Goal: Information Seeking & Learning: Learn about a topic

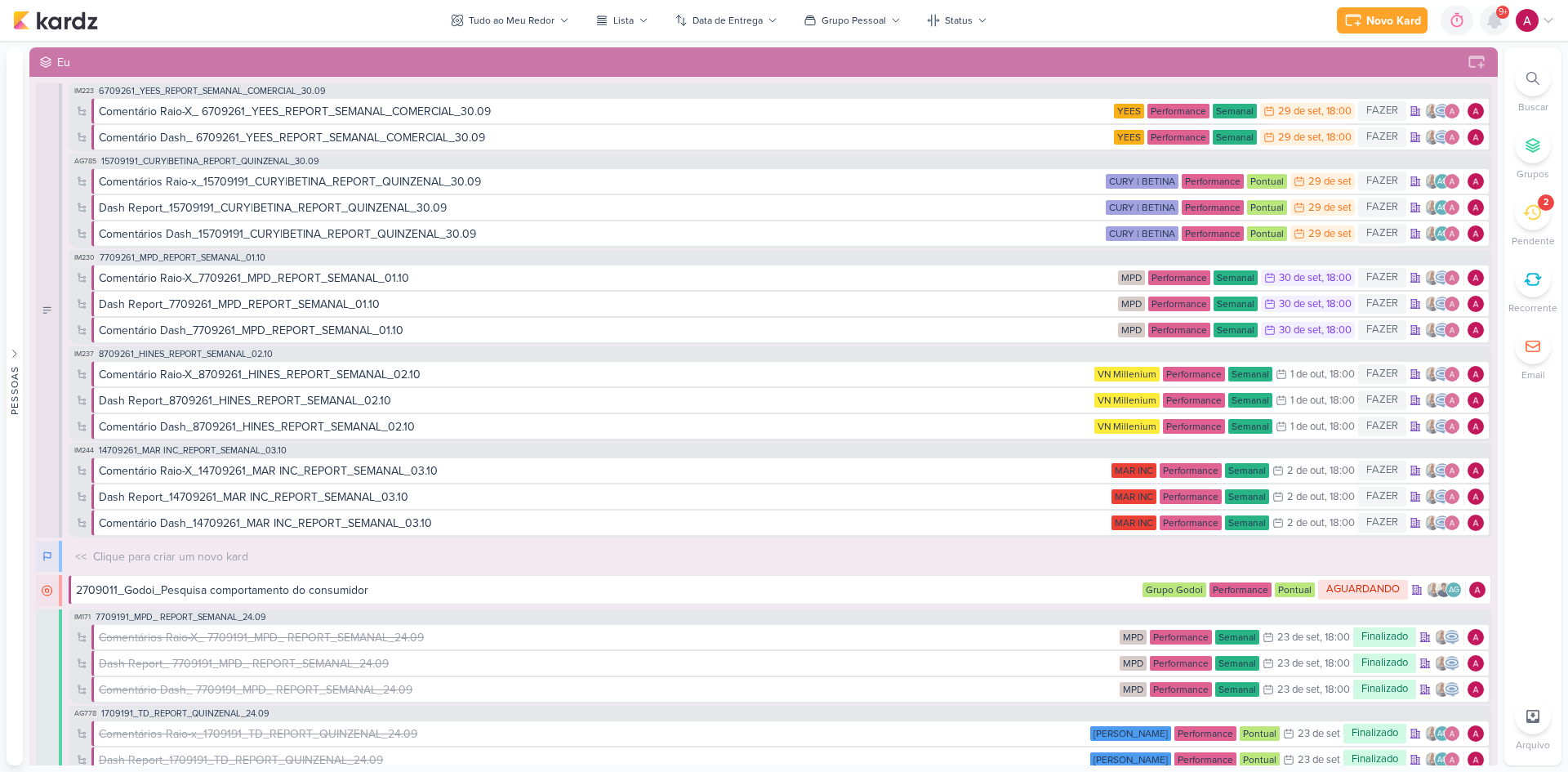
click at [1488, 24] on icon at bounding box center [1495, 20] width 13 height 14
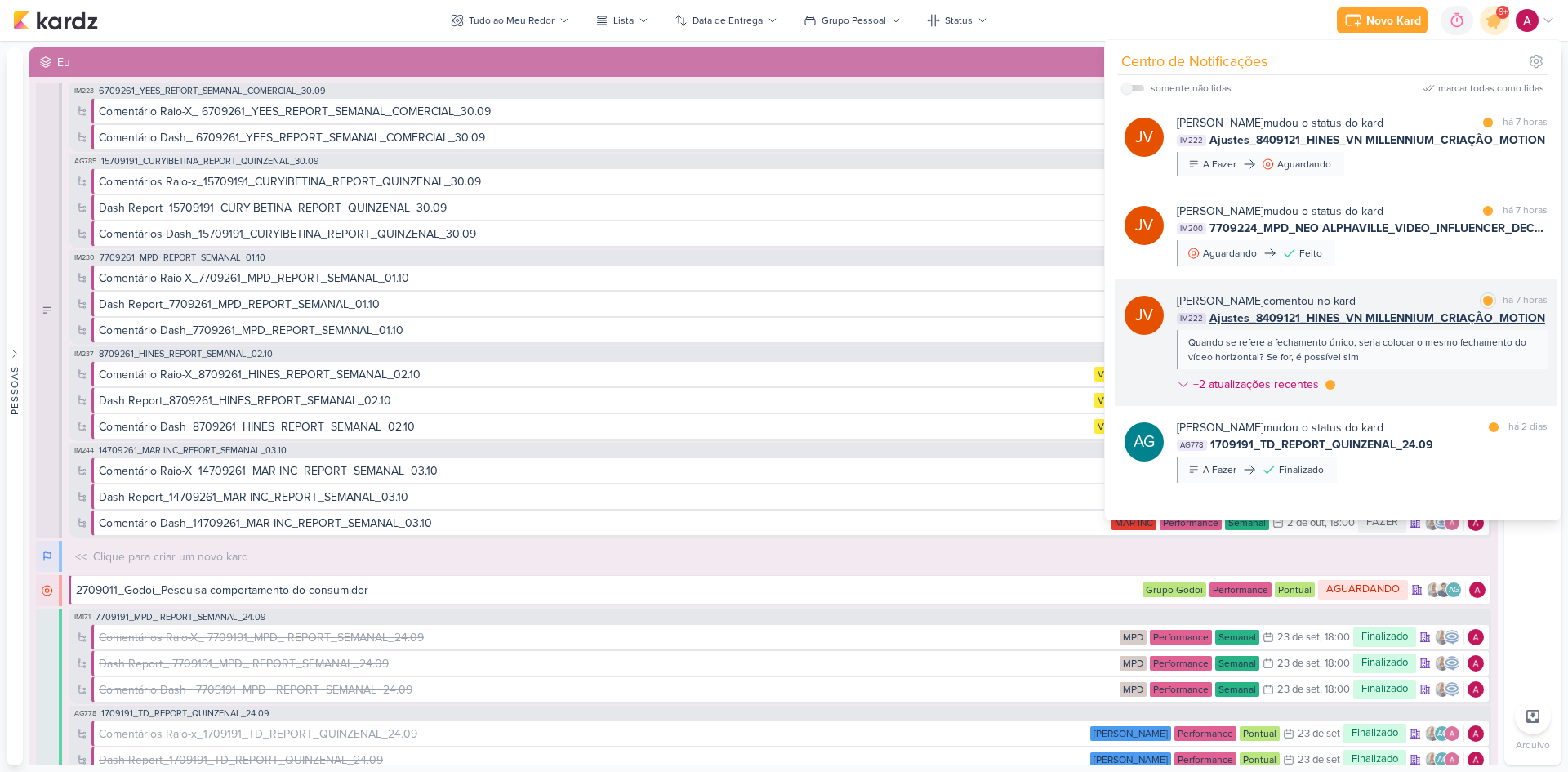
click at [1410, 374] on div "[PERSON_NAME] comentou no kard marcar como lida há 7 horas IM222 Ajustes_840912…" at bounding box center [1361, 346] width 371 height 107
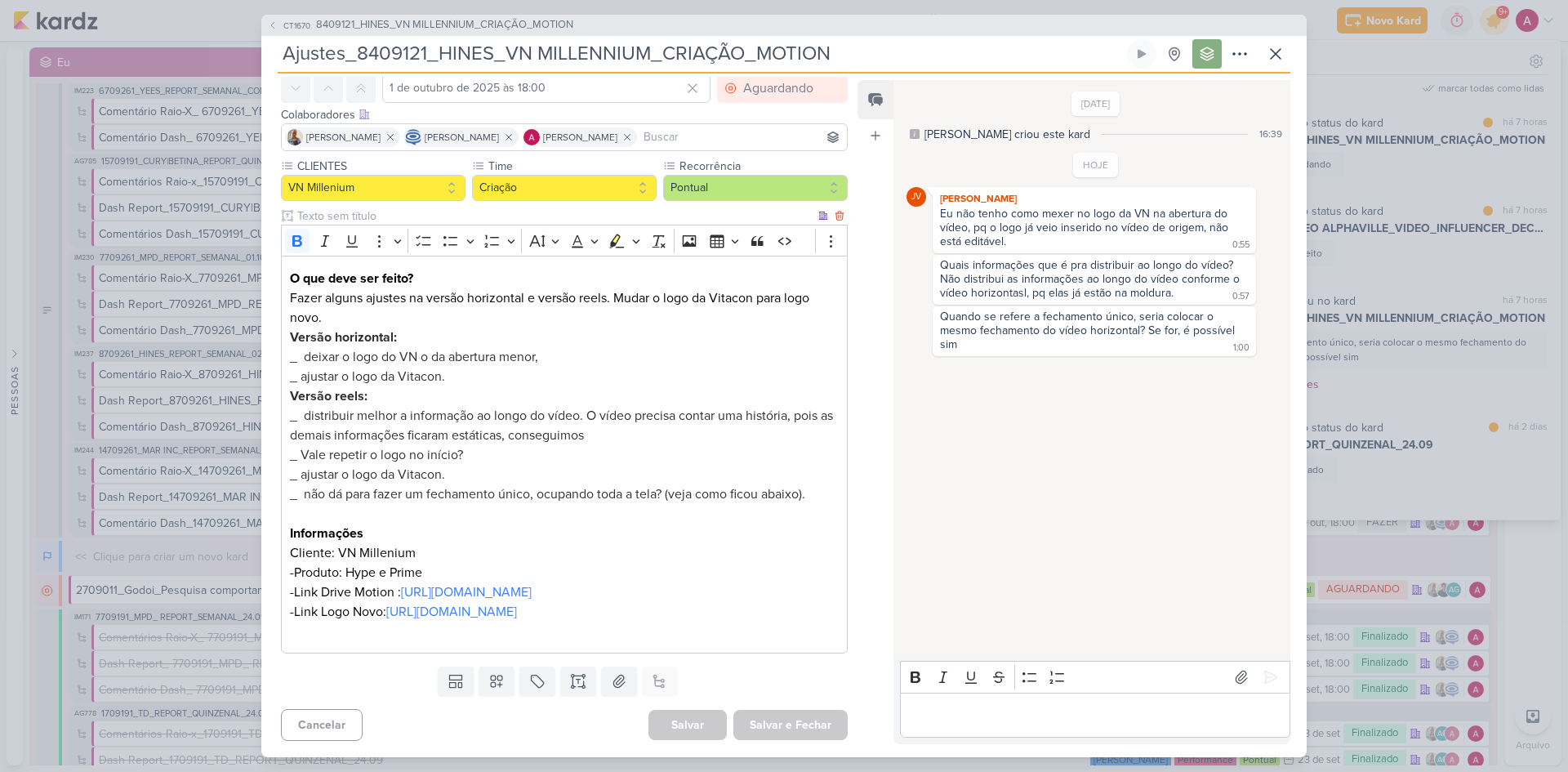
scroll to position [112, 0]
click at [1283, 55] on icon at bounding box center [1275, 53] width 20 height 20
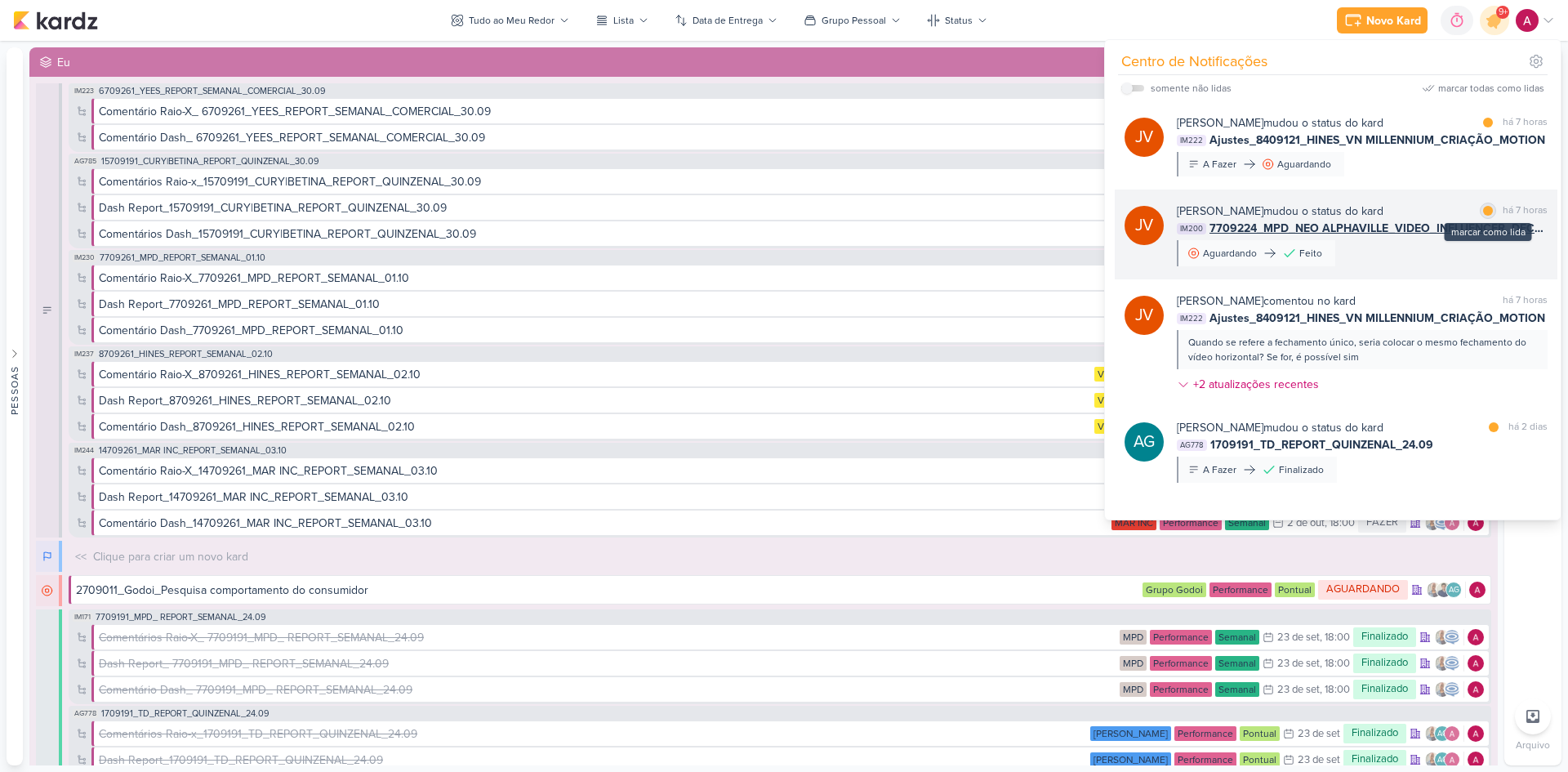
click at [1483, 208] on div at bounding box center [1488, 211] width 10 height 10
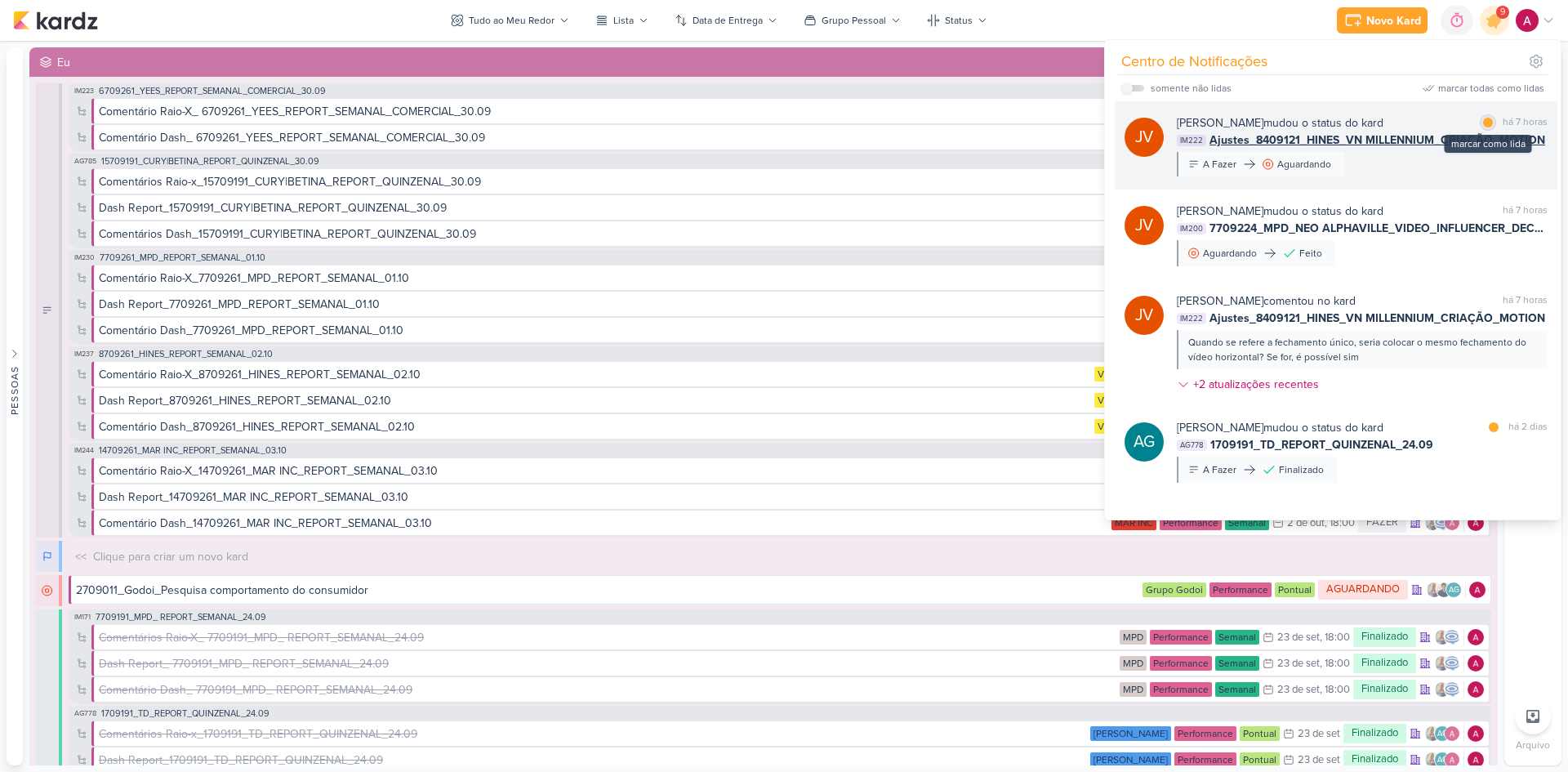
click at [1486, 124] on div "marcar como lida" at bounding box center [1487, 122] width 16 height 16
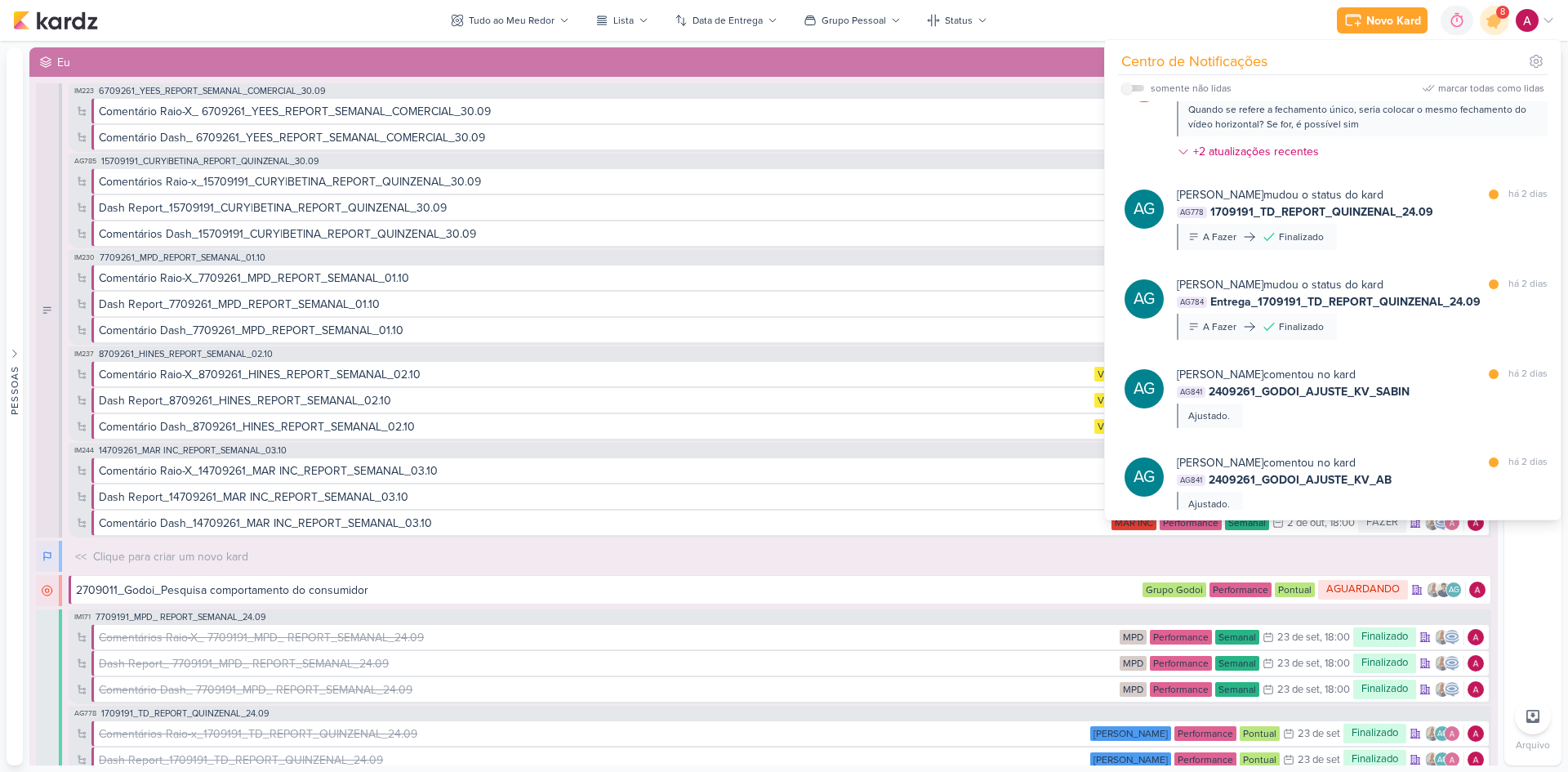
scroll to position [245, 0]
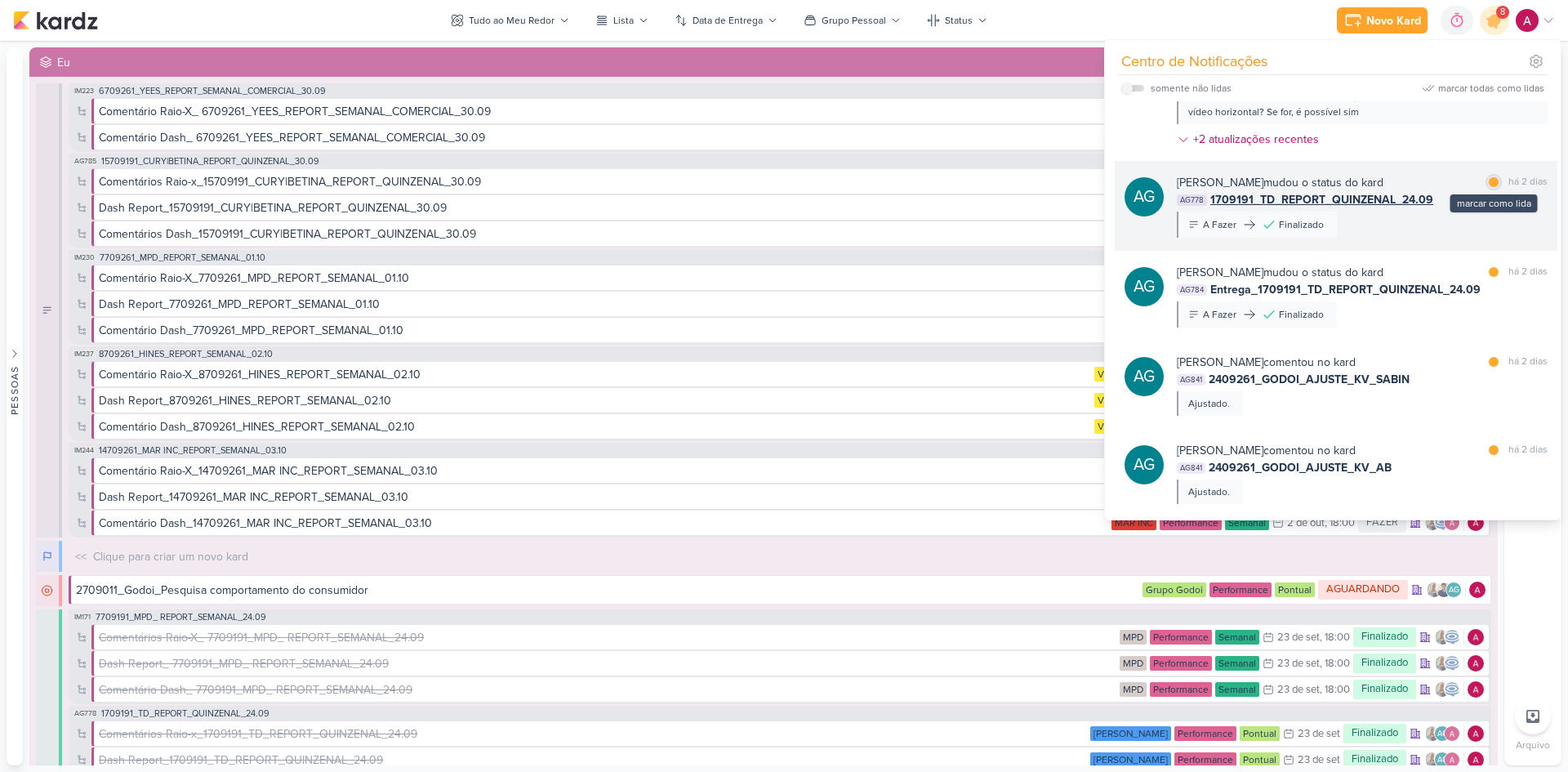
click at [1489, 183] on div at bounding box center [1494, 182] width 10 height 10
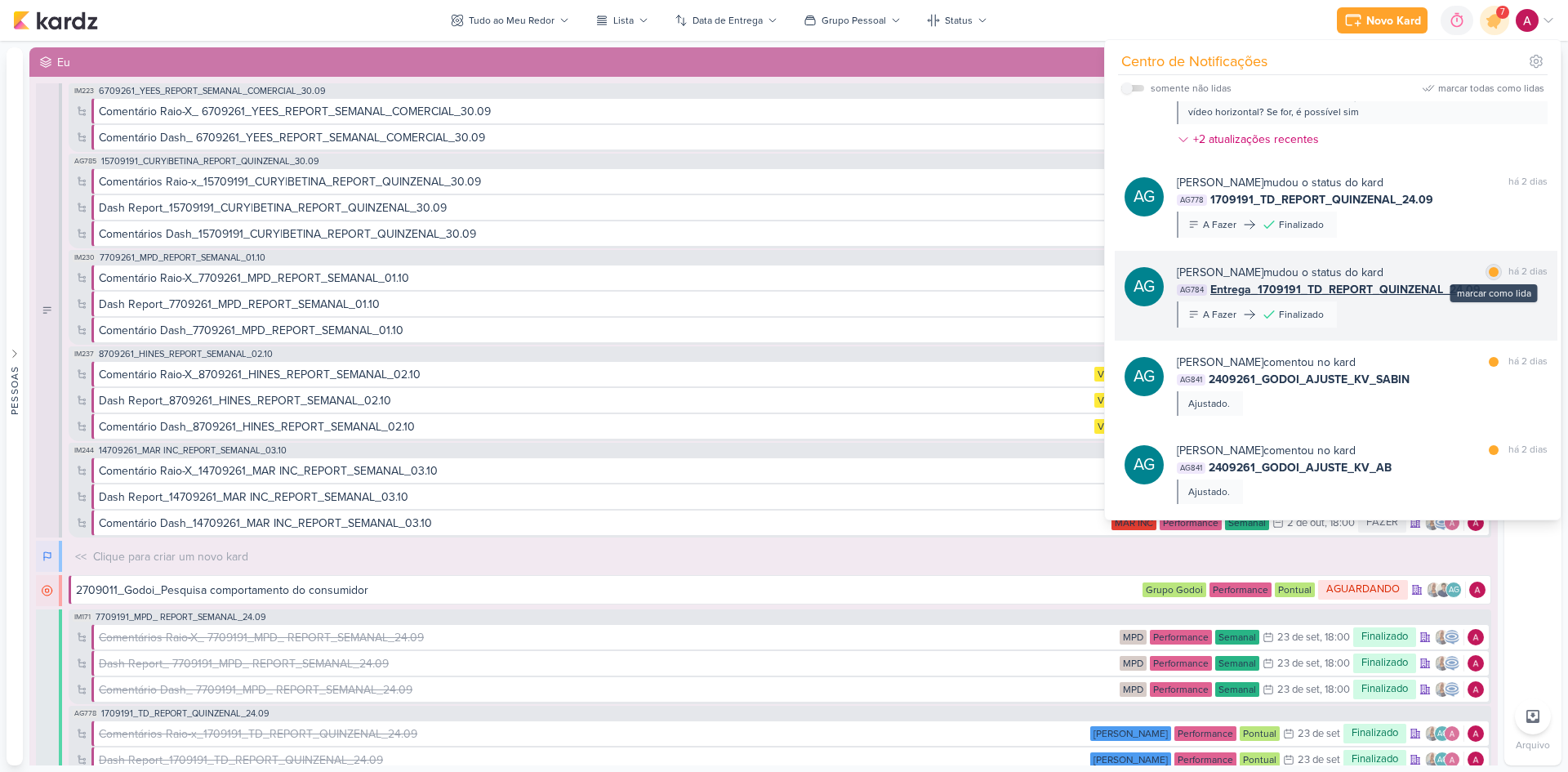
click at [1492, 274] on div "marcar como lida" at bounding box center [1493, 272] width 16 height 16
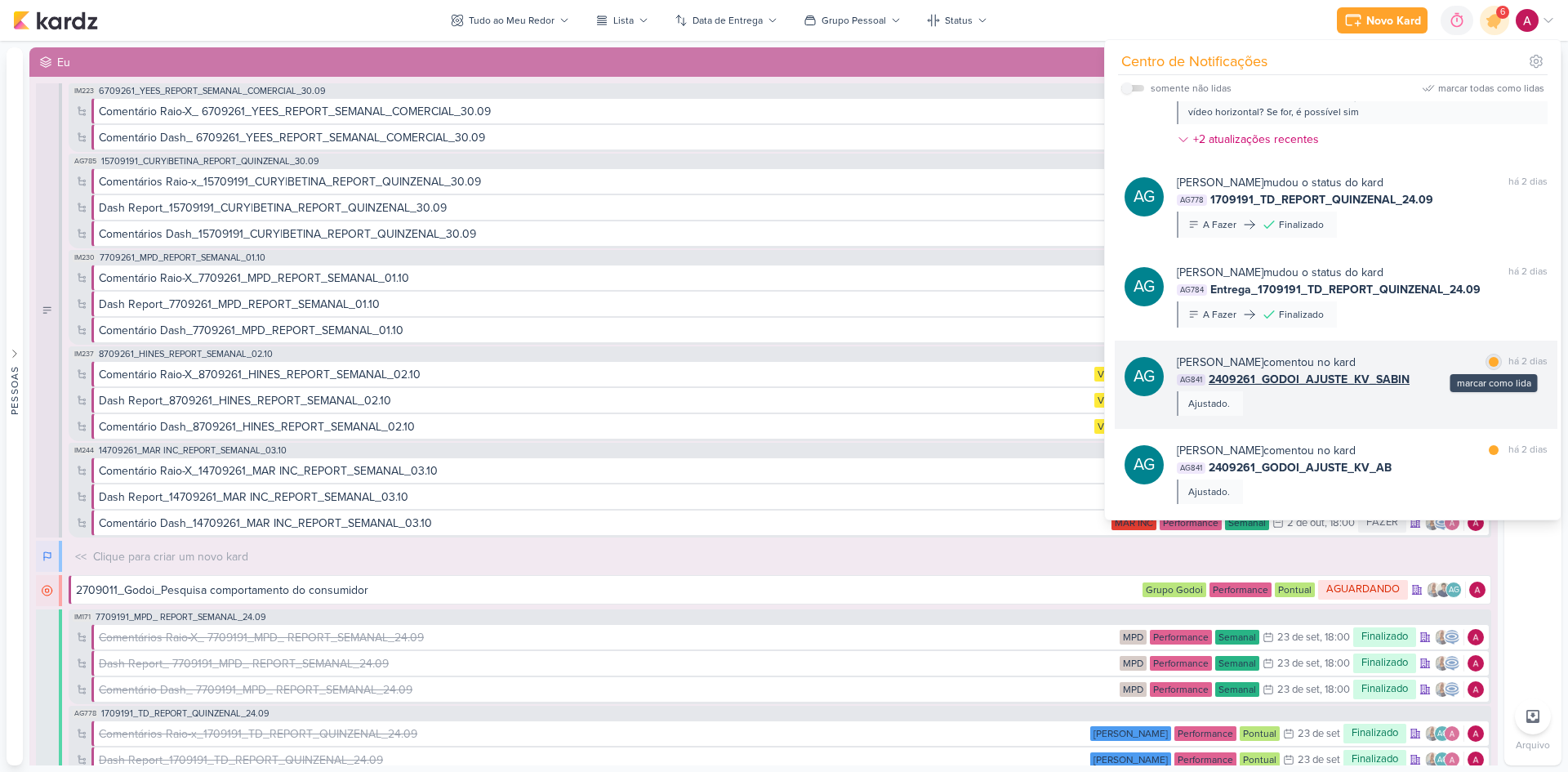
click at [1489, 361] on div at bounding box center [1494, 361] width 10 height 10
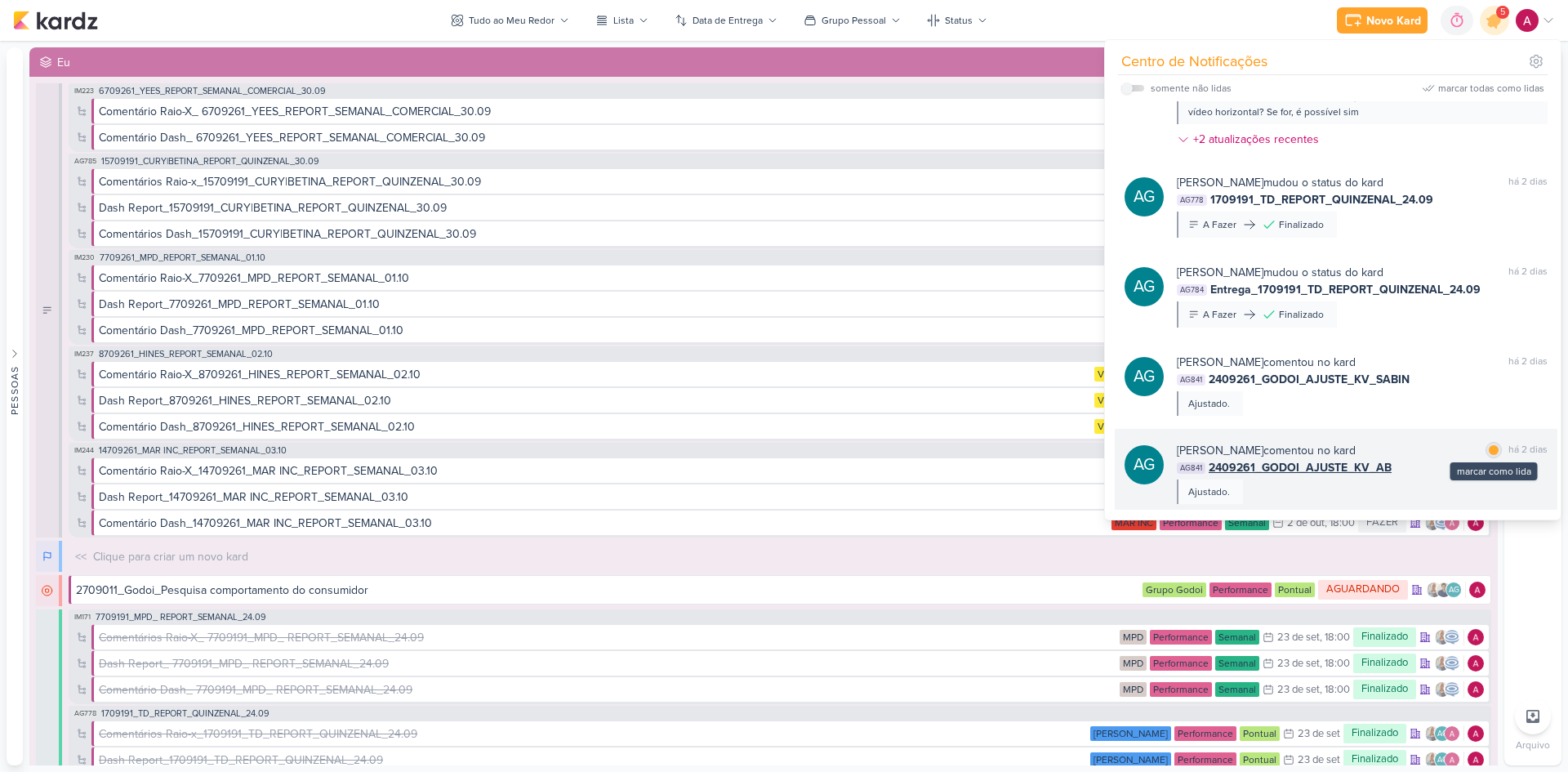
click at [1489, 448] on div at bounding box center [1494, 450] width 10 height 10
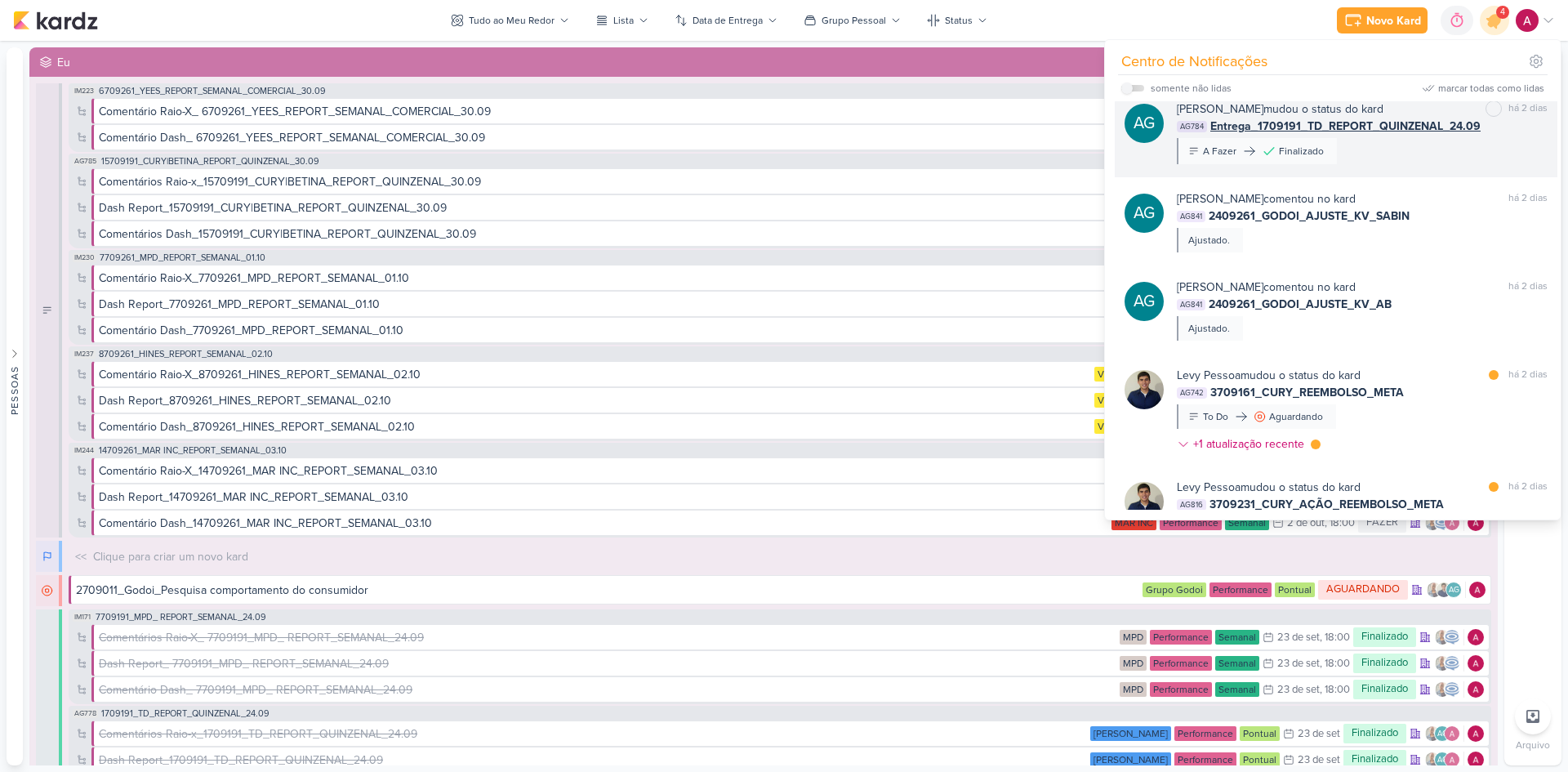
scroll to position [490, 0]
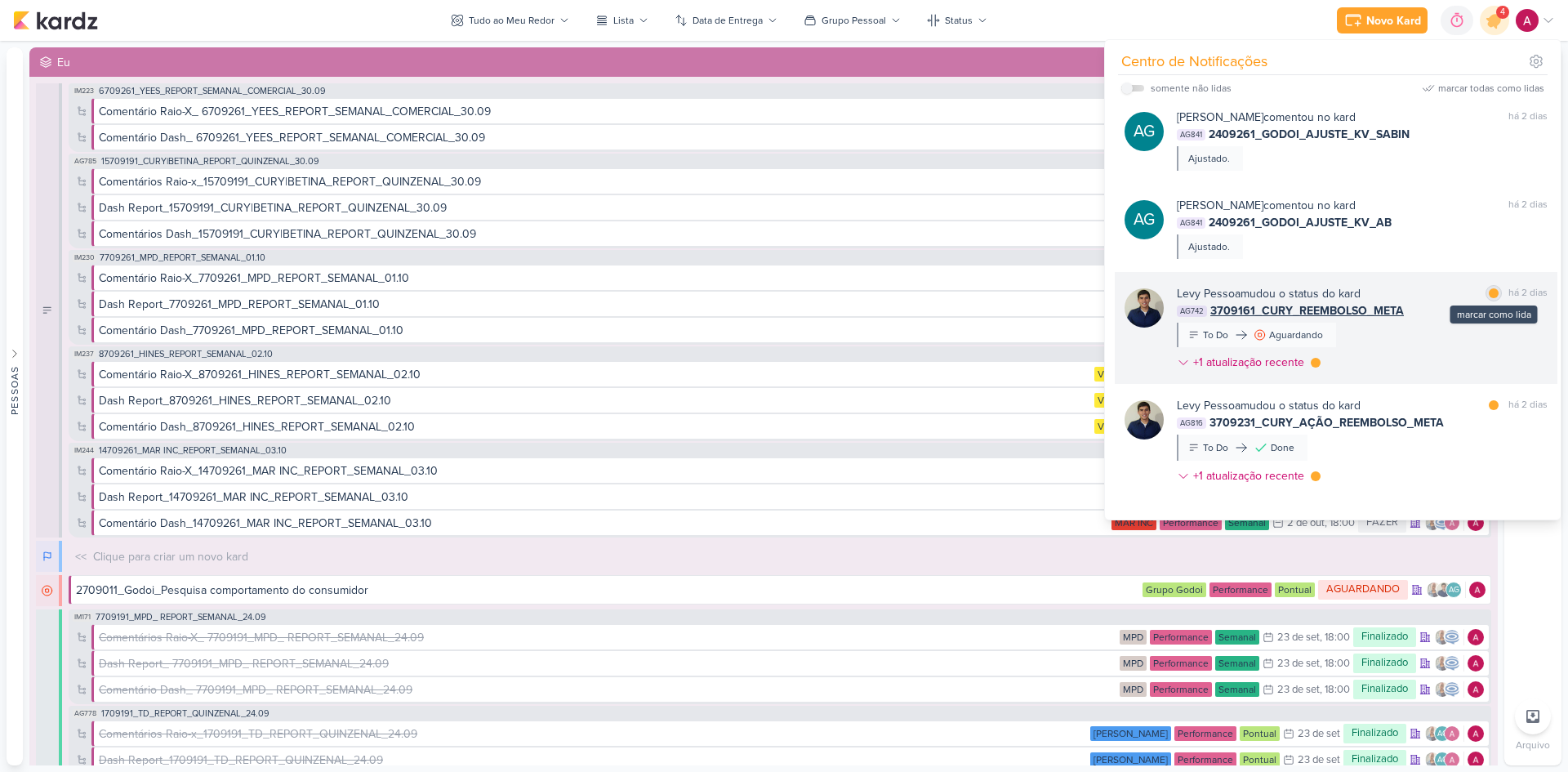
click at [1489, 292] on div at bounding box center [1494, 293] width 10 height 10
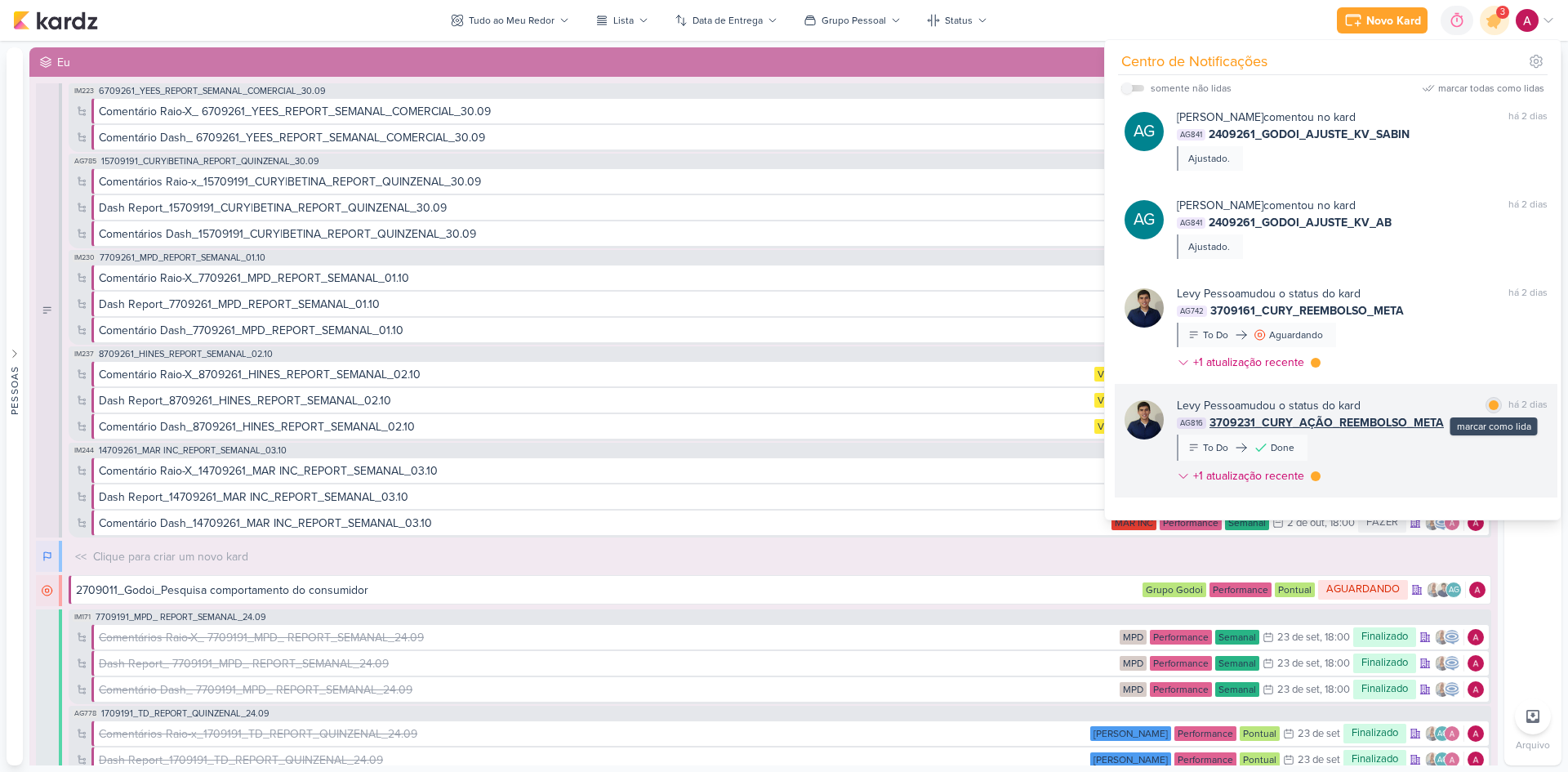
click at [1489, 408] on div at bounding box center [1494, 405] width 10 height 10
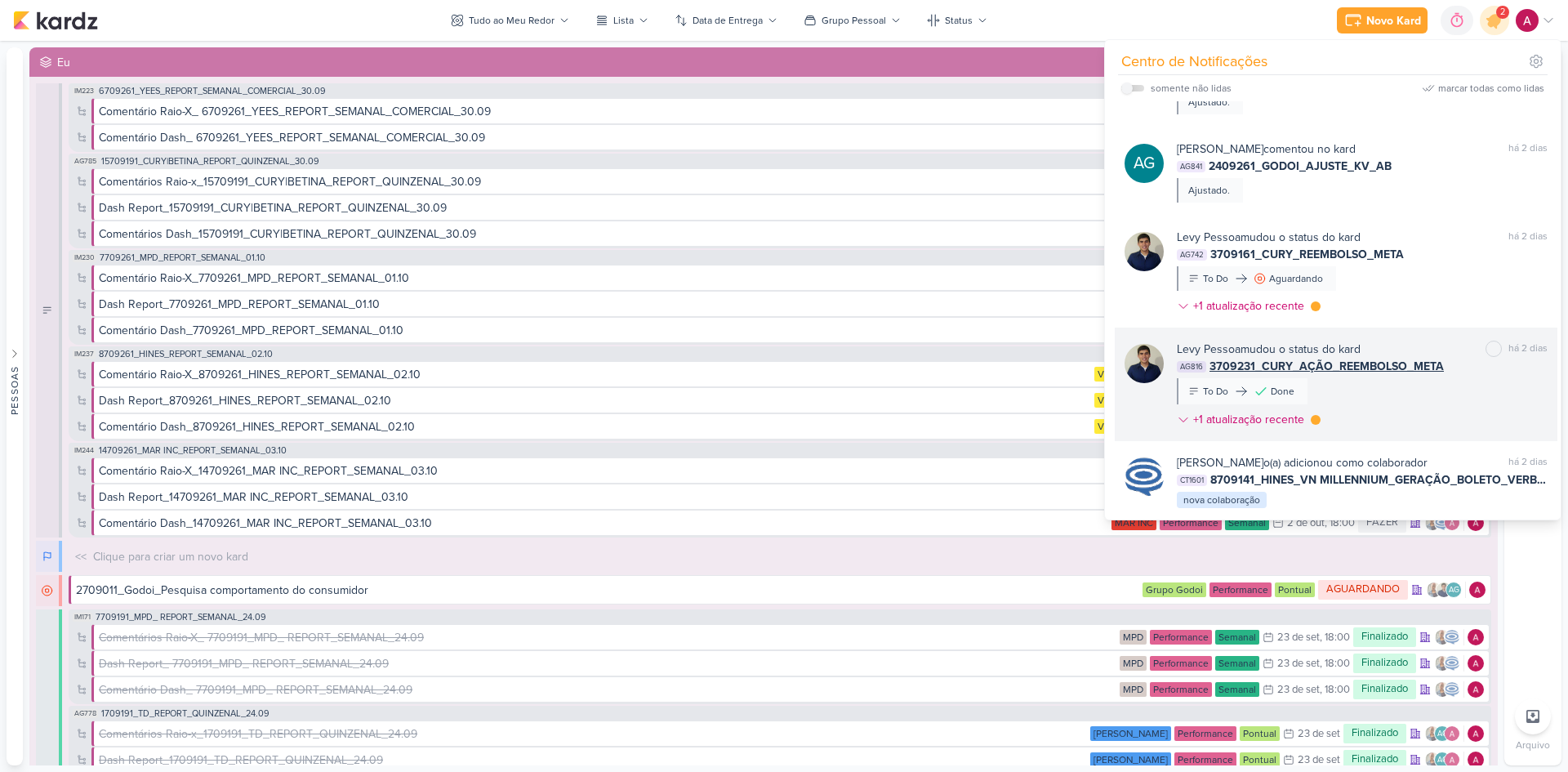
scroll to position [572, 0]
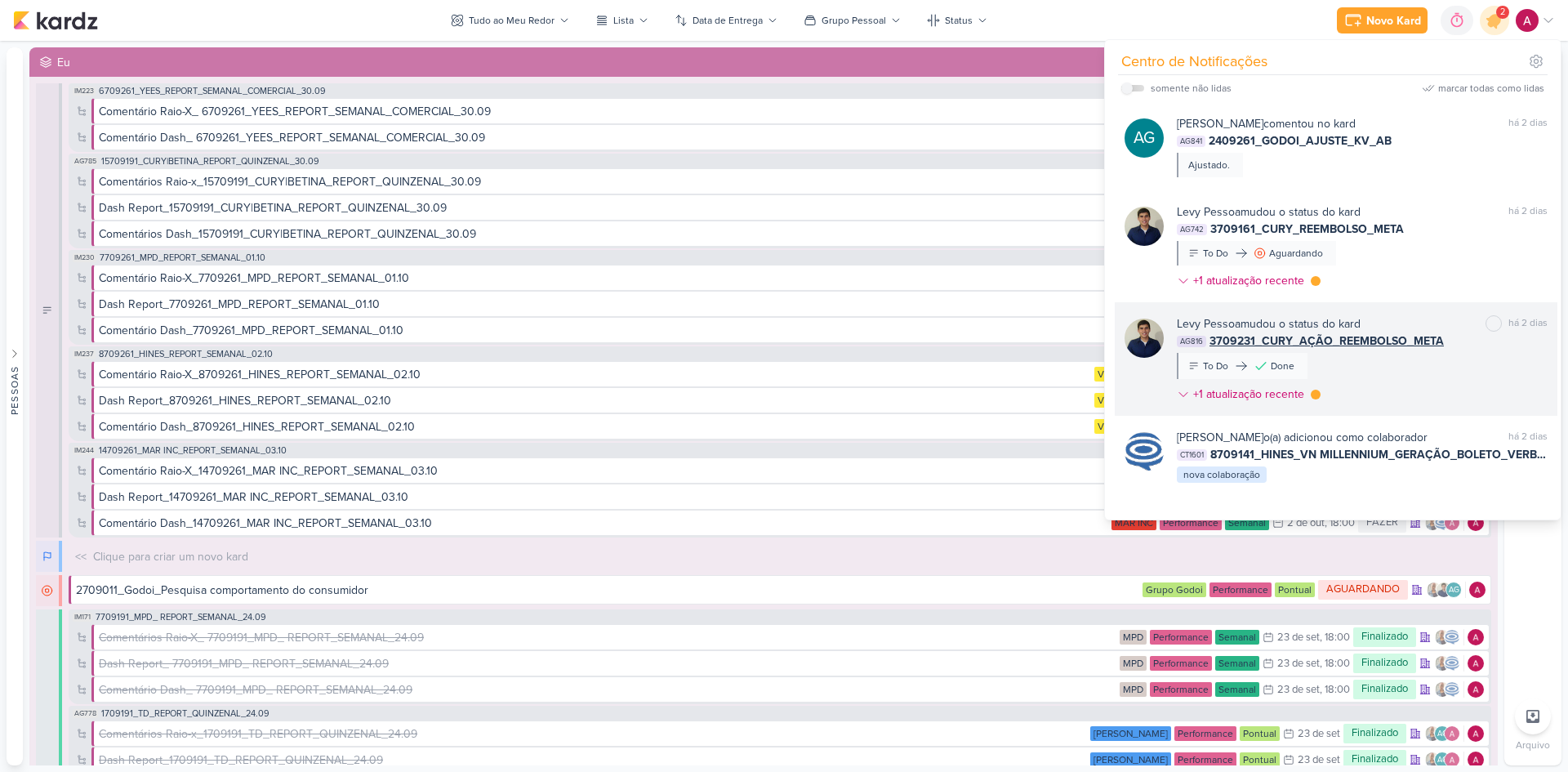
click at [1372, 371] on div "[PERSON_NAME] mudou o status do kard marcar como não lida há 2 dias AG816 37092…" at bounding box center [1361, 362] width 371 height 94
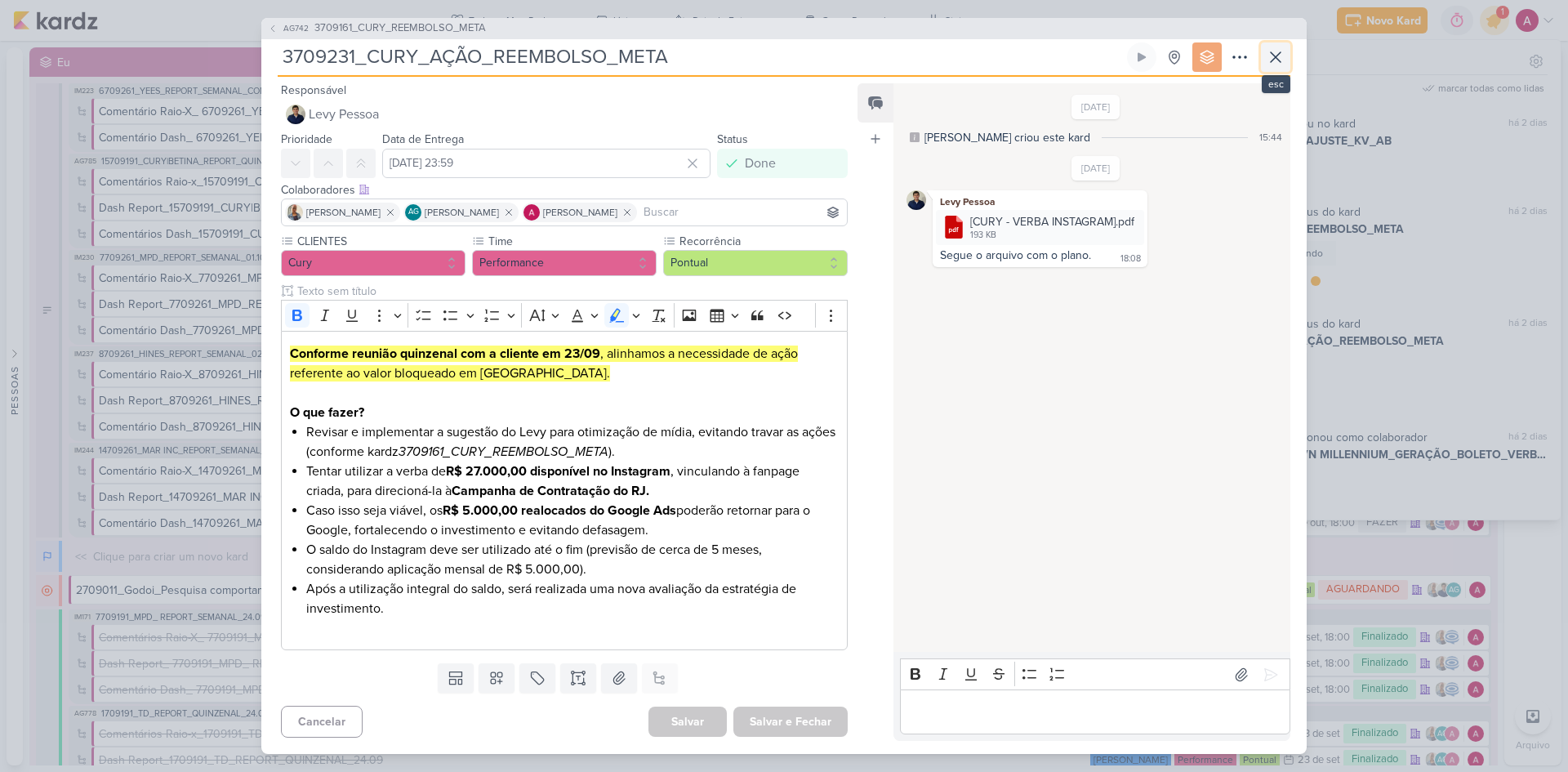
click at [1274, 60] on icon at bounding box center [1275, 57] width 20 height 20
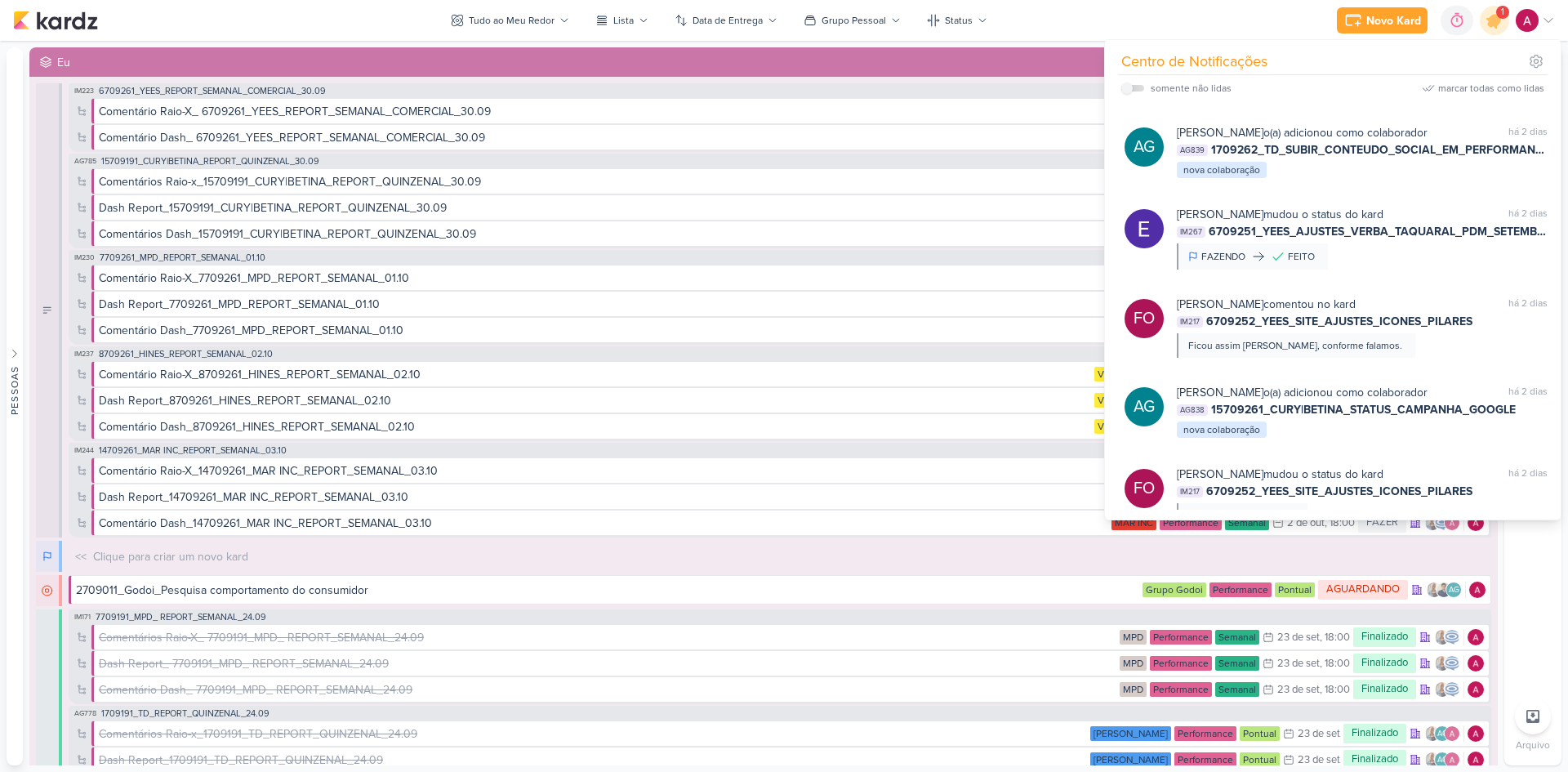
scroll to position [980, 0]
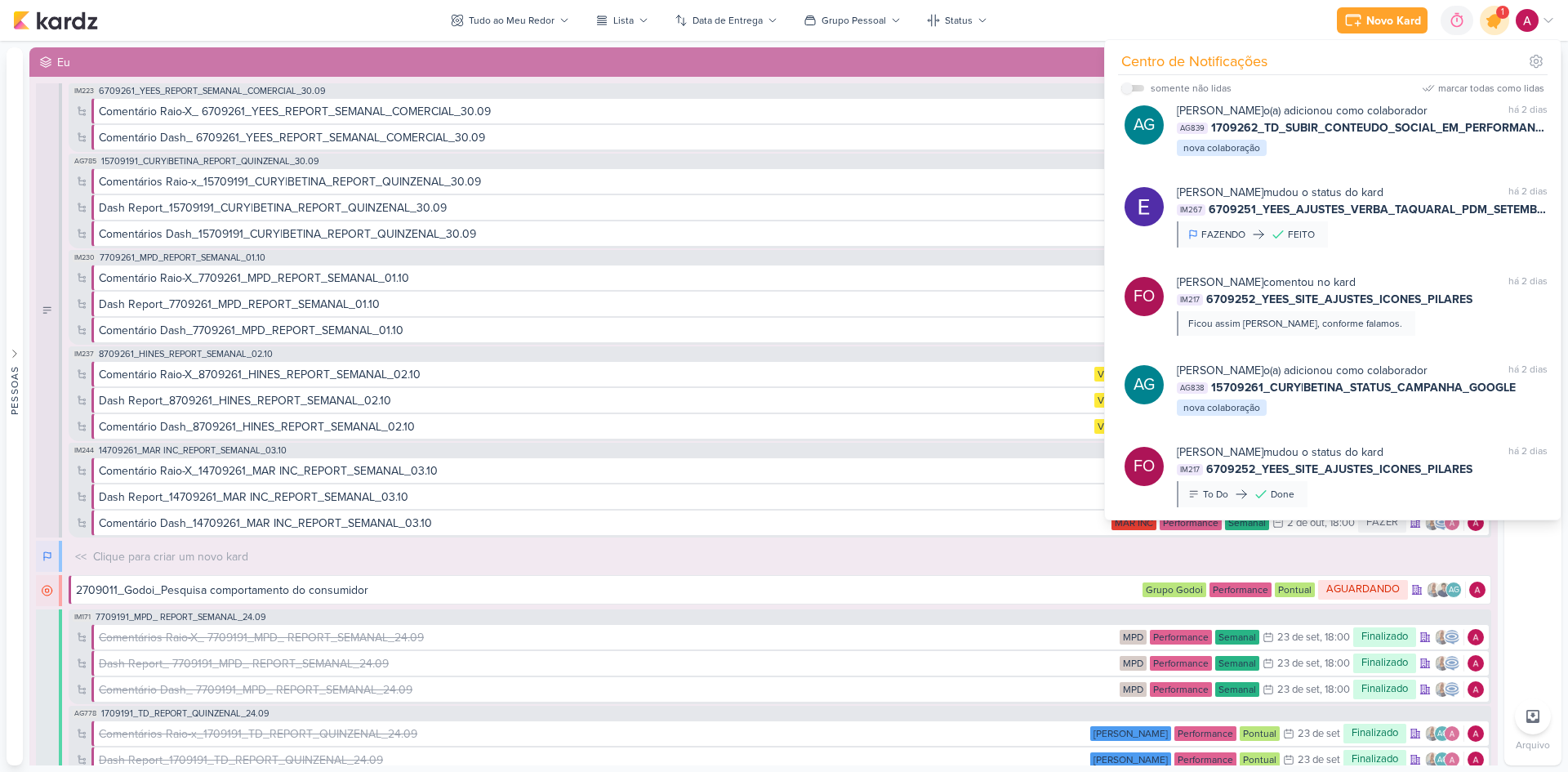
click at [1487, 23] on icon at bounding box center [1494, 20] width 28 height 28
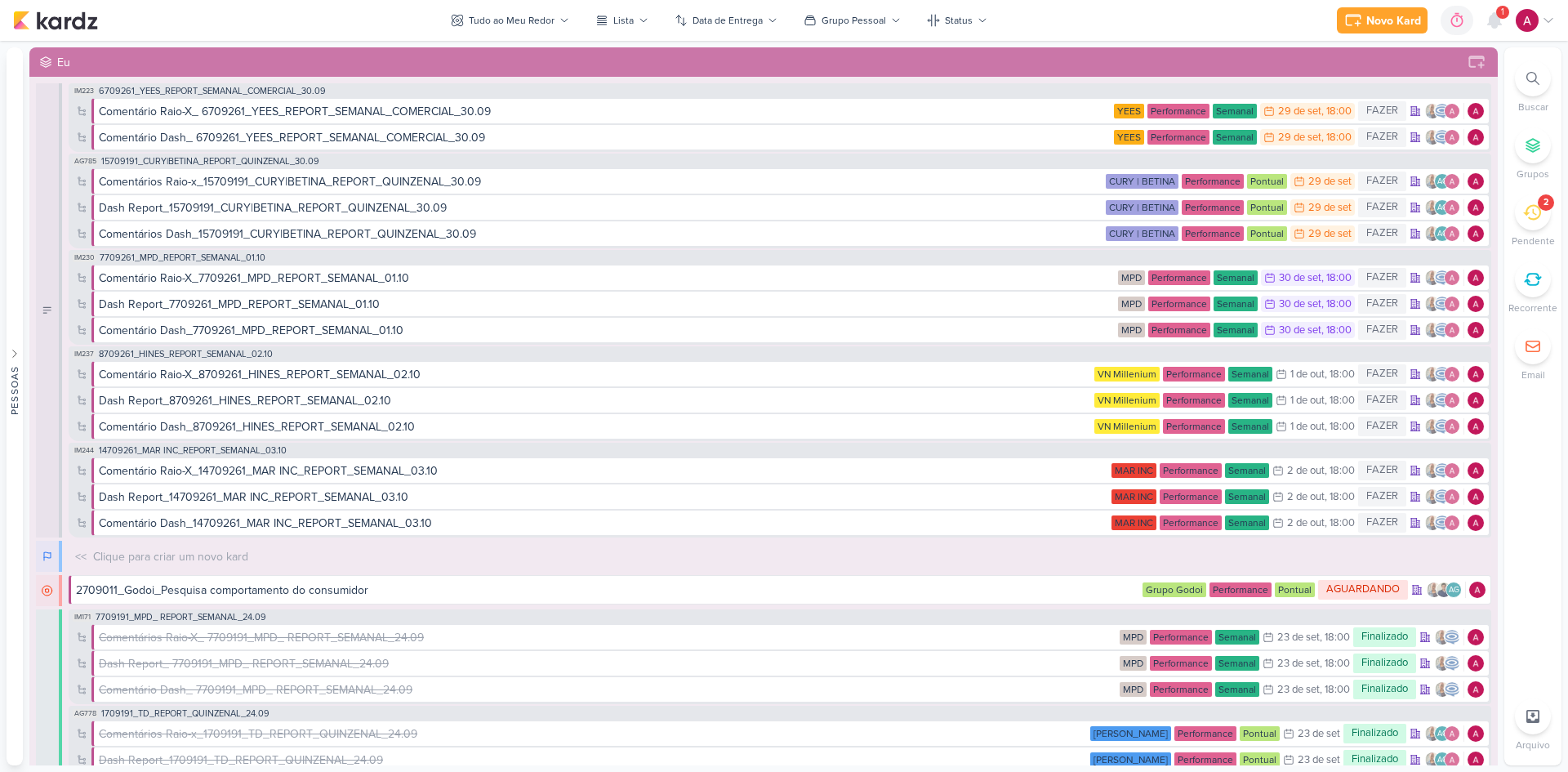
click at [1526, 218] on icon at bounding box center [1532, 212] width 18 height 18
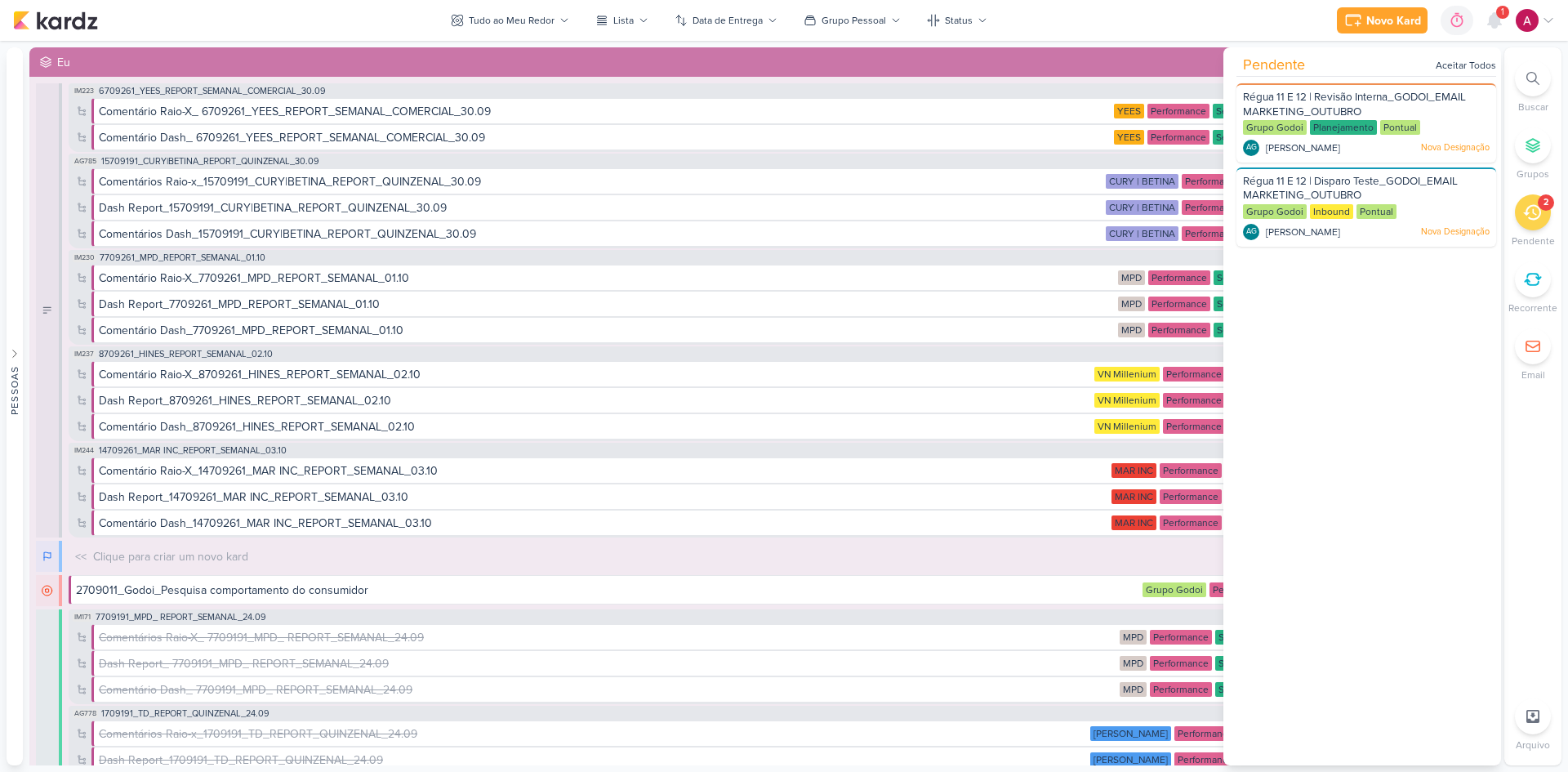
click at [1526, 218] on icon at bounding box center [1532, 212] width 18 height 18
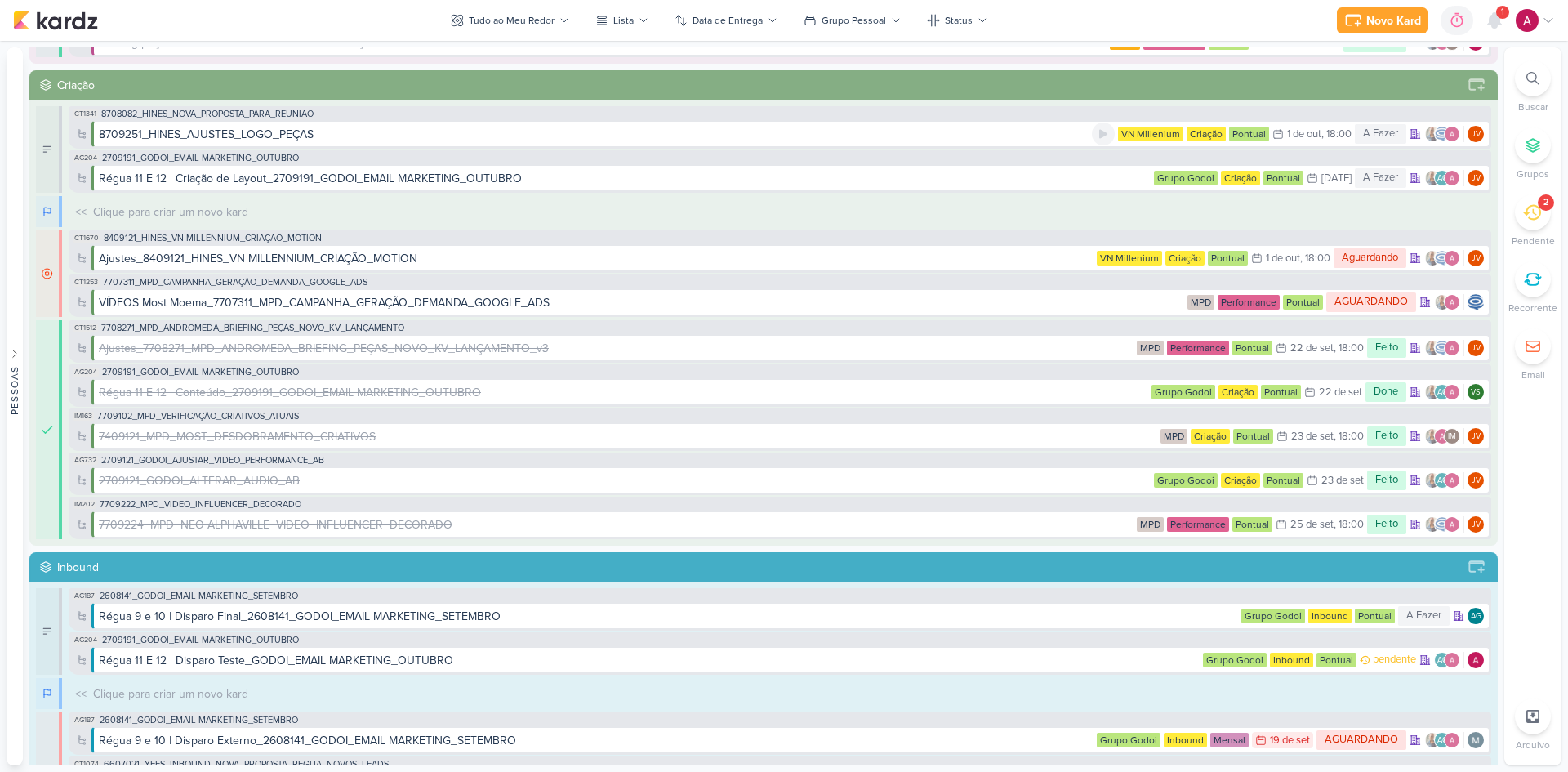
scroll to position [898, 0]
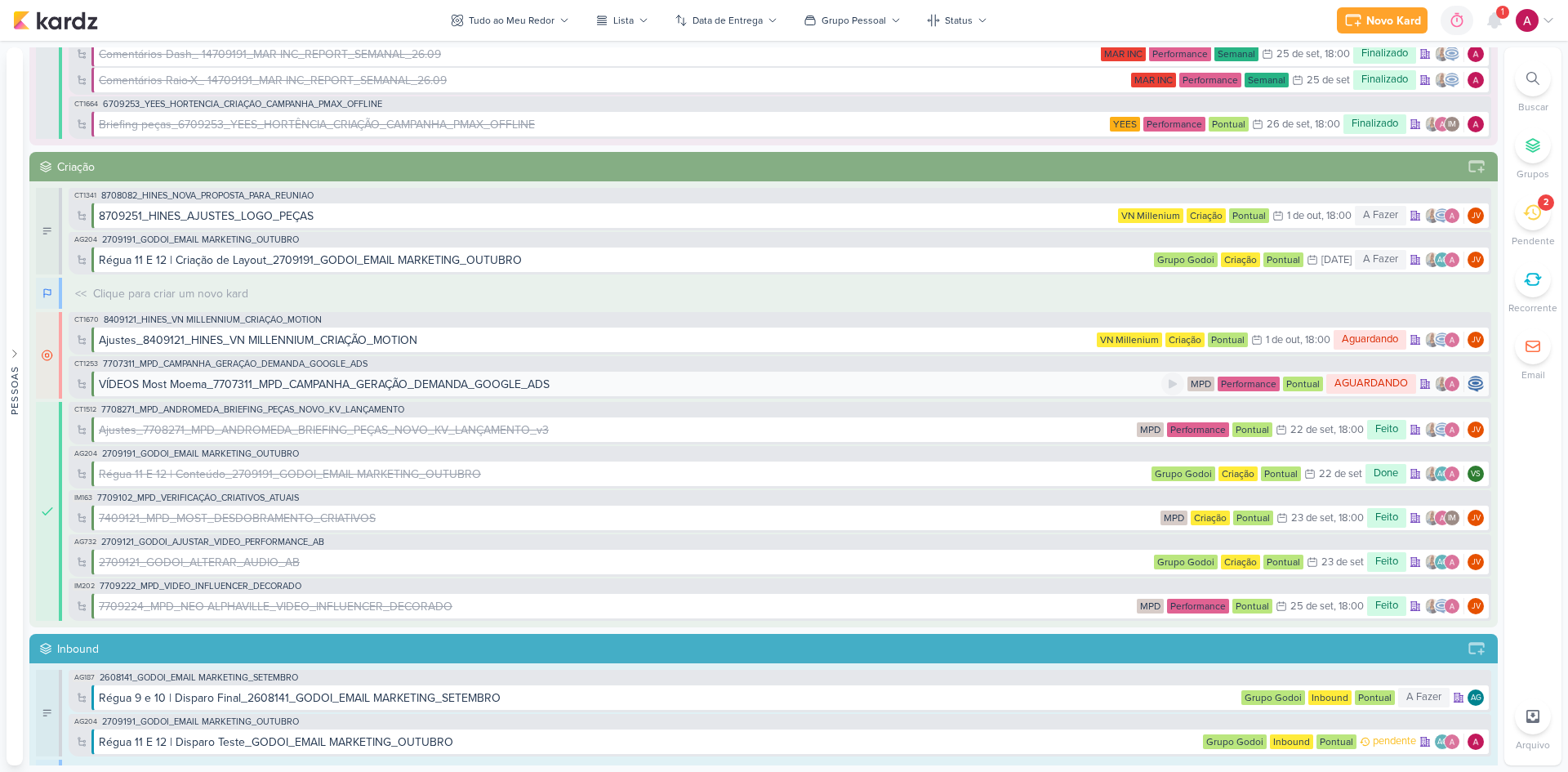
click at [462, 392] on div "VÍDEOS Most Moema_7707311_MPD_CAMPANHA_GERAÇÃO_DEMANDA_GOOGLE_ADS" at bounding box center [324, 384] width 451 height 17
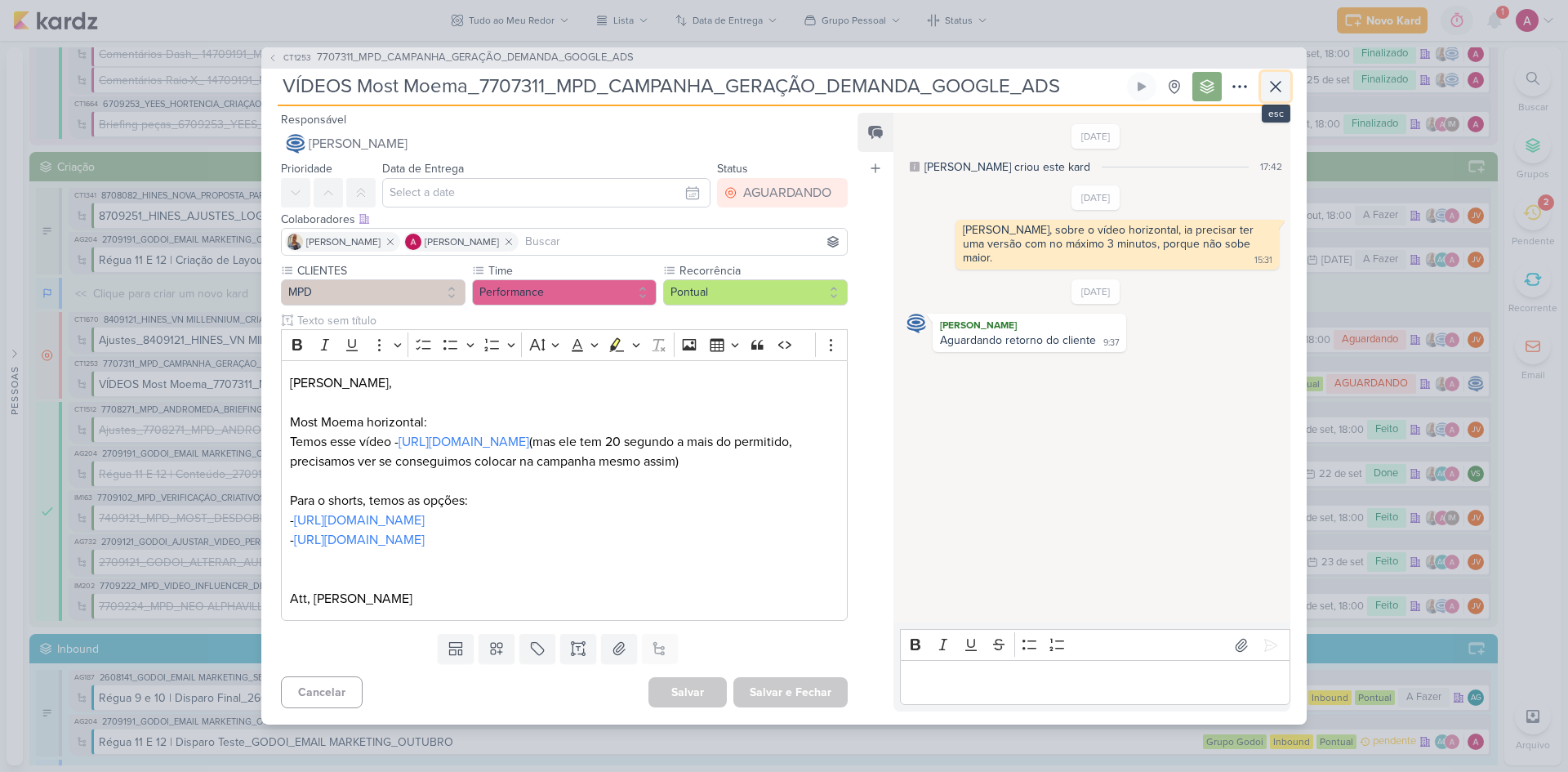
click at [1284, 87] on icon at bounding box center [1275, 87] width 20 height 20
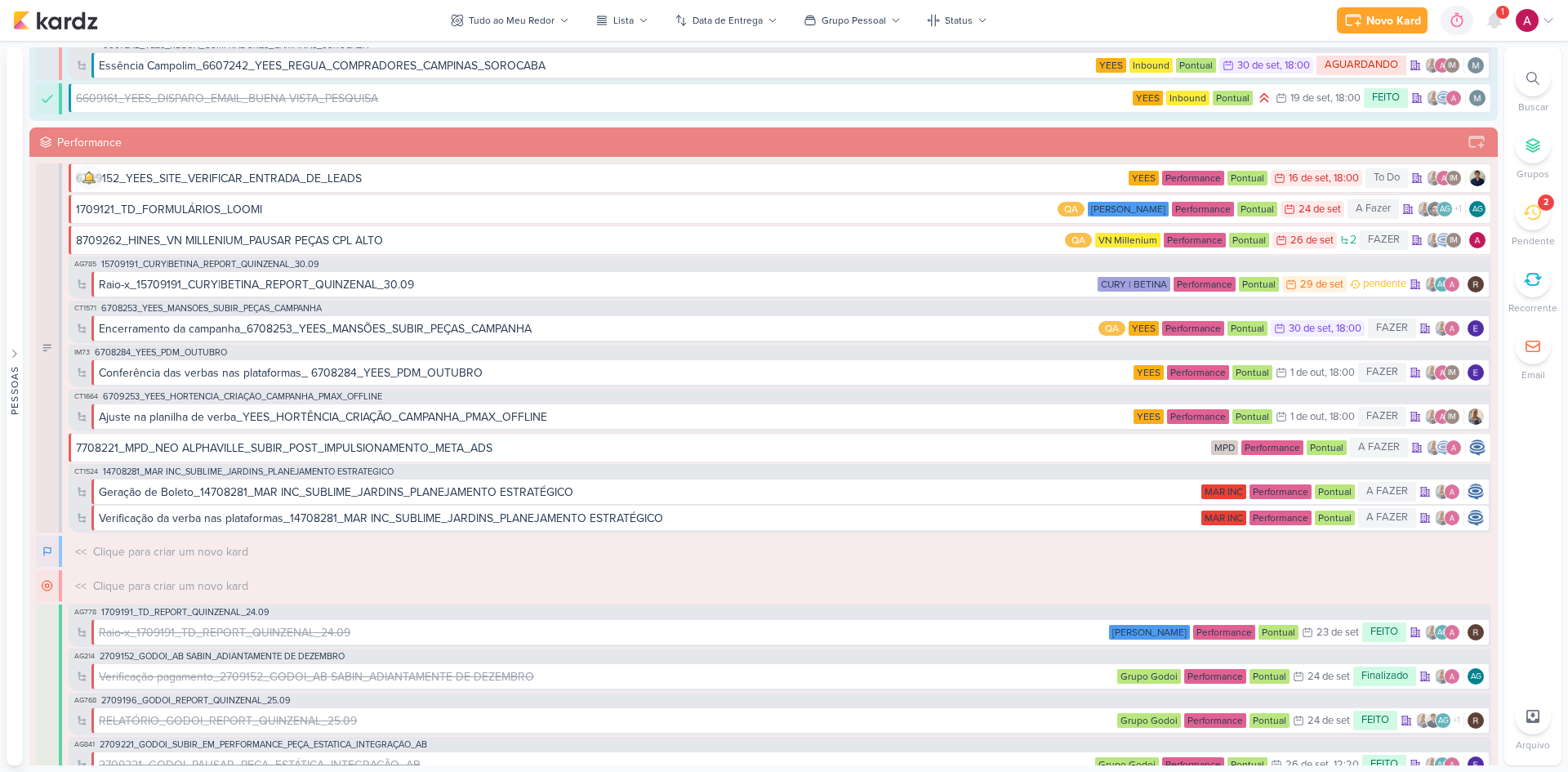
scroll to position [1797, 0]
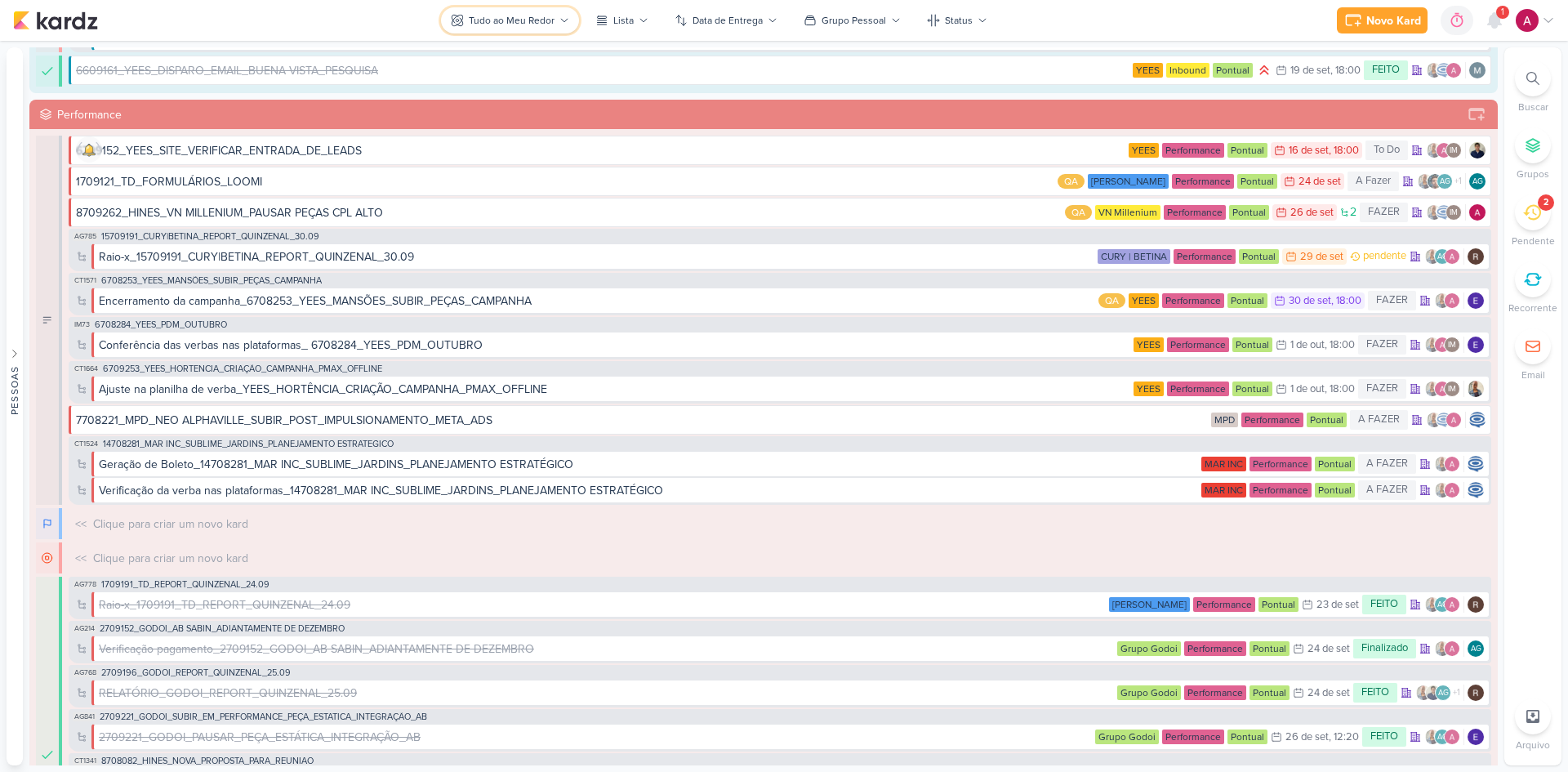
click at [564, 26] on button "Tudo ao Meu Redor" at bounding box center [510, 20] width 138 height 26
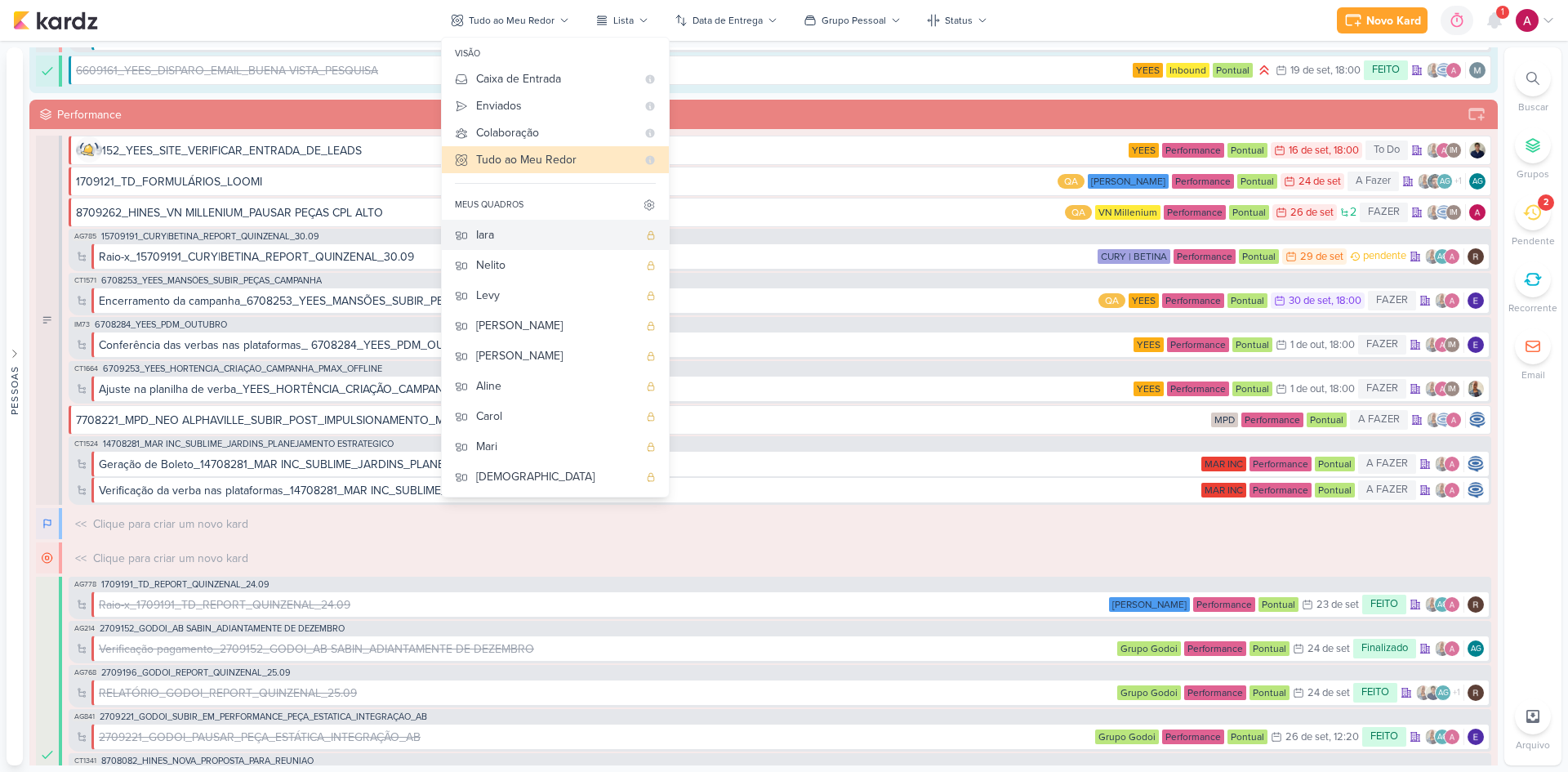
click at [527, 236] on div "Iara" at bounding box center [557, 234] width 162 height 17
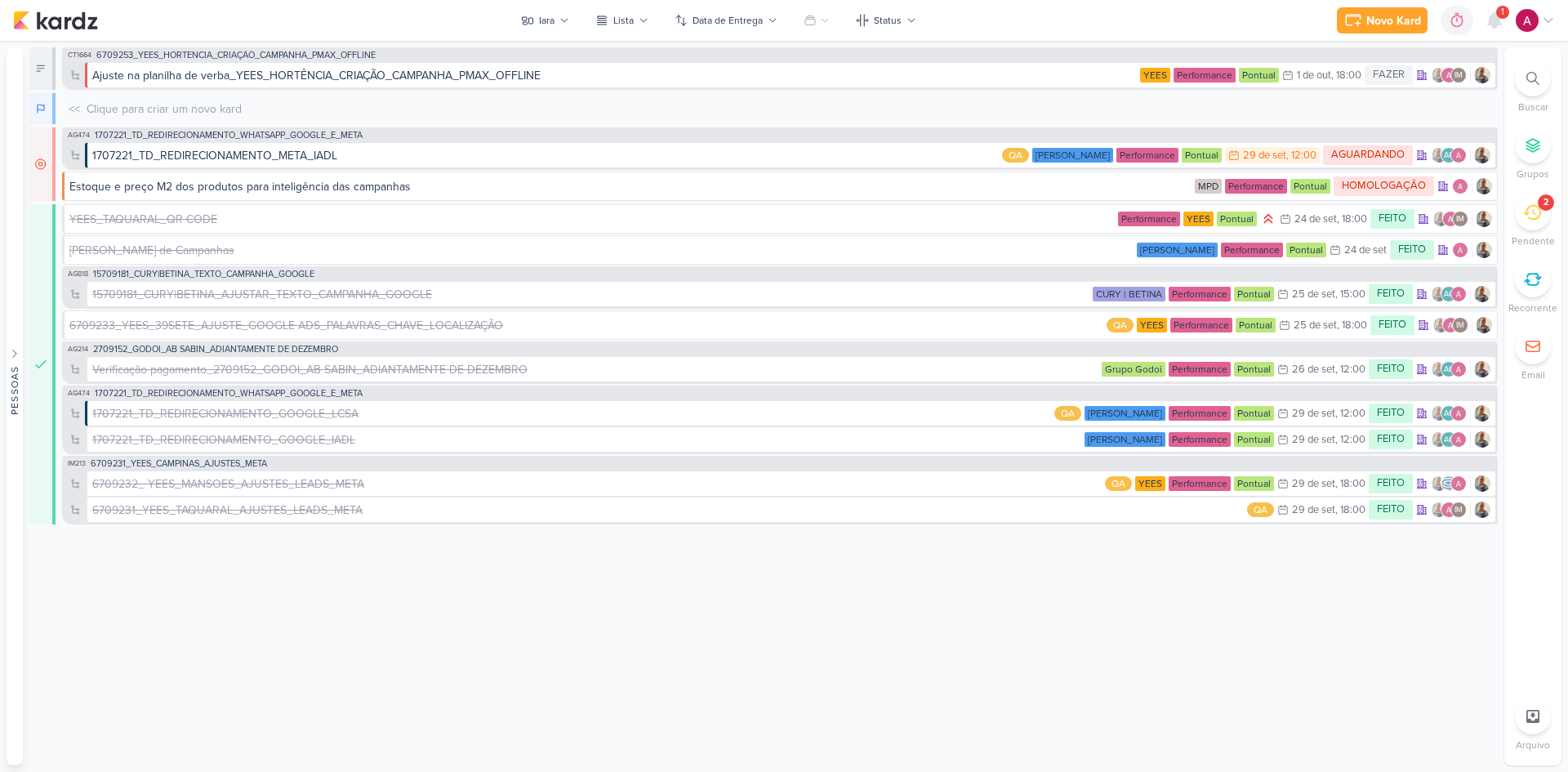
scroll to position [0, 0]
click at [826, 20] on icon at bounding box center [825, 20] width 10 height 10
click at [837, 83] on div "Grupos Pessoais" at bounding box center [871, 80] width 86 height 17
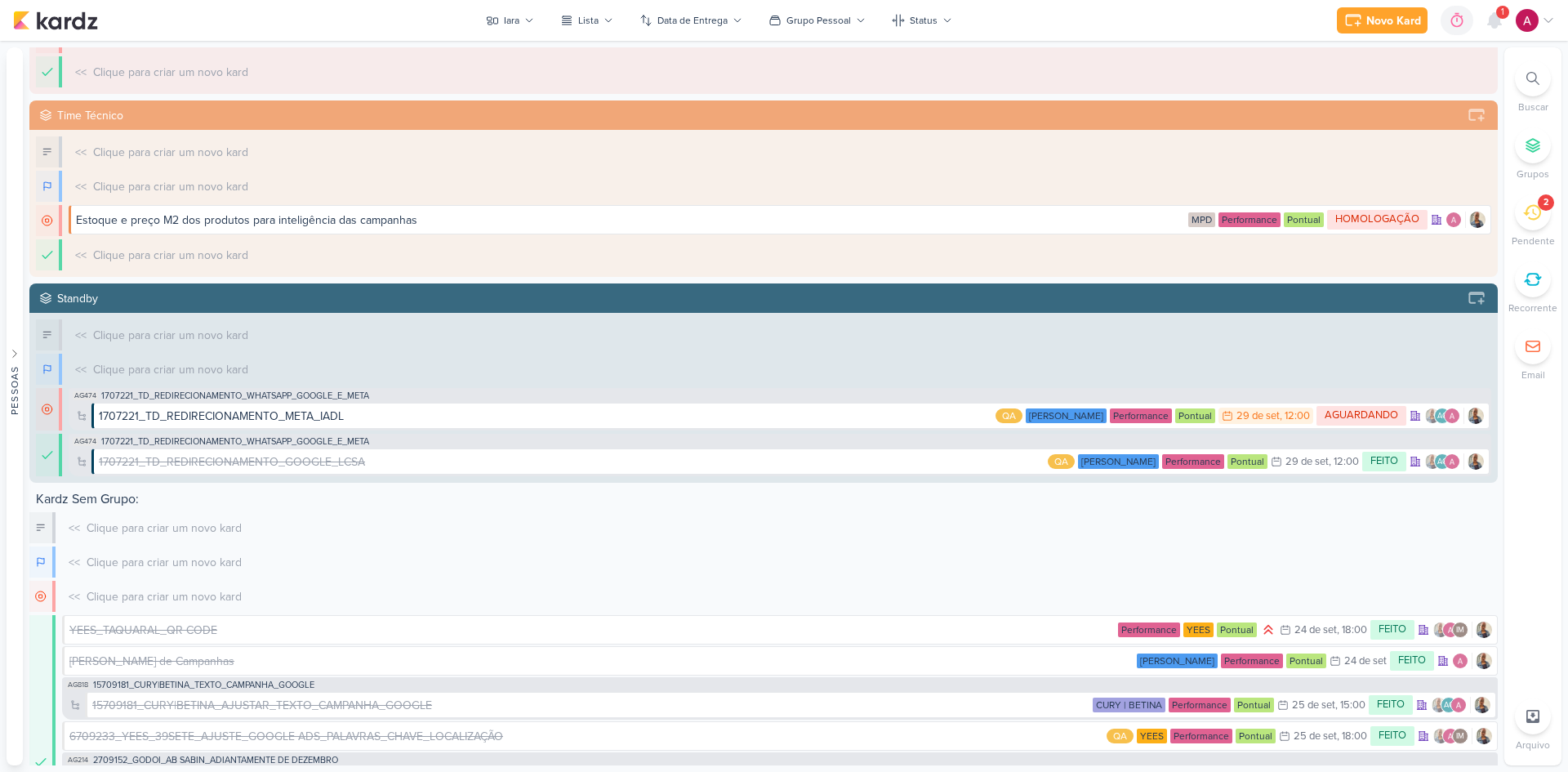
scroll to position [292, 0]
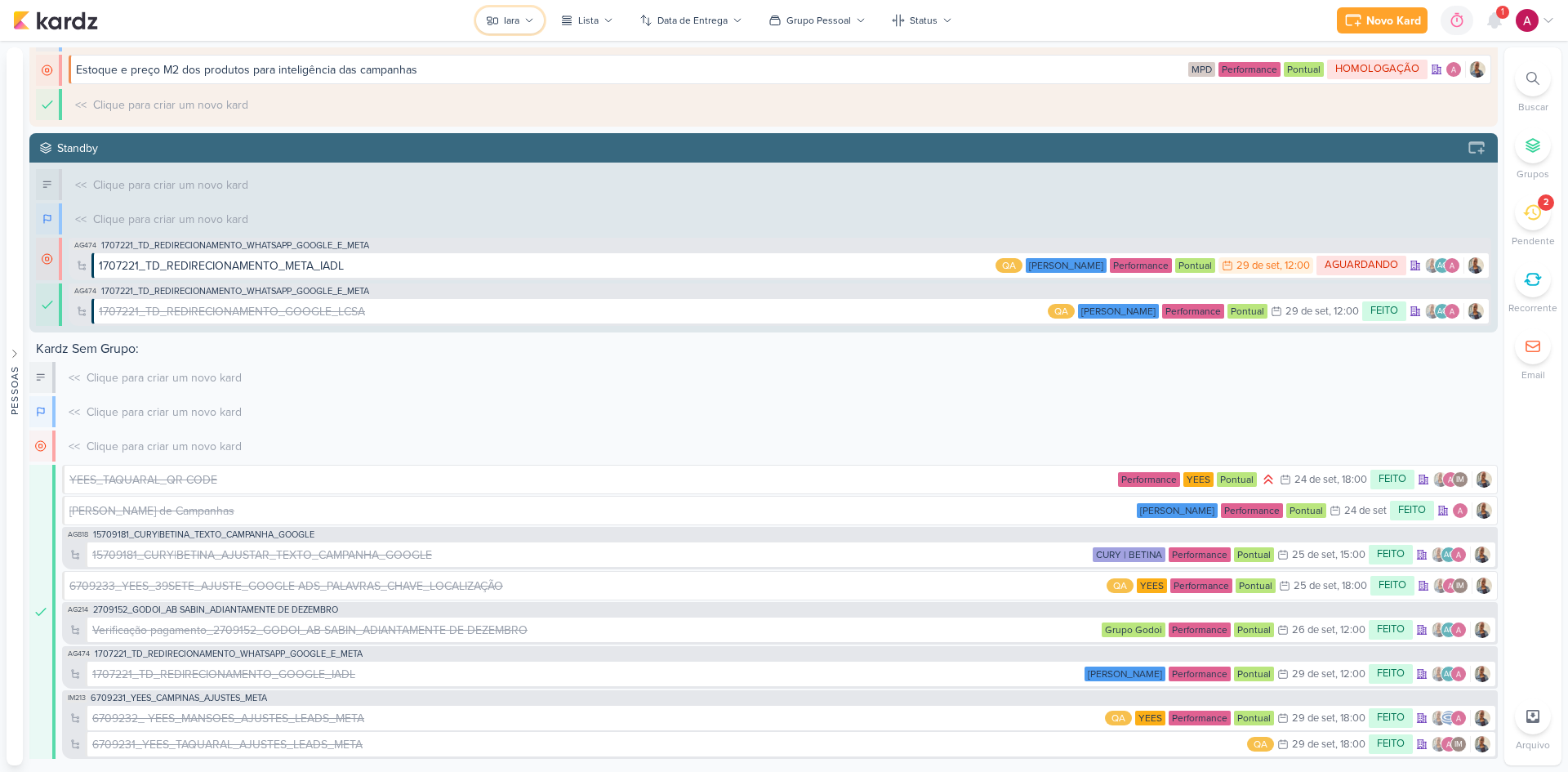
click at [508, 20] on div "Iara" at bounding box center [512, 20] width 15 height 14
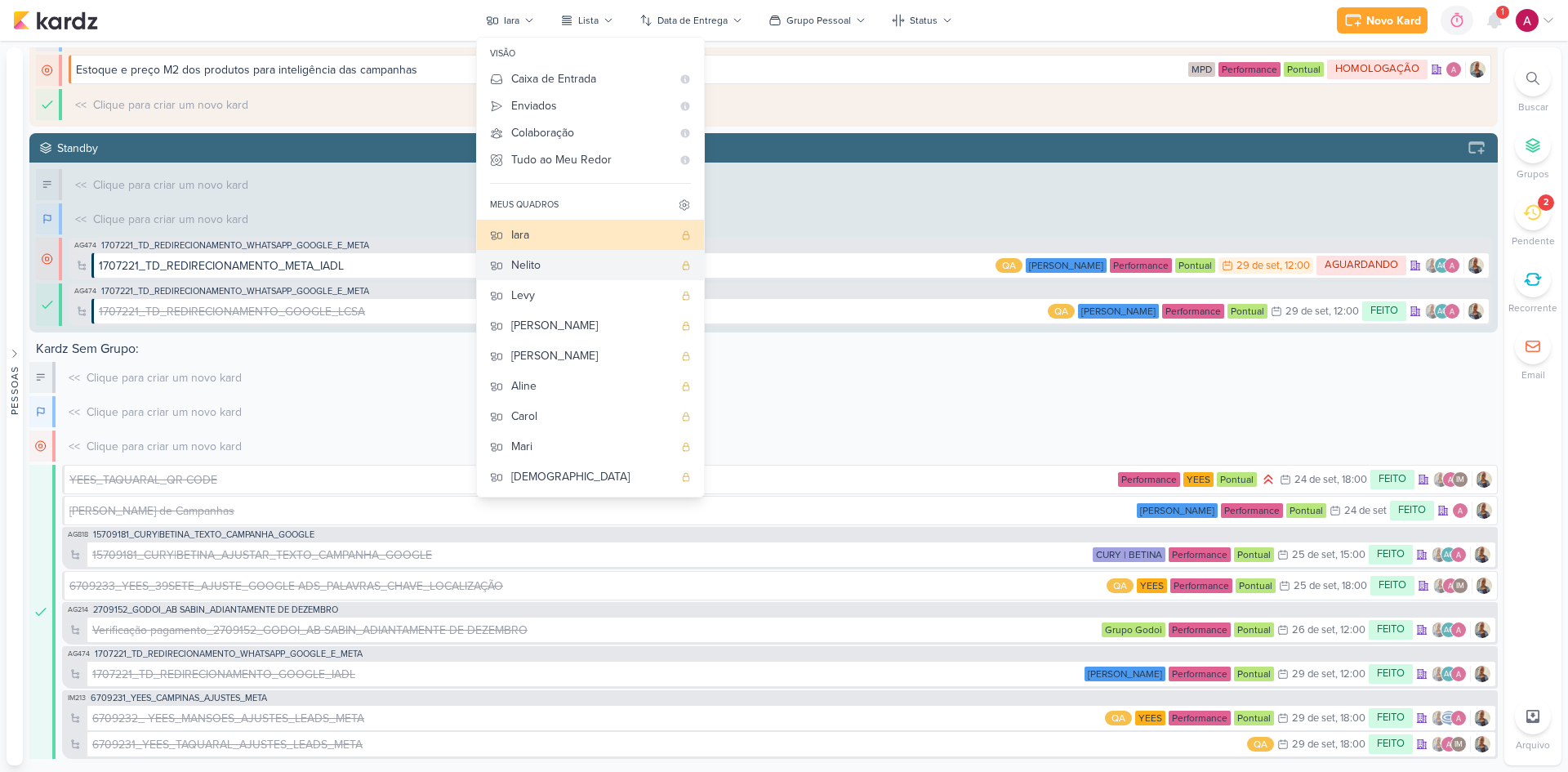
click at [534, 271] on div "Nelito" at bounding box center [592, 265] width 162 height 17
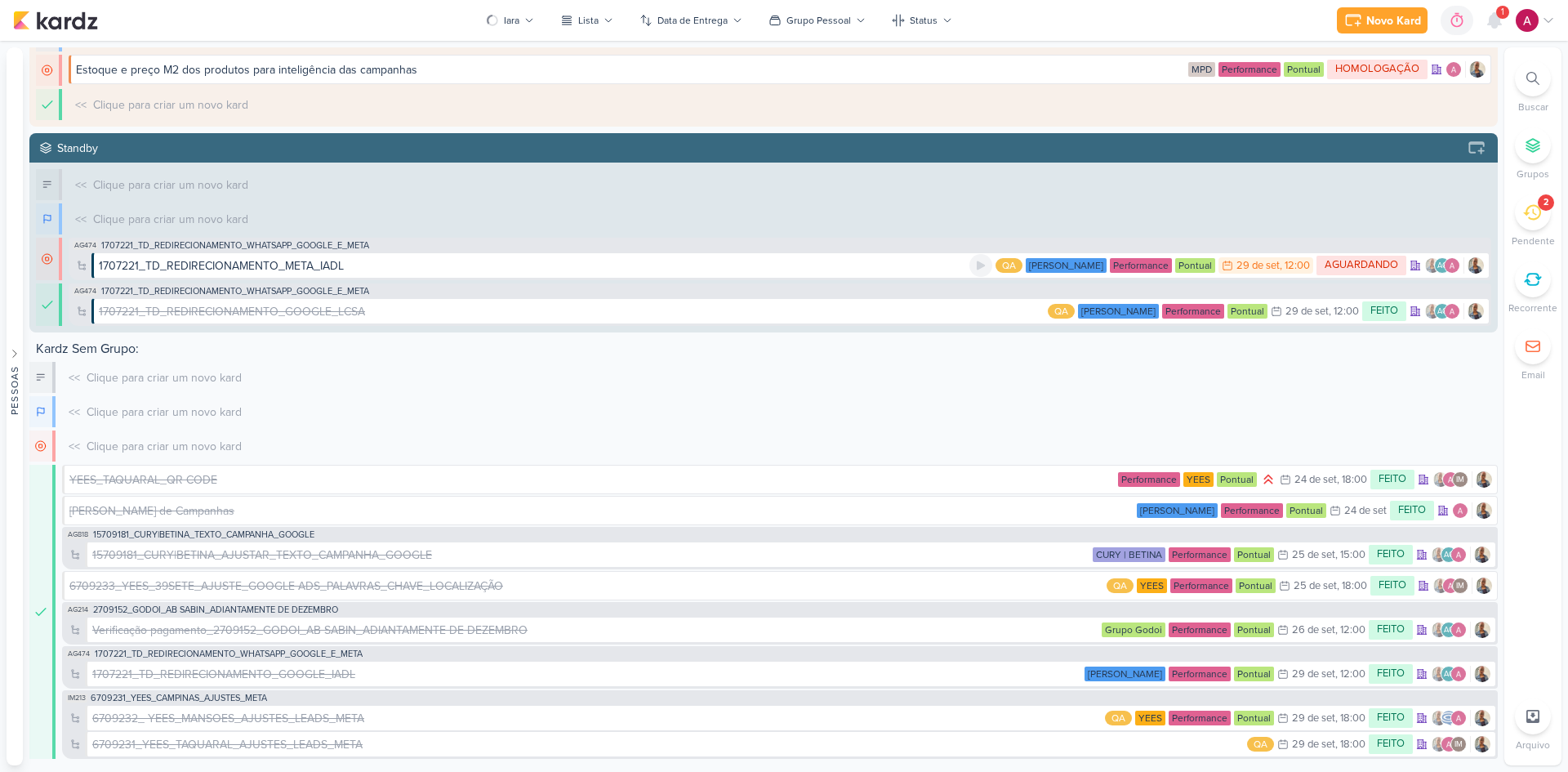
scroll to position [0, 0]
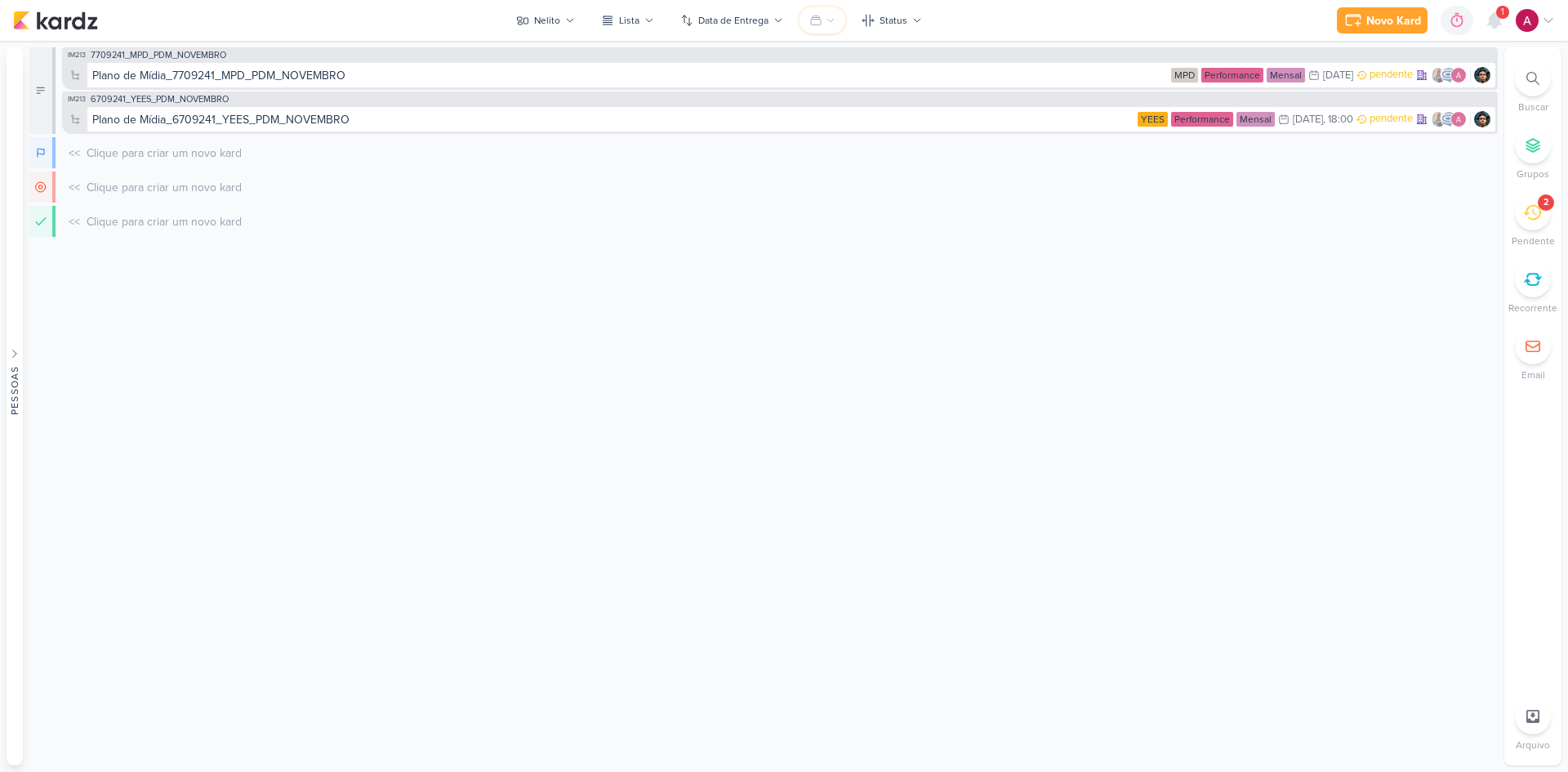
click at [806, 15] on button at bounding box center [823, 20] width 46 height 26
click at [833, 75] on button "Grupos Pessoais" at bounding box center [890, 81] width 179 height 30
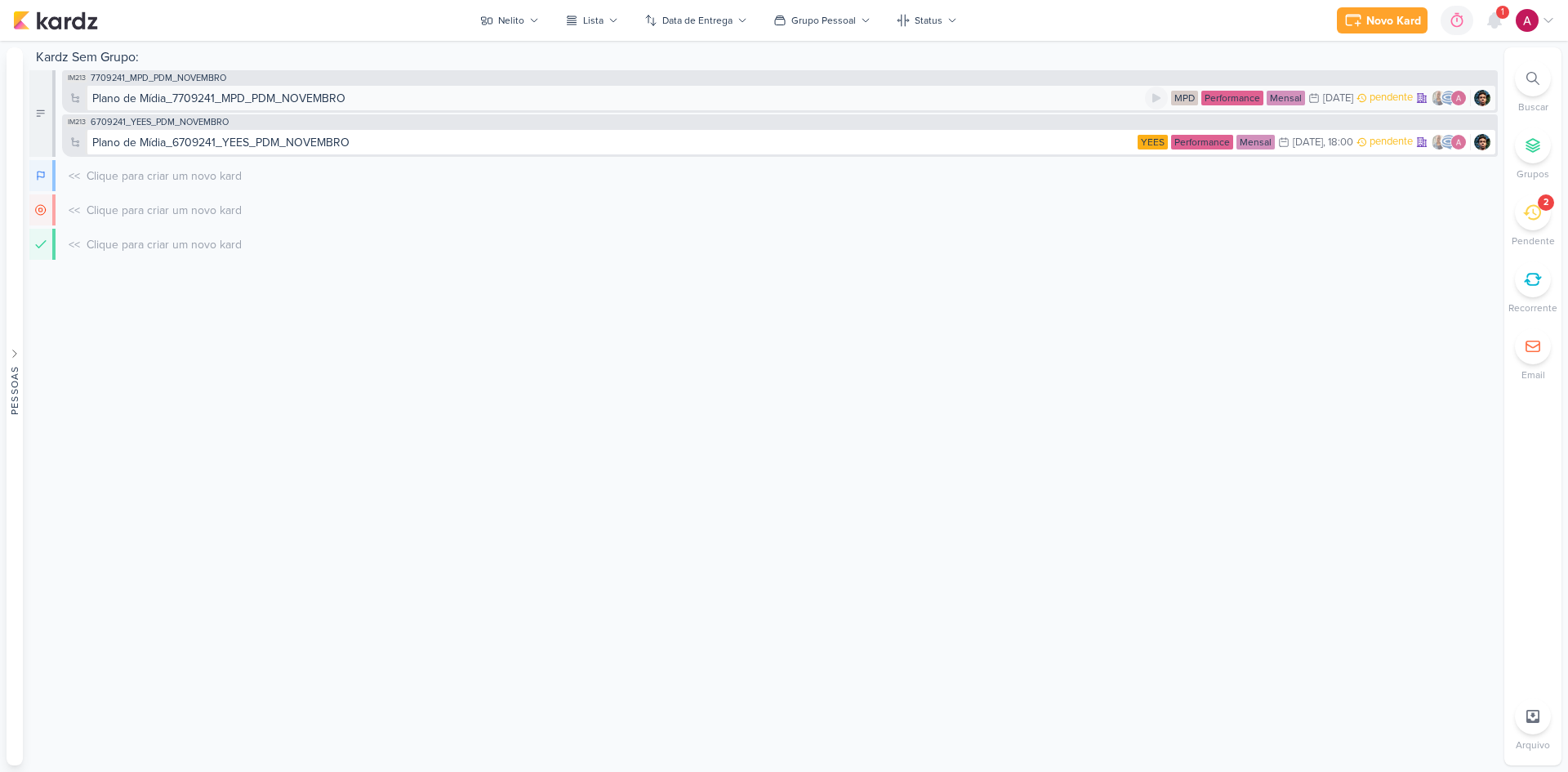
click at [784, 107] on div "Plano de Mídia_7709241_MPD_PDM_NOVEMBRO MPD Performance Mensal 6/10 [DATE] pend…" at bounding box center [790, 97] width 1411 height 26
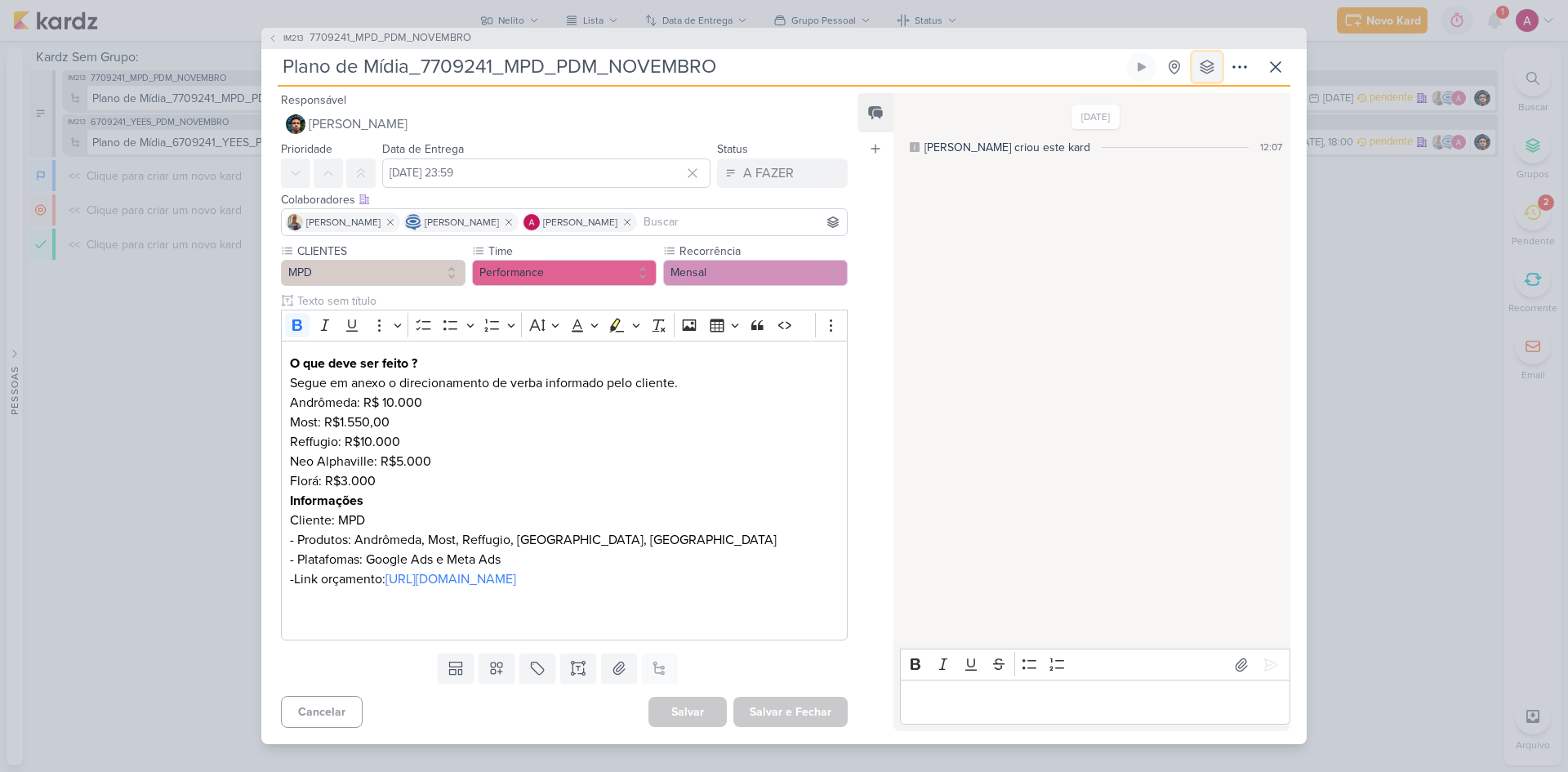
click at [1198, 52] on button at bounding box center [1207, 67] width 30 height 30
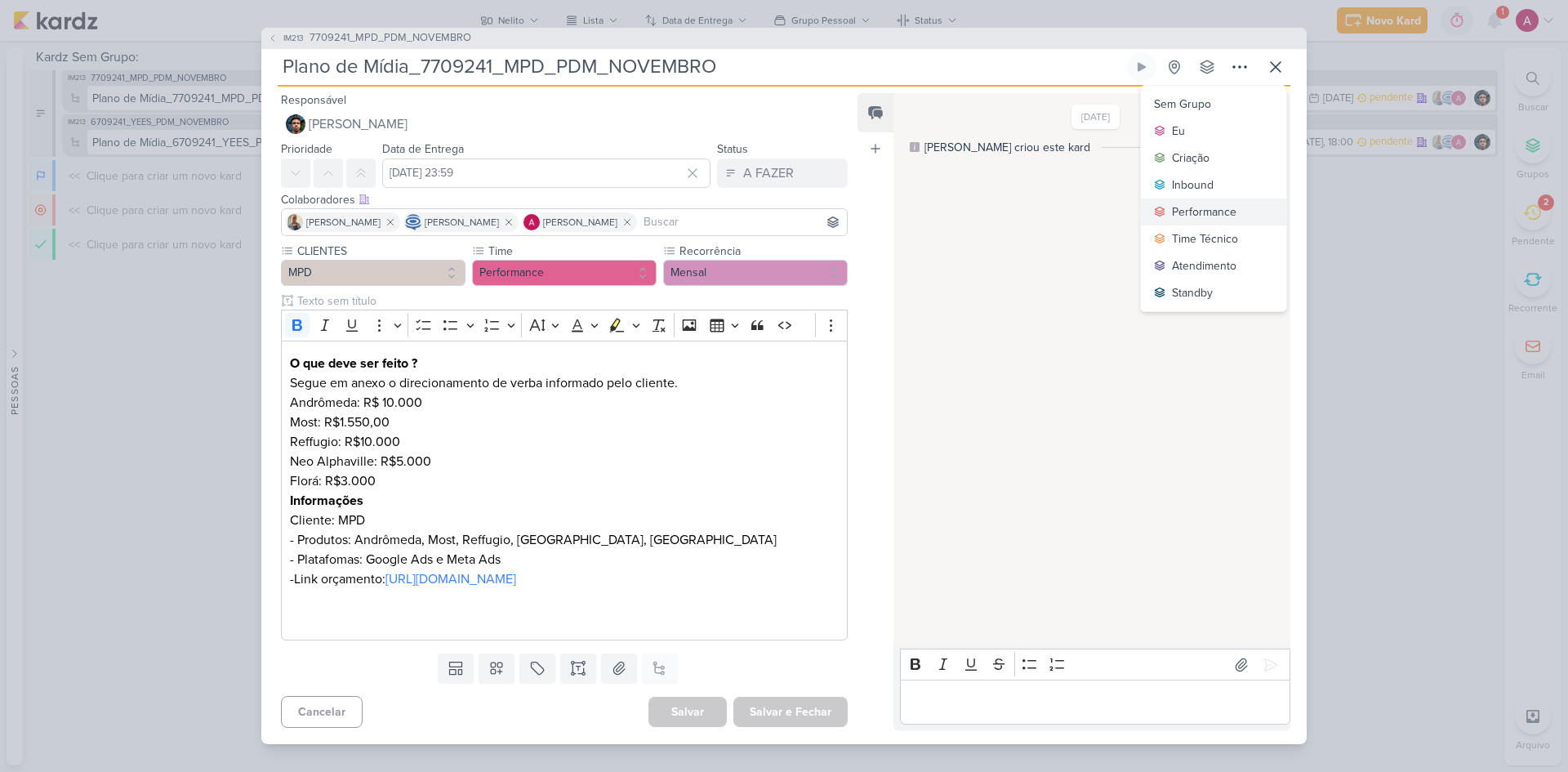
click at [1181, 203] on div "Performance" at bounding box center [1204, 212] width 65 height 17
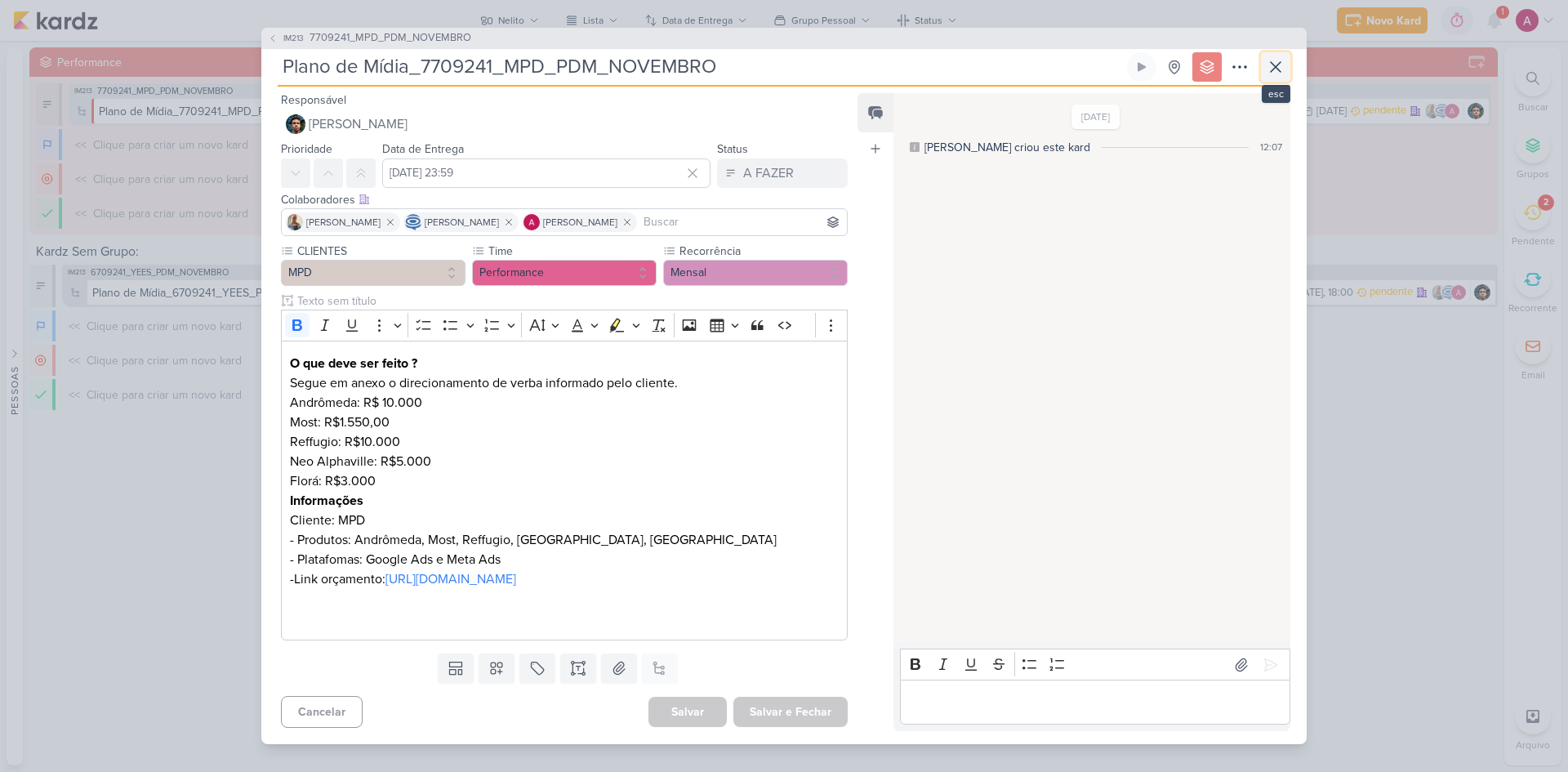
click at [1269, 57] on icon at bounding box center [1275, 67] width 20 height 20
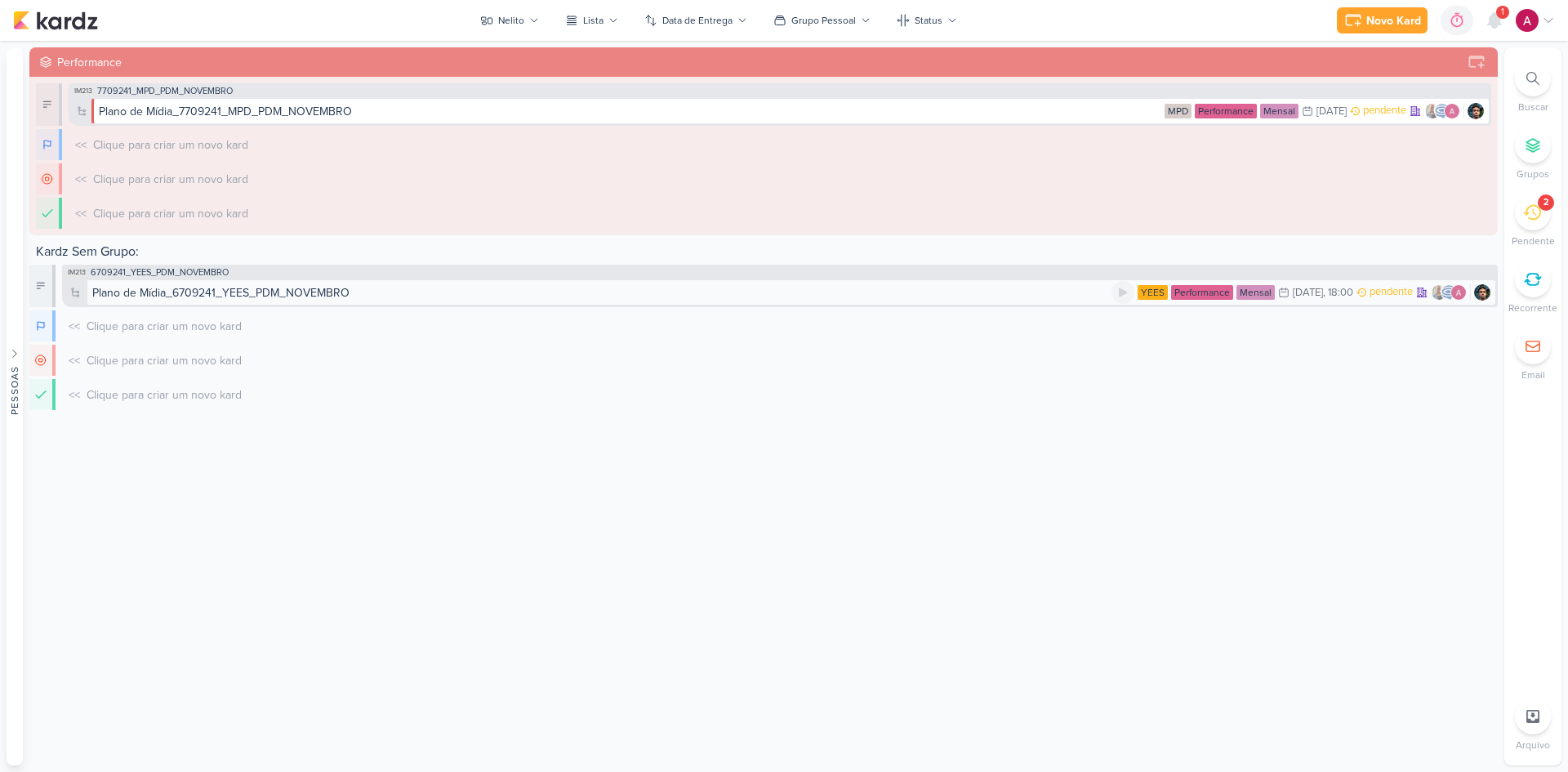
click at [581, 291] on div "Plano de Mídia_6709241_YEES_PDM_NOVEMBRO" at bounding box center [601, 293] width 1019 height 17
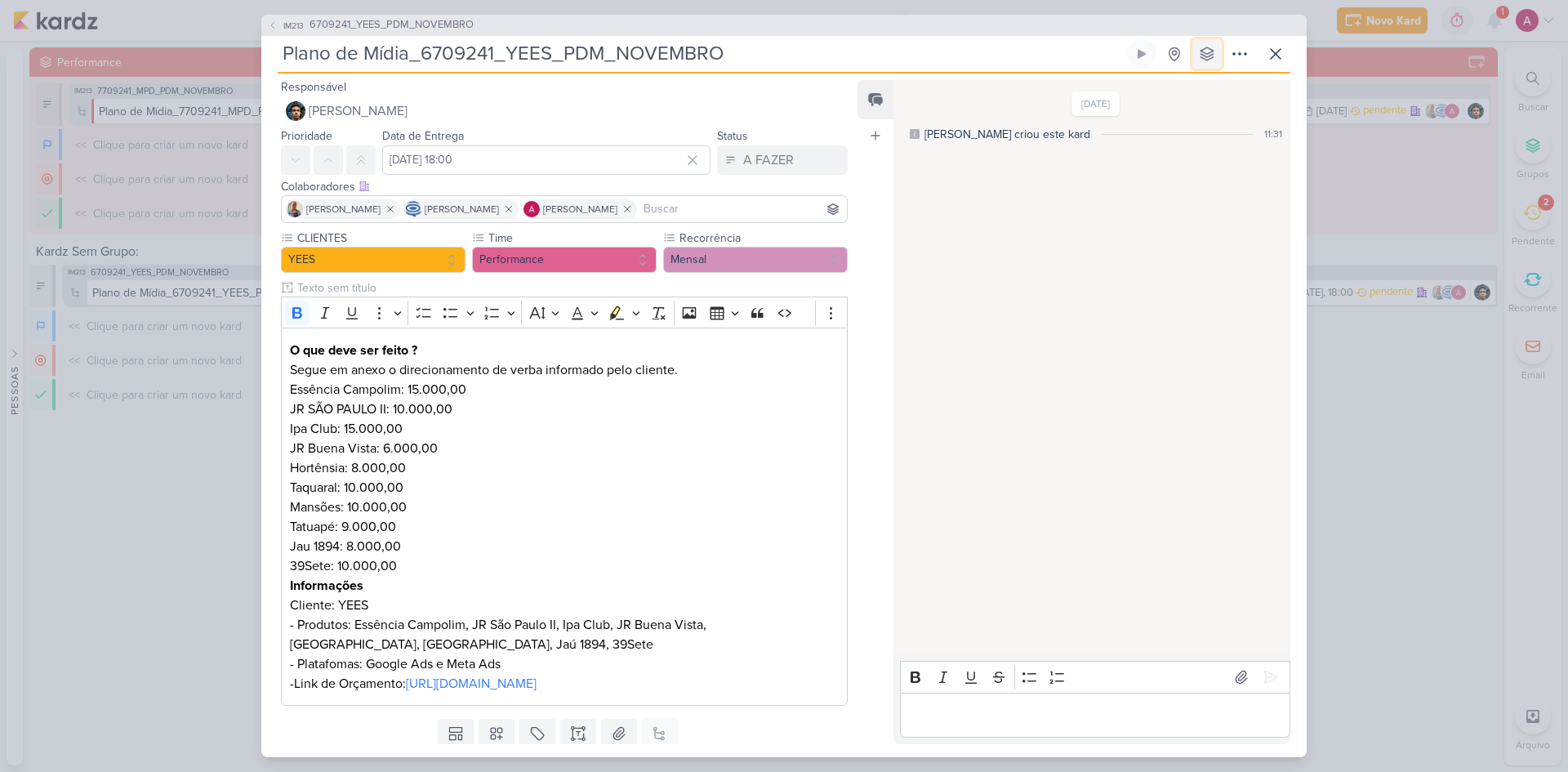
click at [1208, 54] on icon at bounding box center [1207, 53] width 16 height 16
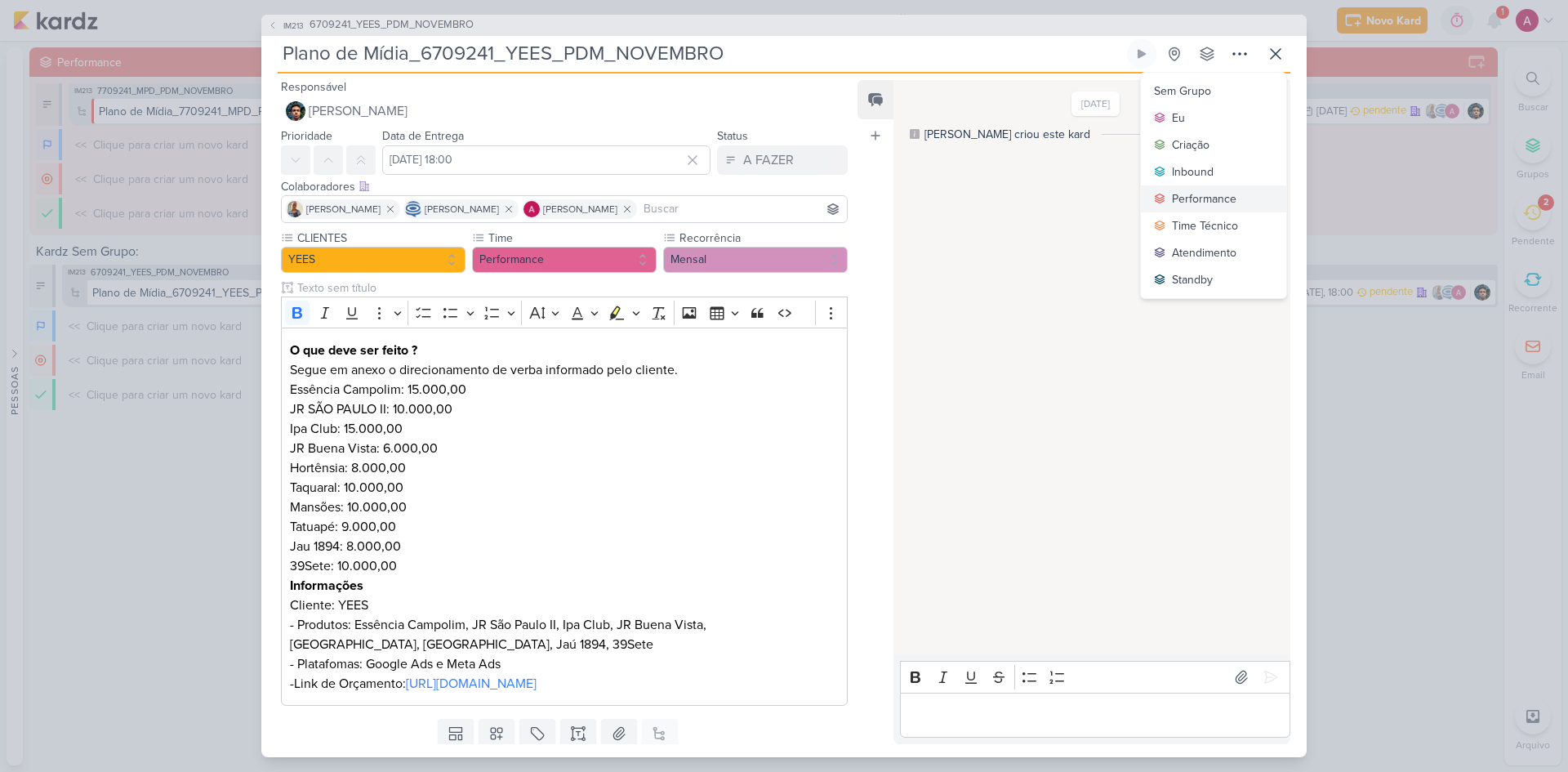
click at [1195, 198] on div "Performance" at bounding box center [1204, 199] width 65 height 17
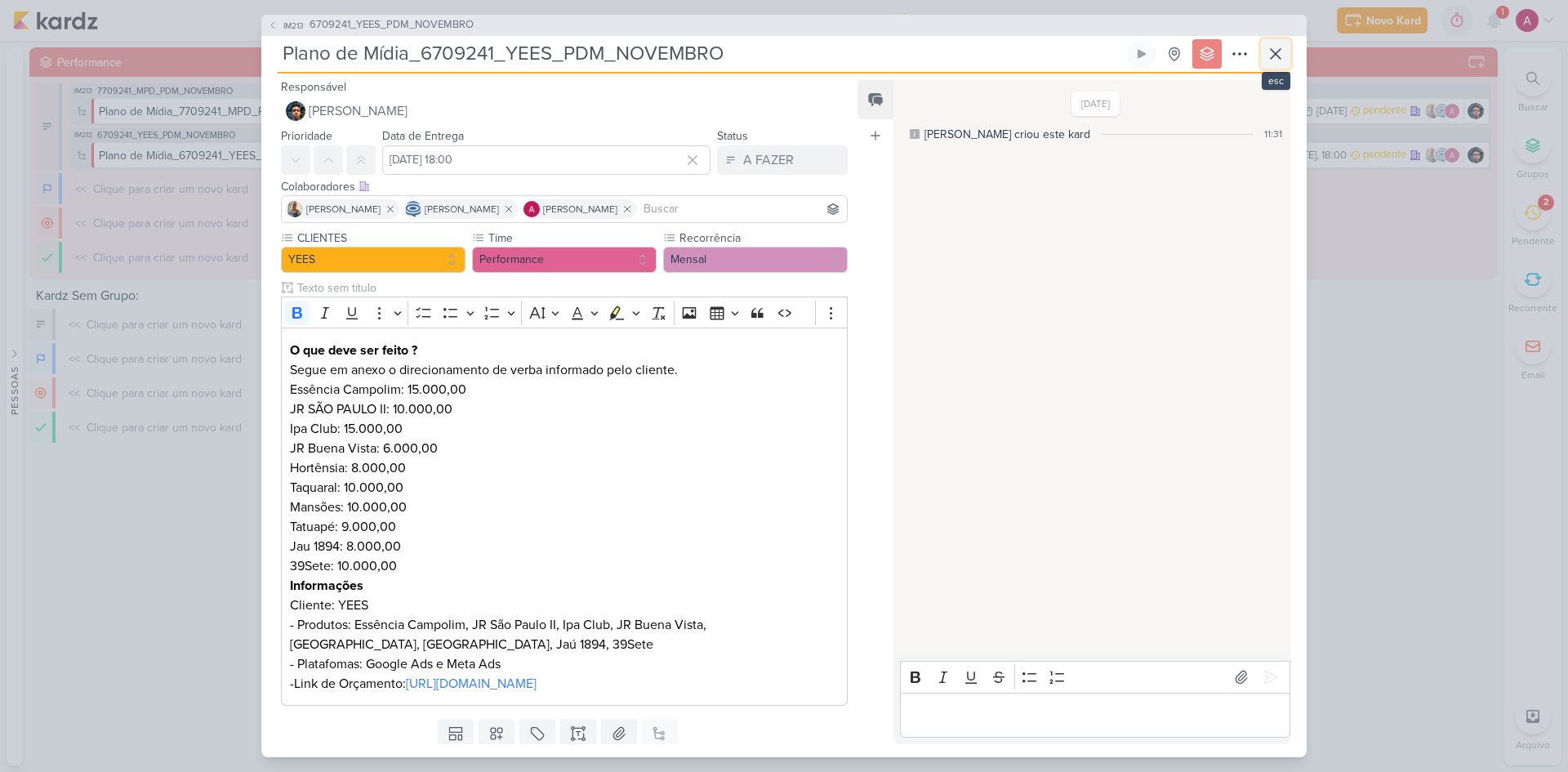
click at [1266, 53] on icon at bounding box center [1275, 53] width 20 height 20
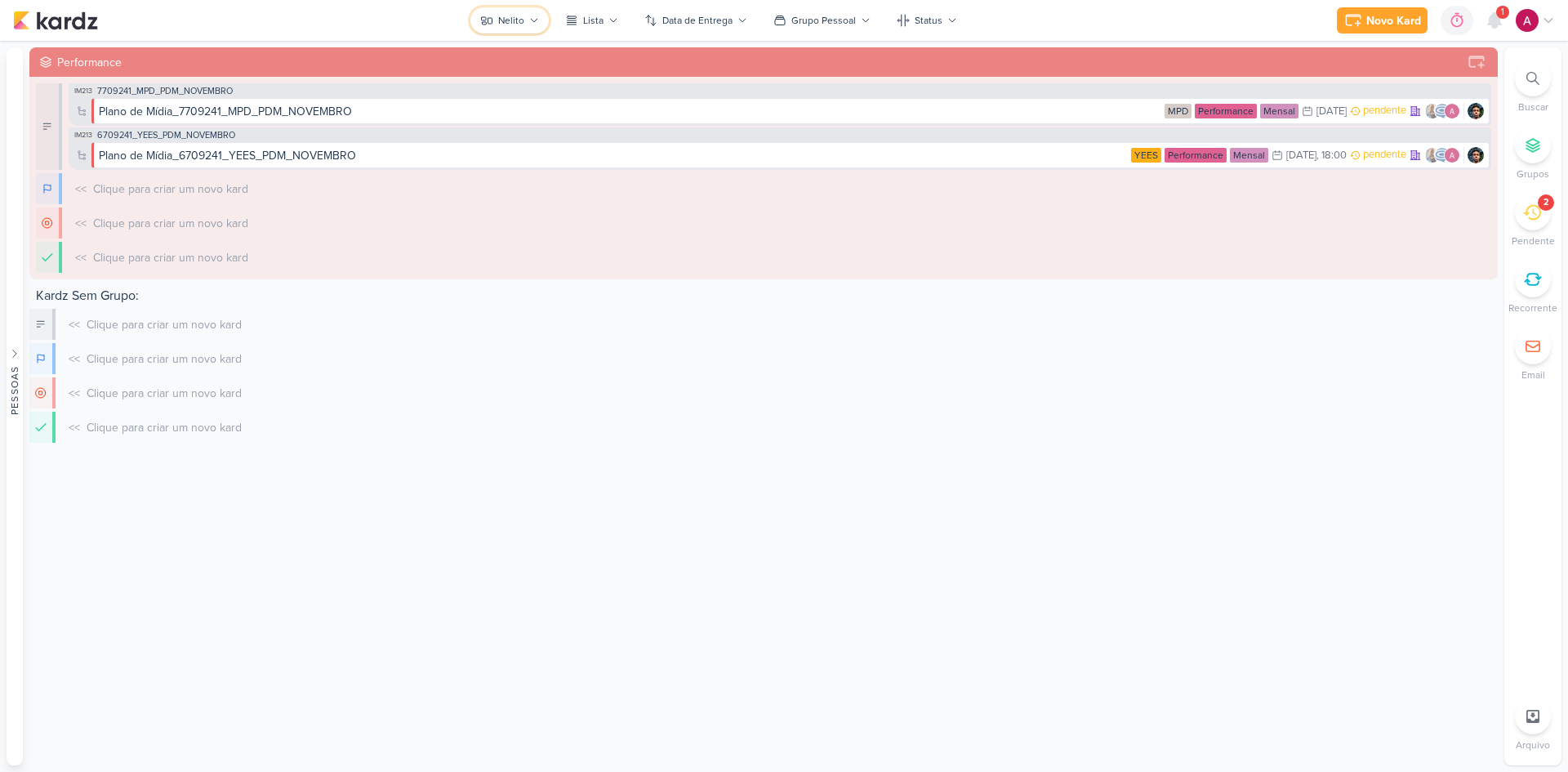
click at [527, 28] on button "Nelito" at bounding box center [509, 20] width 78 height 26
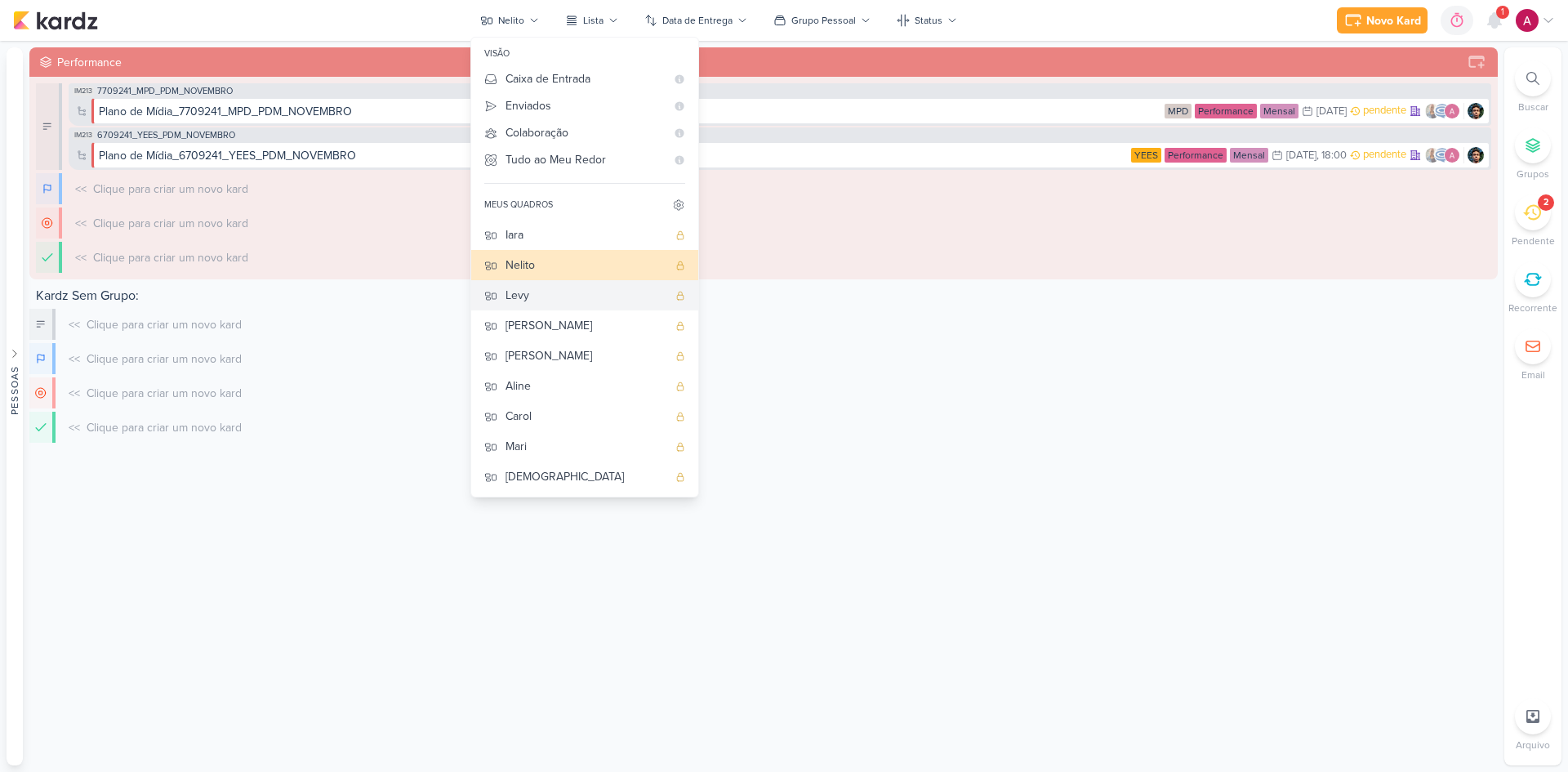
click at [548, 304] on div "Levy" at bounding box center [586, 295] width 162 height 17
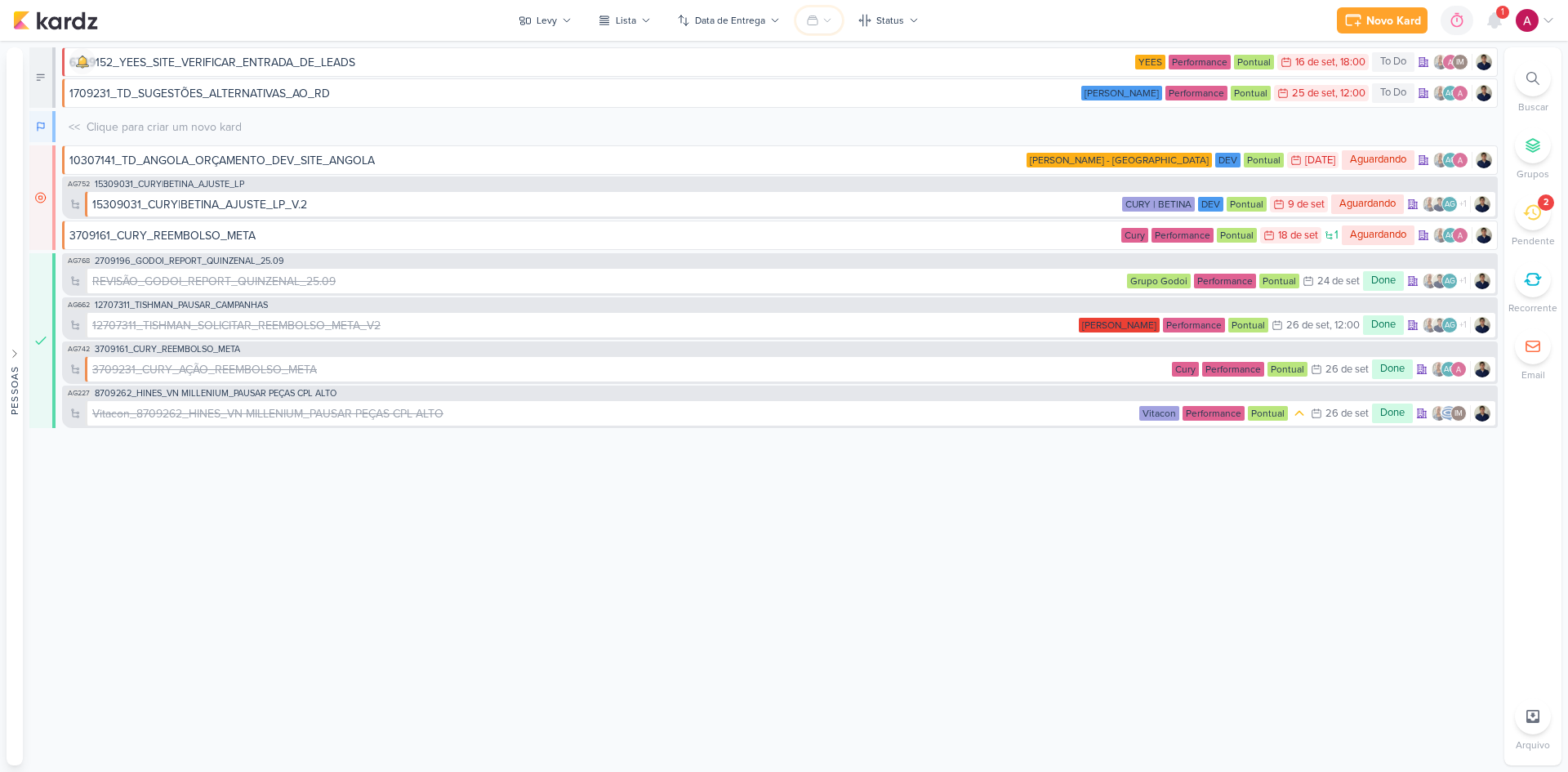
click at [815, 14] on icon at bounding box center [813, 21] width 13 height 13
click at [849, 77] on div "Grupos Pessoais" at bounding box center [874, 80] width 86 height 17
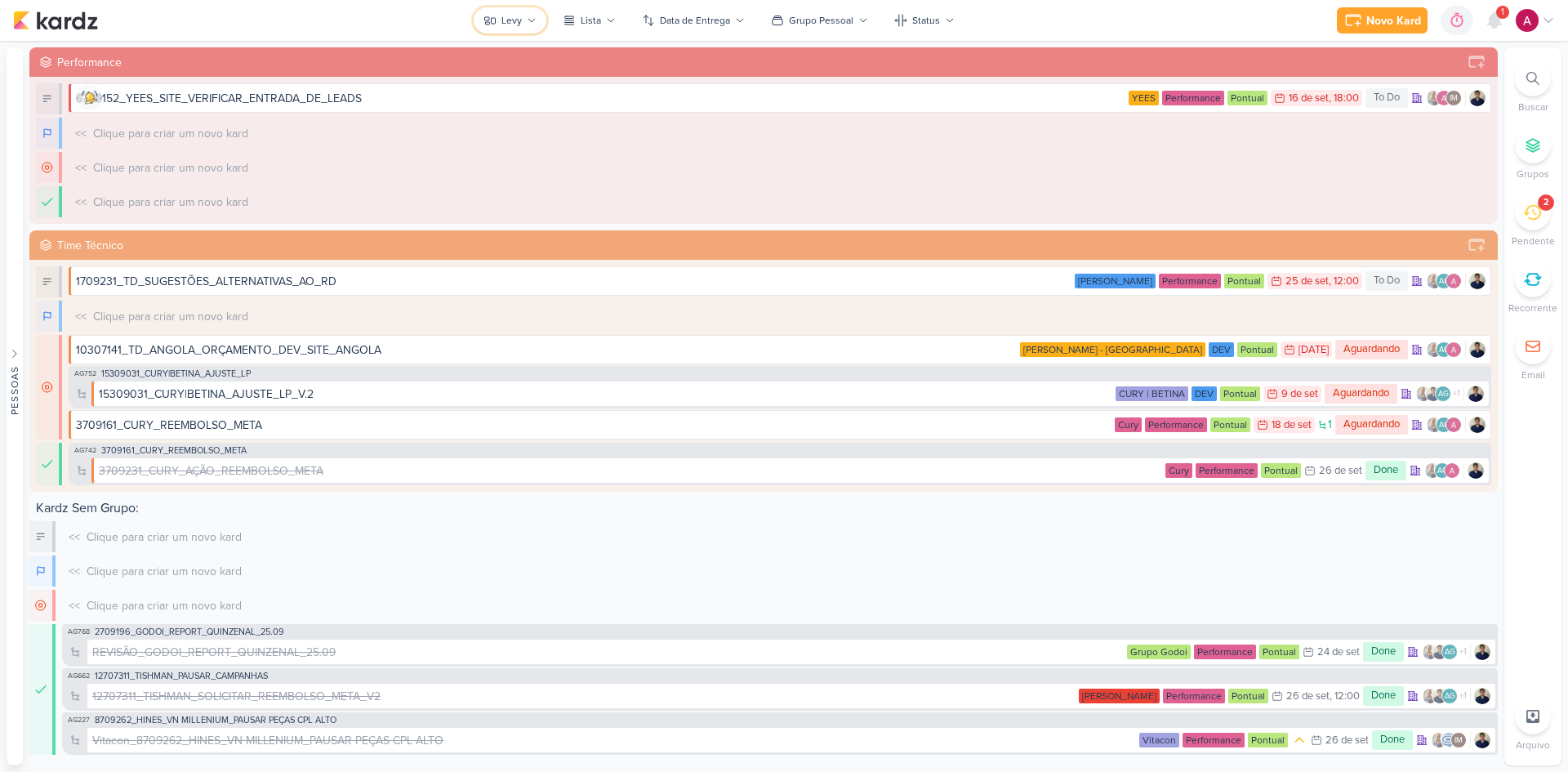
click at [520, 16] on div "Levy" at bounding box center [511, 20] width 20 height 14
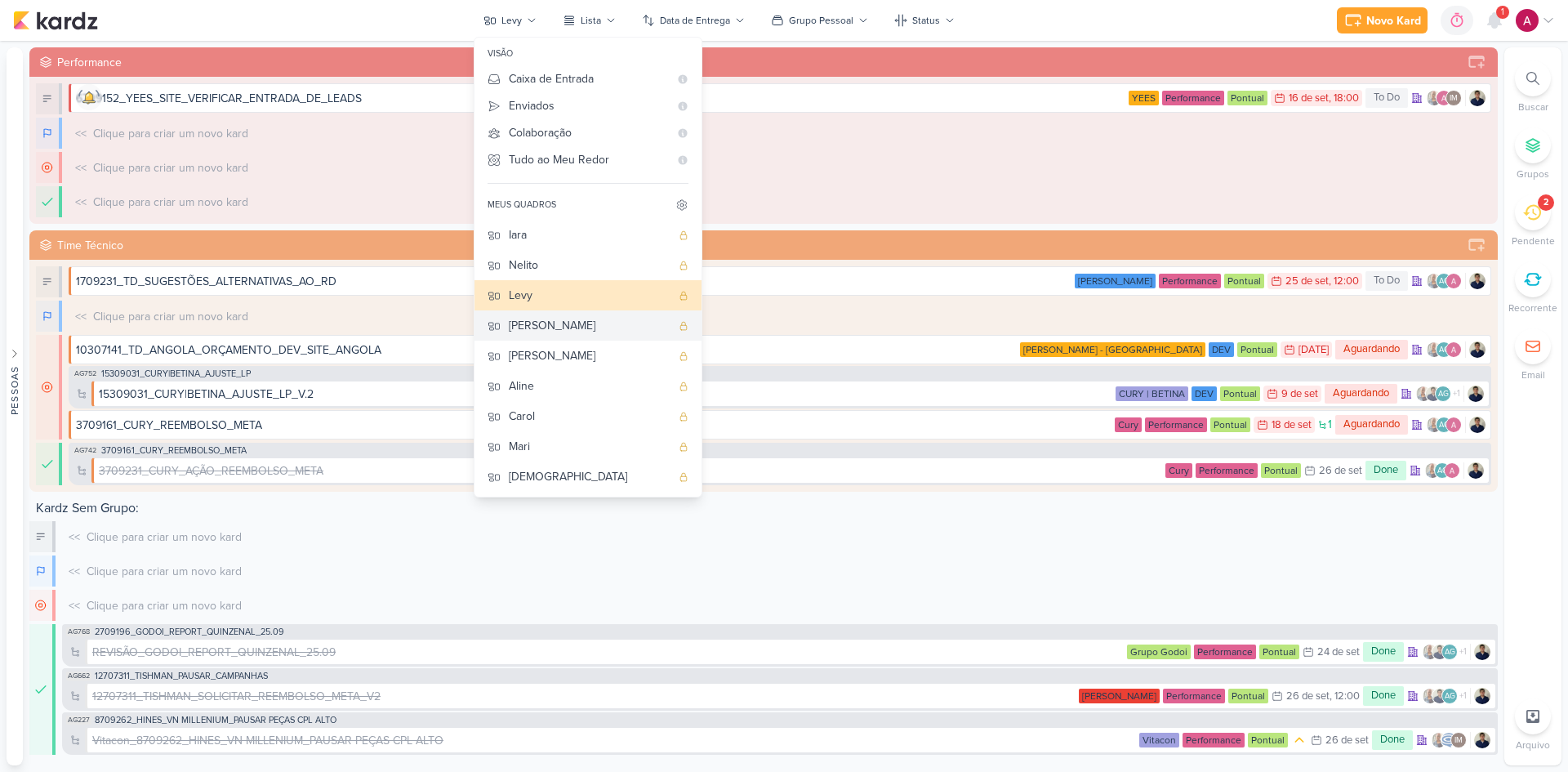
click at [555, 323] on div "[PERSON_NAME]" at bounding box center [590, 325] width 162 height 17
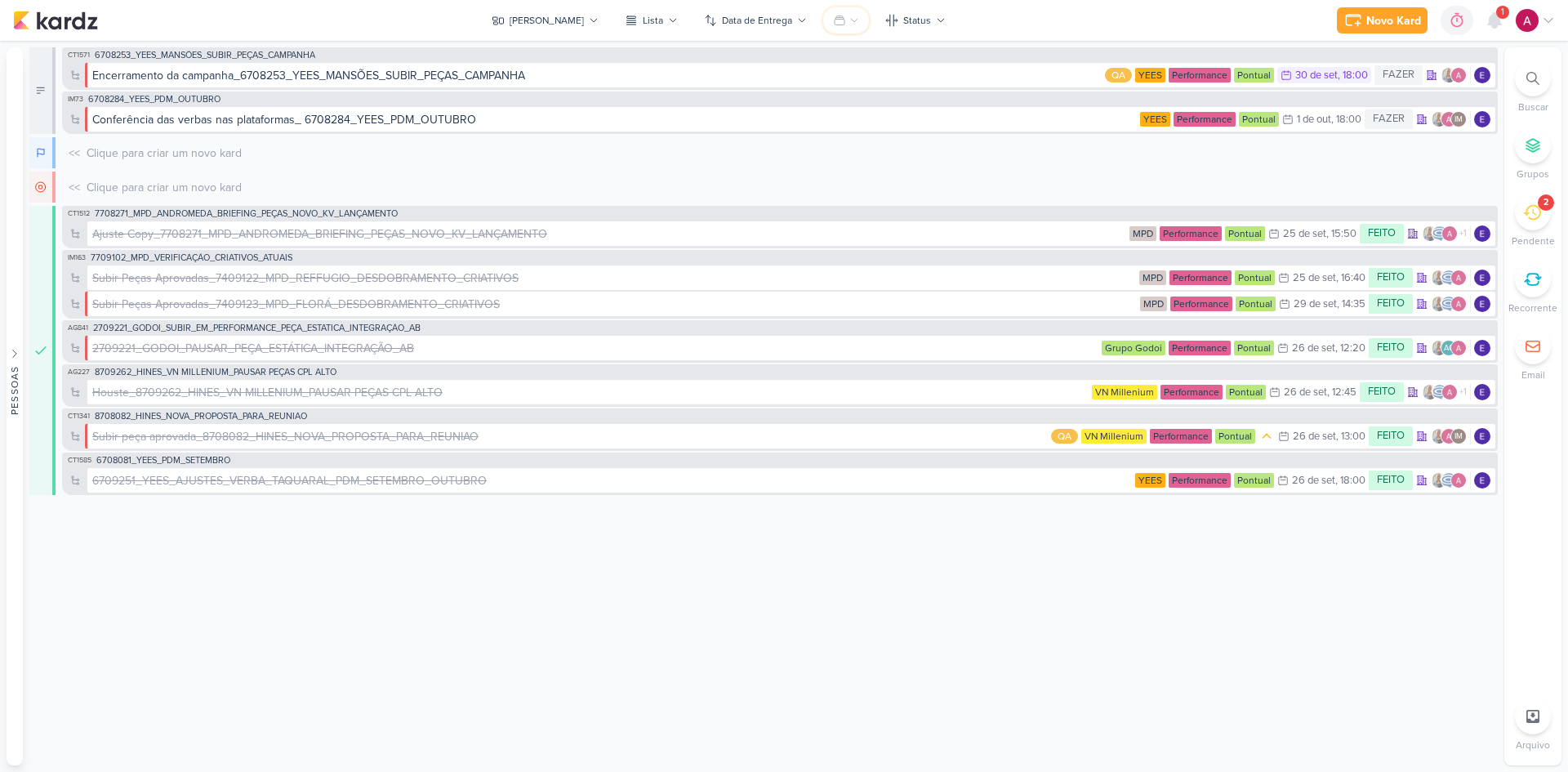
click at [849, 23] on icon at bounding box center [854, 20] width 10 height 10
click at [858, 82] on div "Grupos Pessoais" at bounding box center [901, 80] width 86 height 17
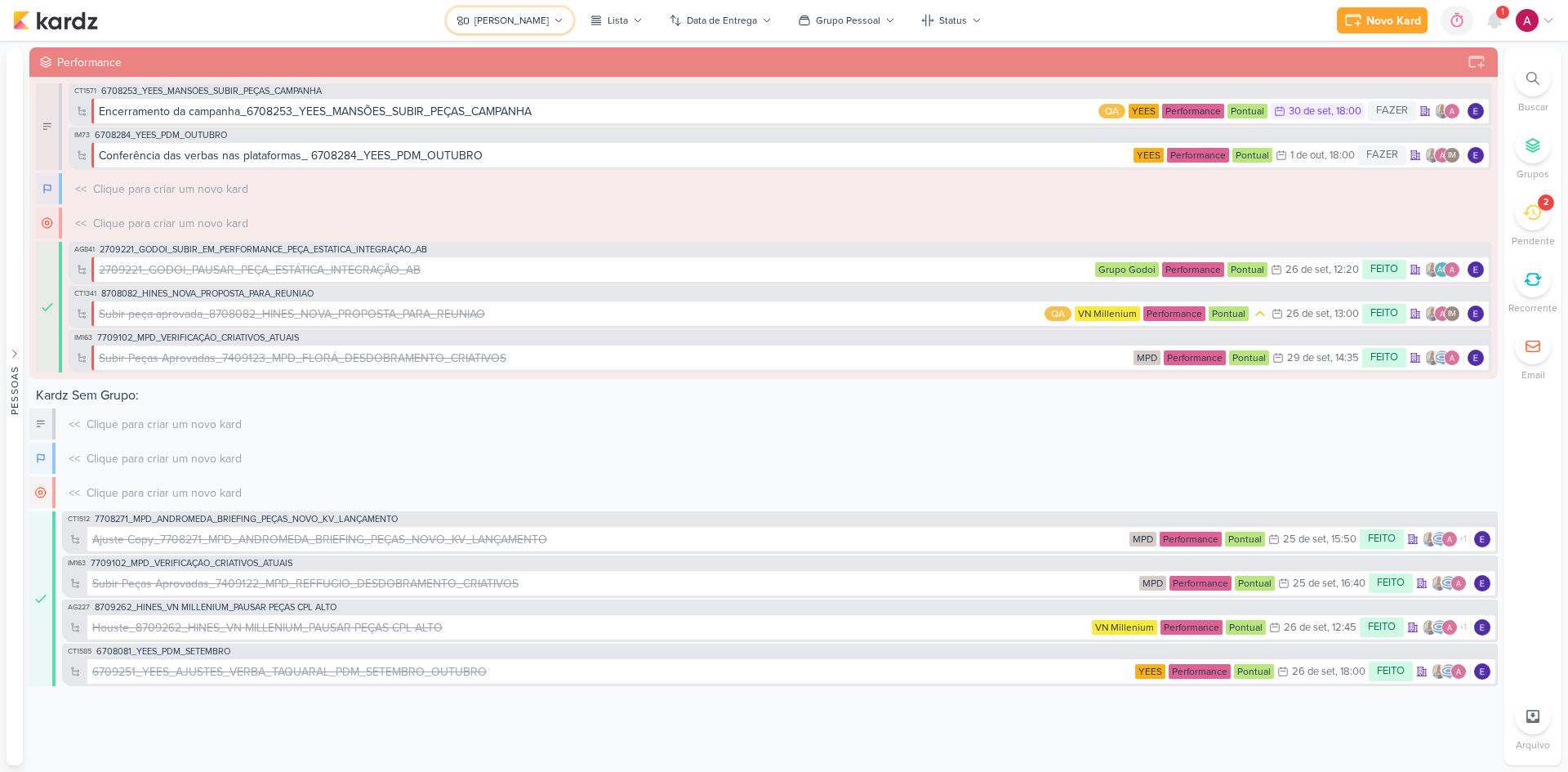
click at [522, 11] on button "[PERSON_NAME]" at bounding box center [510, 20] width 127 height 26
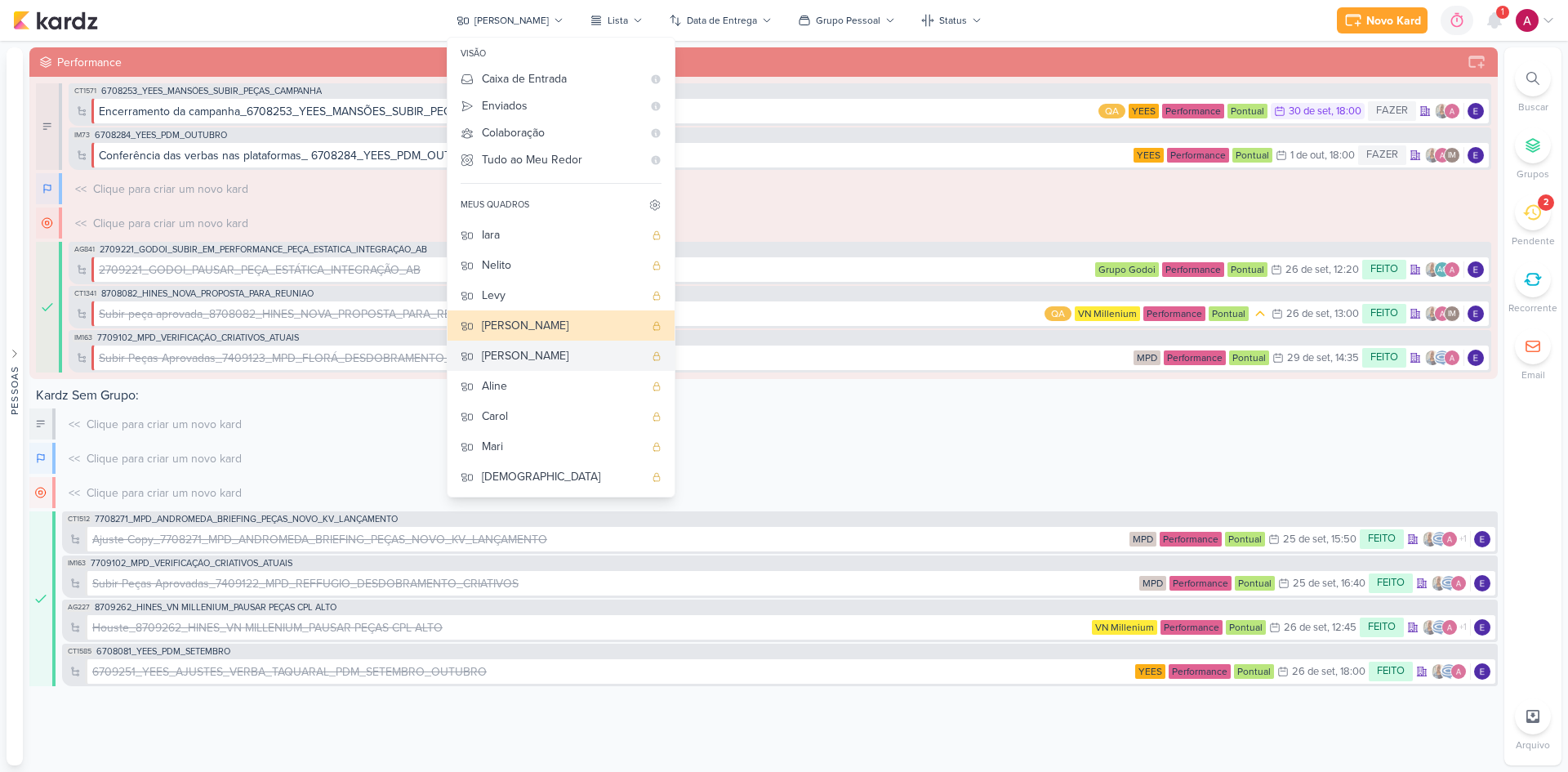
click at [528, 357] on div "[PERSON_NAME]" at bounding box center [562, 356] width 162 height 17
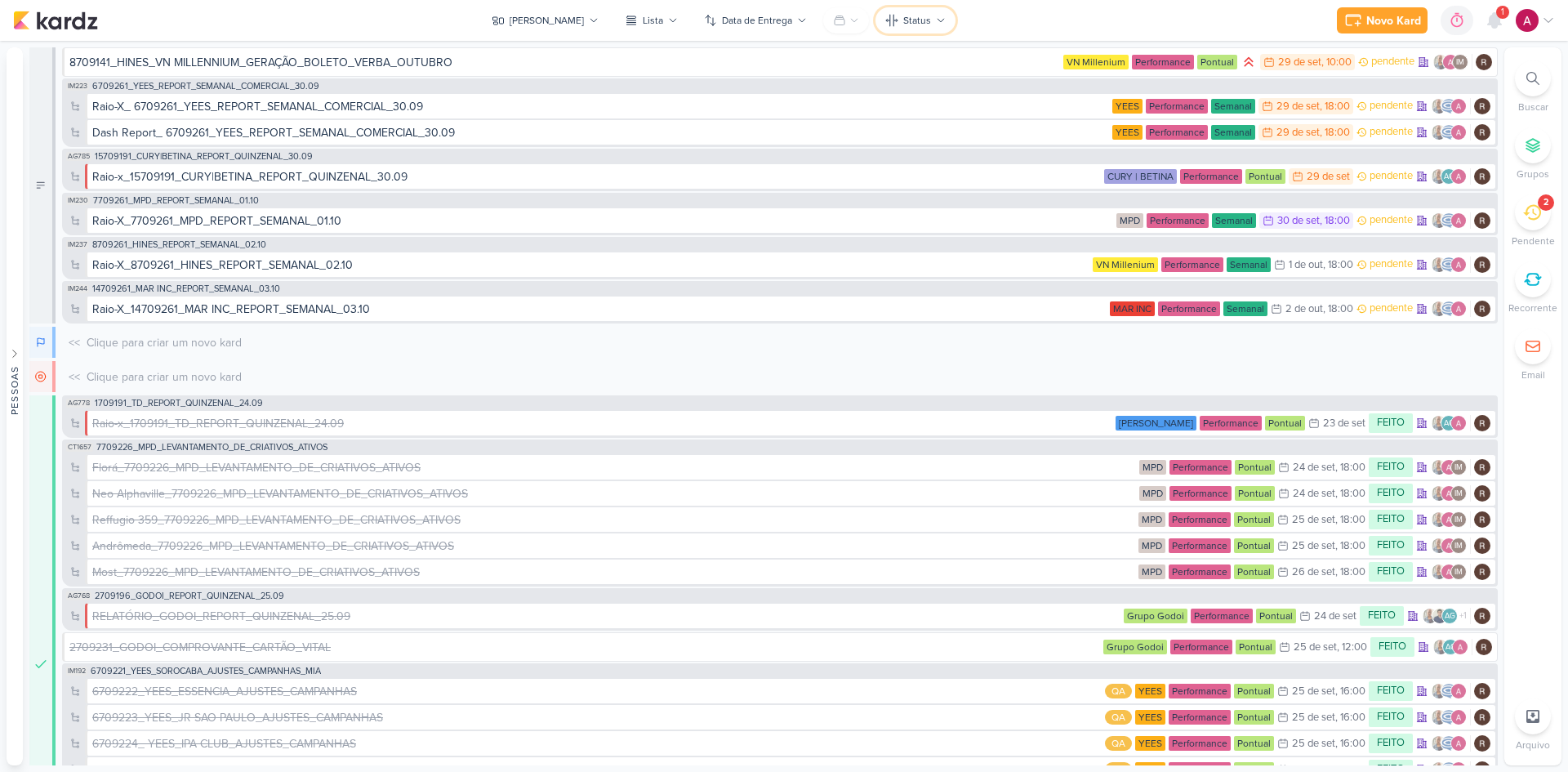
click at [875, 20] on button "Status" at bounding box center [915, 20] width 80 height 26
click at [833, 14] on icon at bounding box center [840, 21] width 13 height 13
click at [858, 71] on div "Grupos Pessoais" at bounding box center [901, 80] width 86 height 17
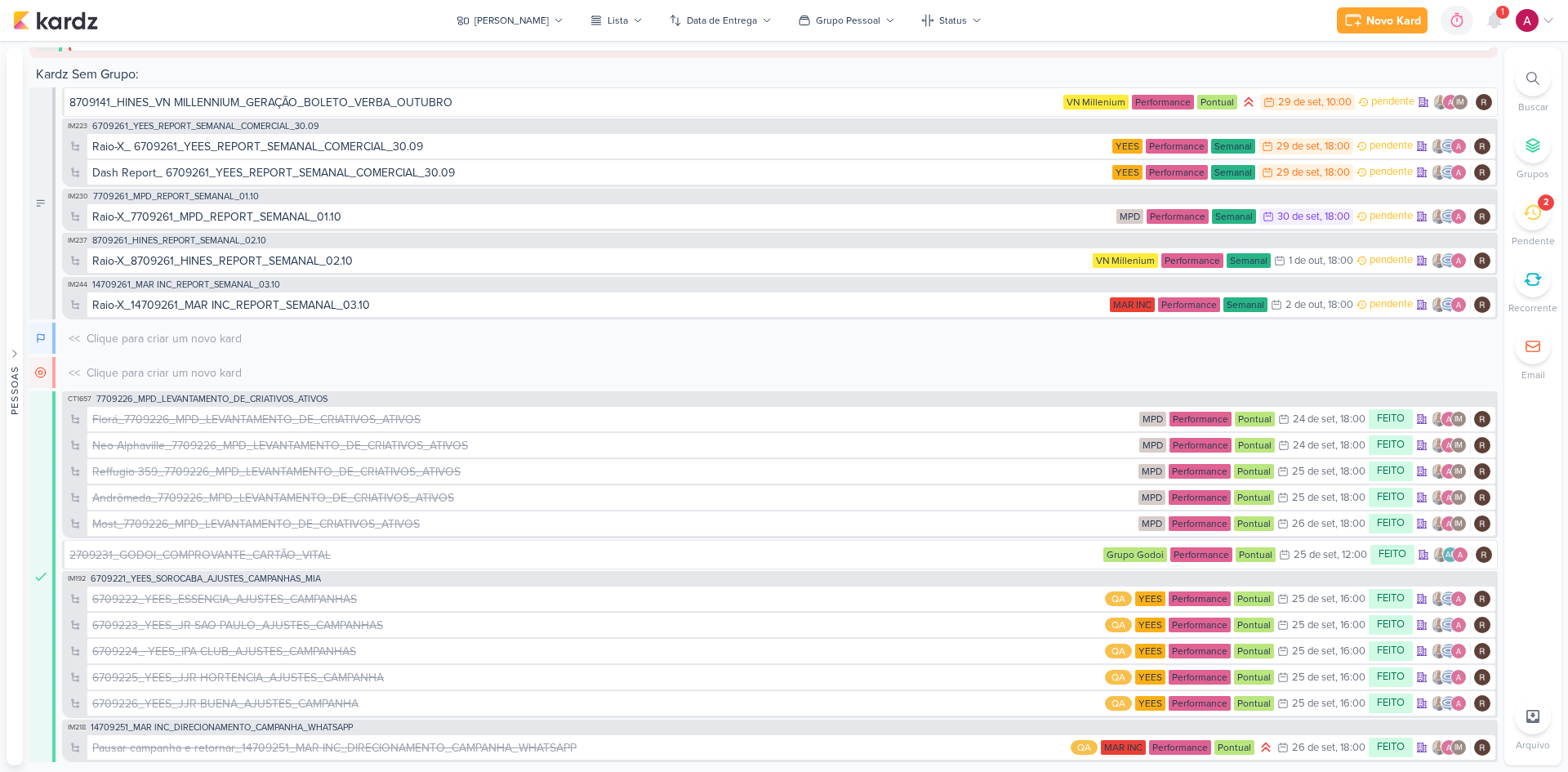
scroll to position [327, 0]
click at [549, 104] on div "8709141_HINES_VN MILLENNIUM_GERAÇÃO_BOLETO_VERBA_OUTUBRO" at bounding box center [553, 102] width 967 height 17
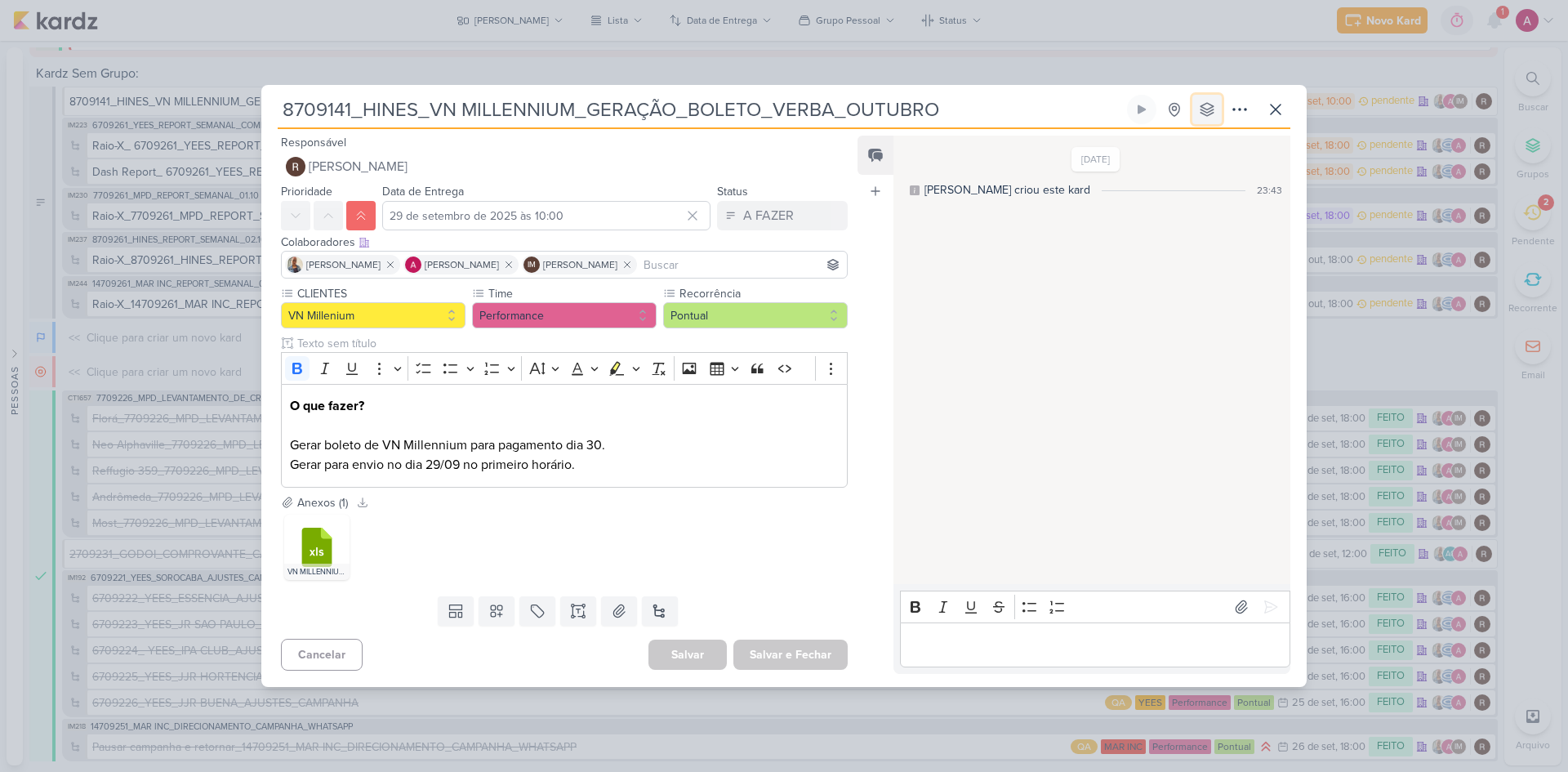
click at [1208, 110] on icon at bounding box center [1207, 109] width 16 height 16
click at [1175, 254] on div "Performance" at bounding box center [1204, 254] width 65 height 17
click at [1275, 118] on icon at bounding box center [1275, 110] width 20 height 20
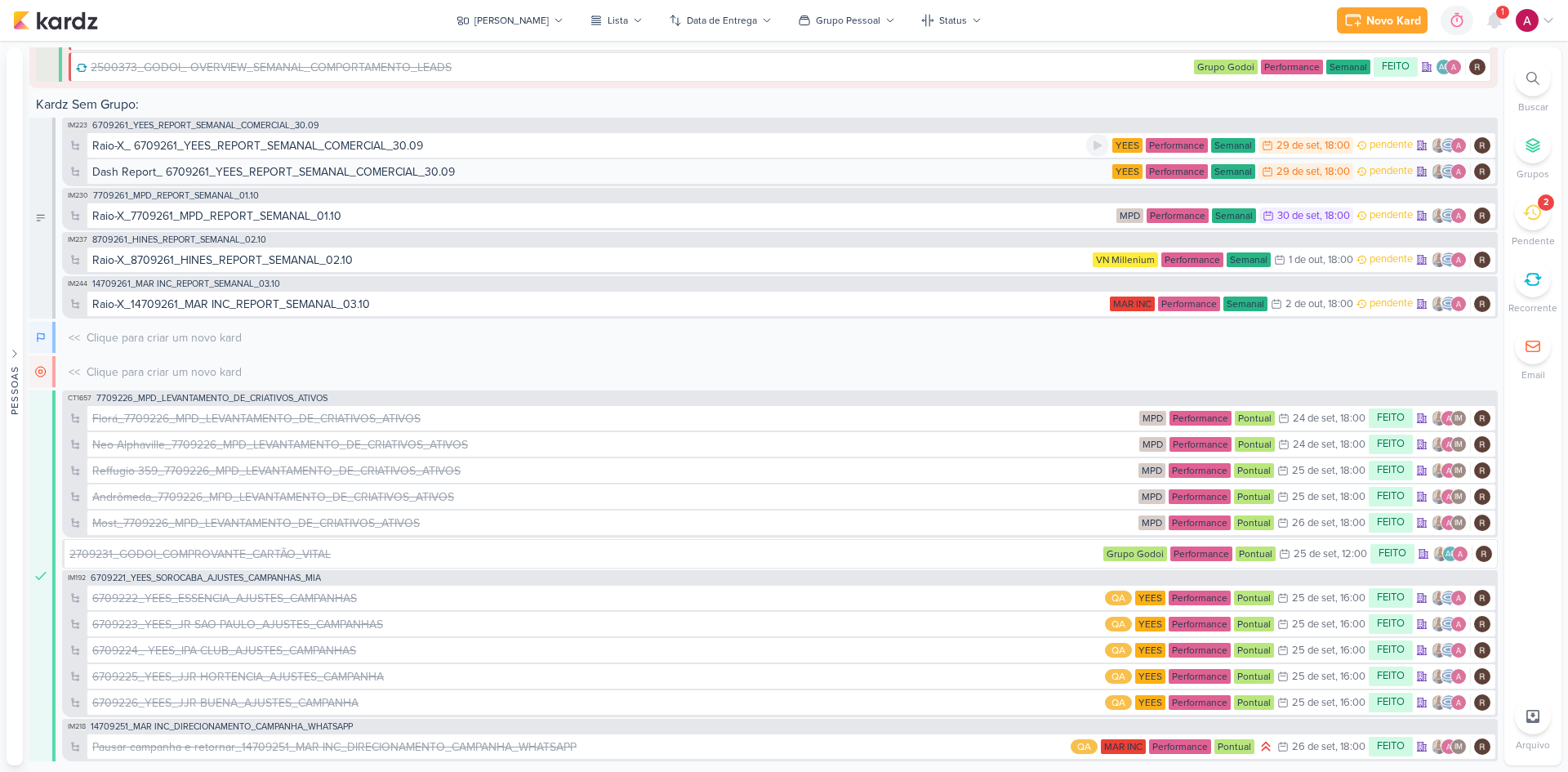
scroll to position [329, 0]
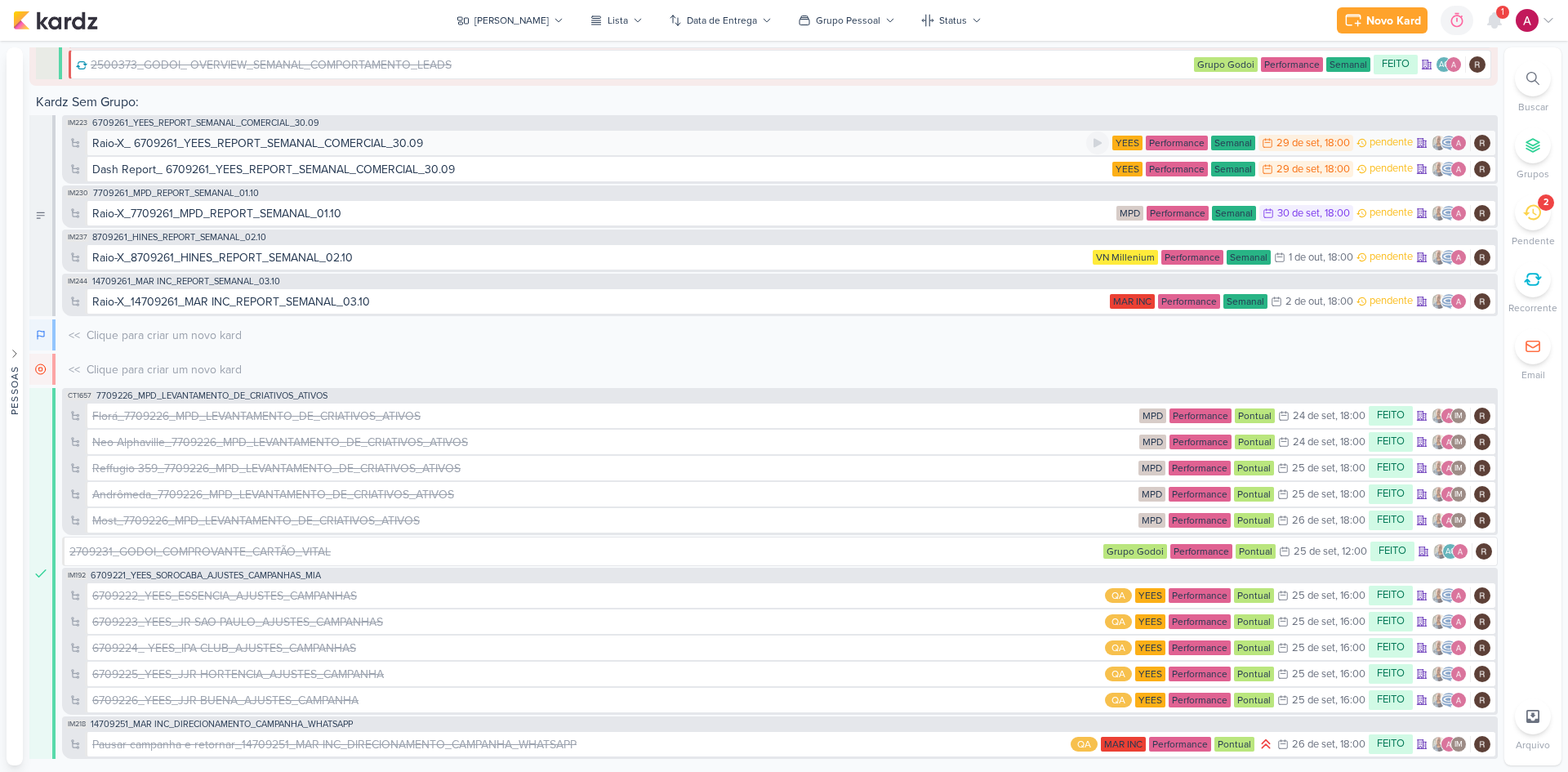
click at [405, 151] on div "Raio-X_ 6709261_YEES_REPORT_SEMANAL_COMERCIAL_30.09" at bounding box center [257, 143] width 331 height 17
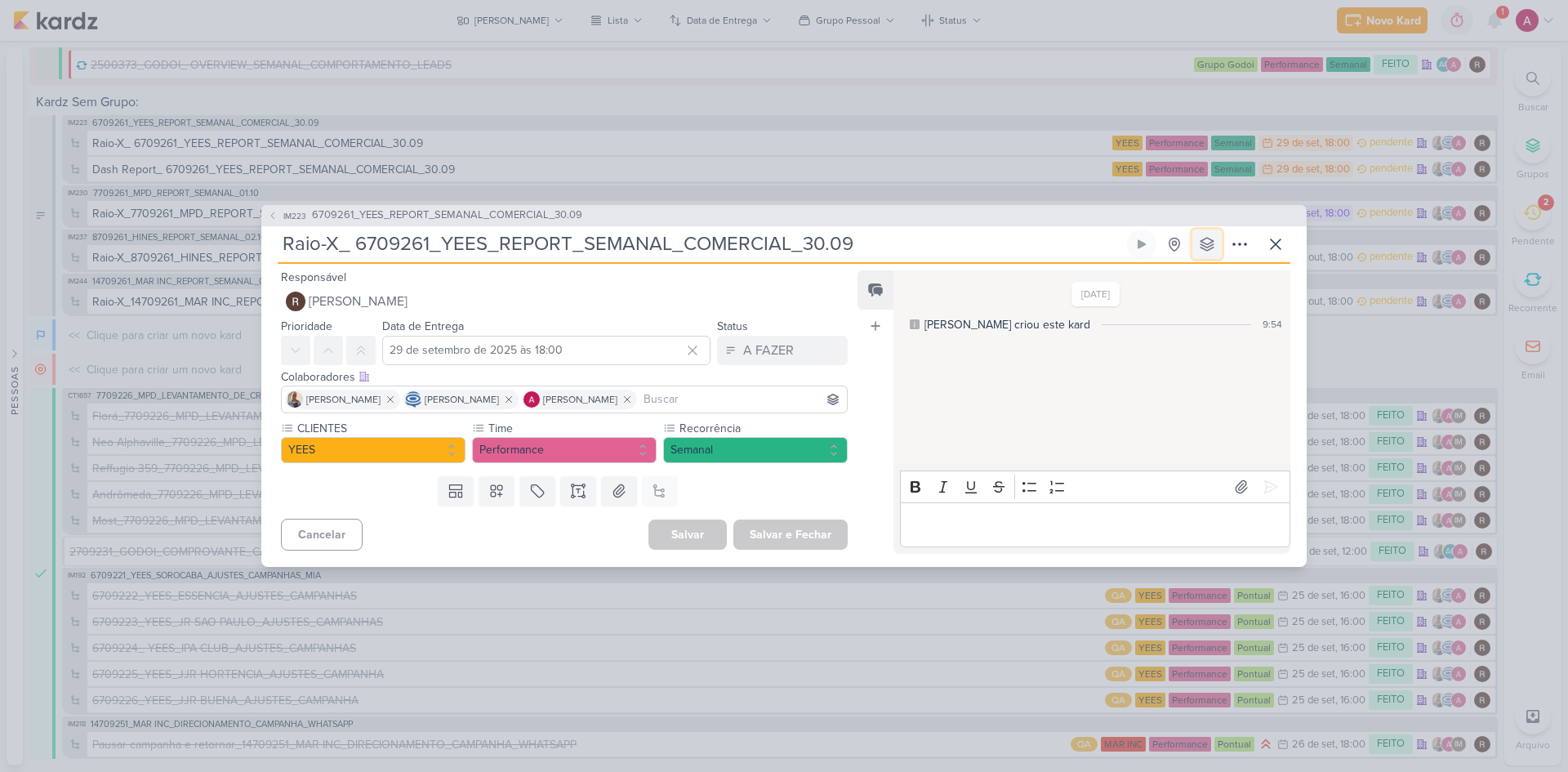
click at [1197, 243] on button at bounding box center [1207, 244] width 30 height 30
click at [1200, 388] on div "Performance" at bounding box center [1204, 389] width 65 height 17
click at [1277, 241] on icon at bounding box center [1275, 244] width 20 height 20
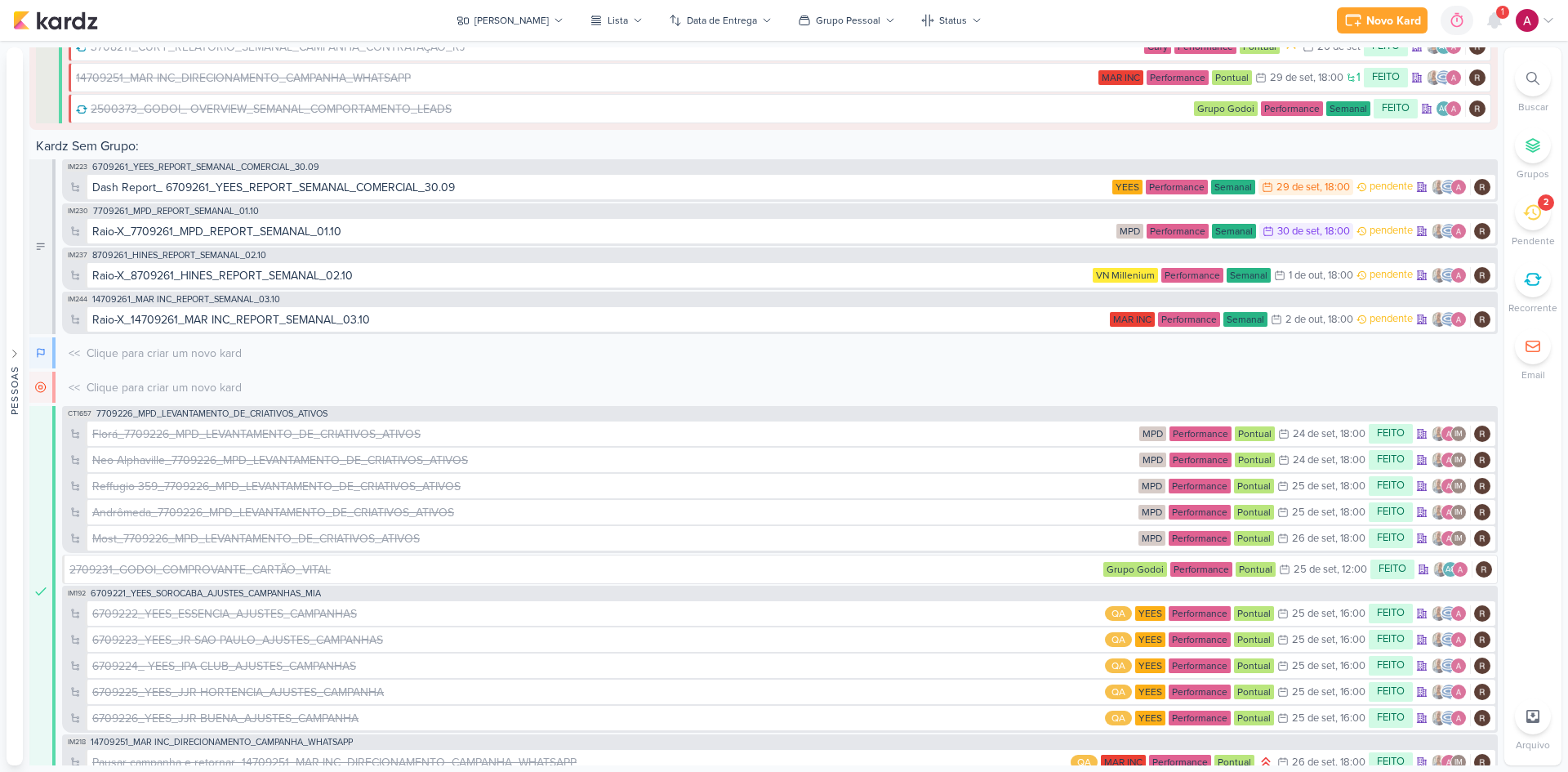
scroll to position [347, 0]
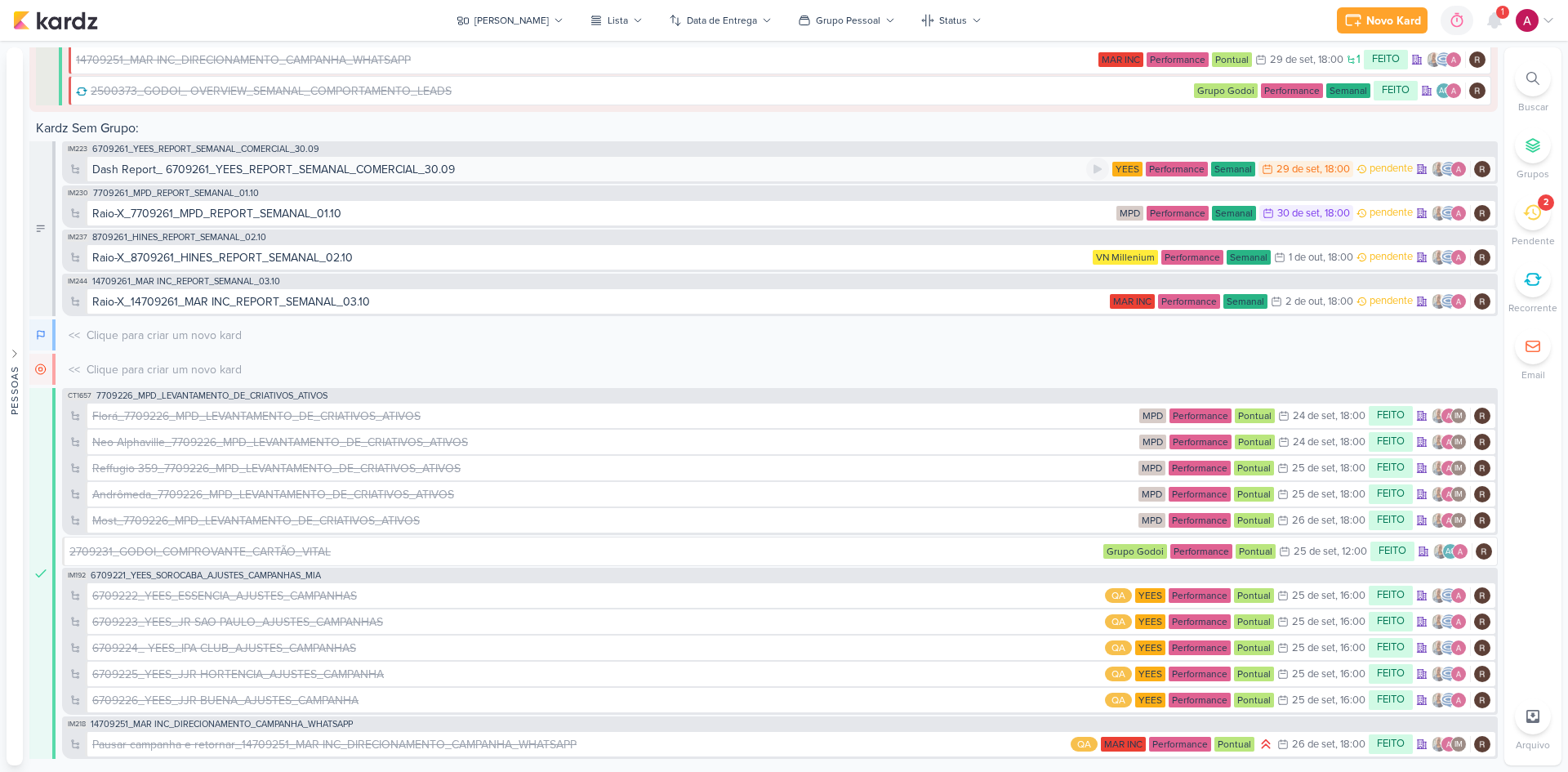
click at [477, 167] on div "Dash Report_ 6709261_YEES_REPORT_SEMANAL_COMERCIAL_30.09" at bounding box center [589, 170] width 994 height 17
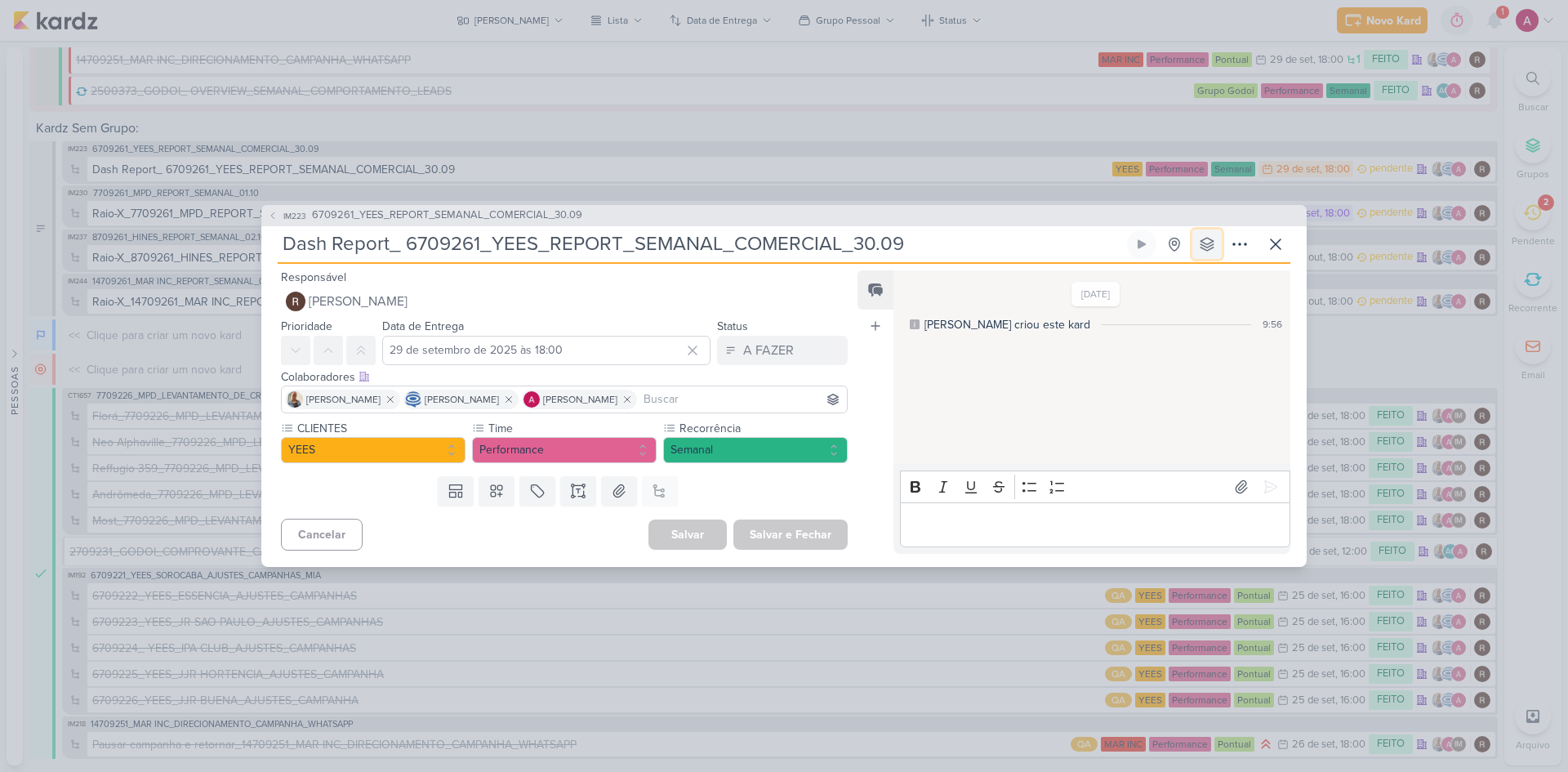
click at [1212, 239] on icon at bounding box center [1207, 244] width 16 height 16
click at [1208, 386] on div "Performance" at bounding box center [1204, 389] width 65 height 17
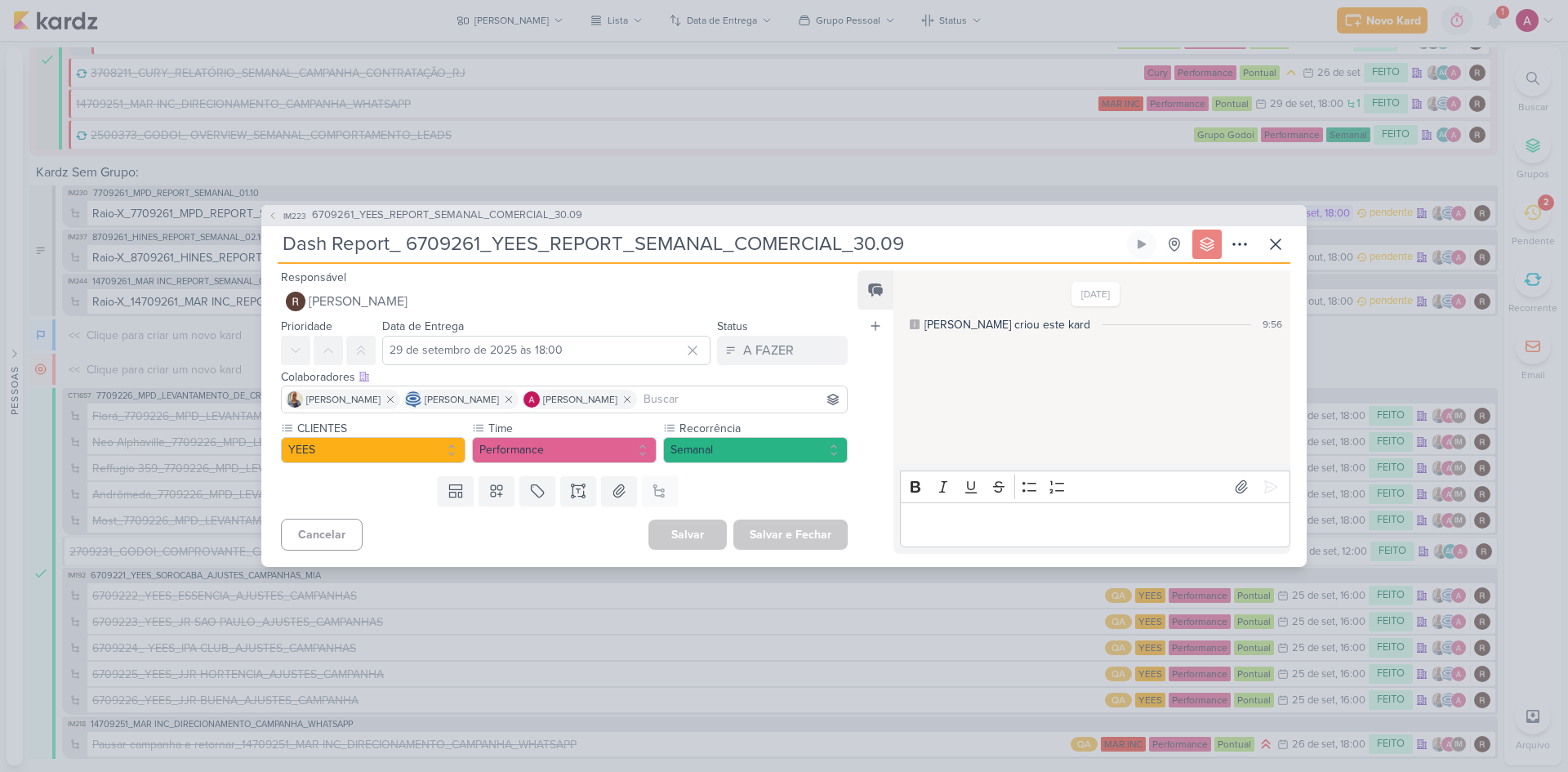
scroll to position [329, 0]
